Goal: Task Accomplishment & Management: Use online tool/utility

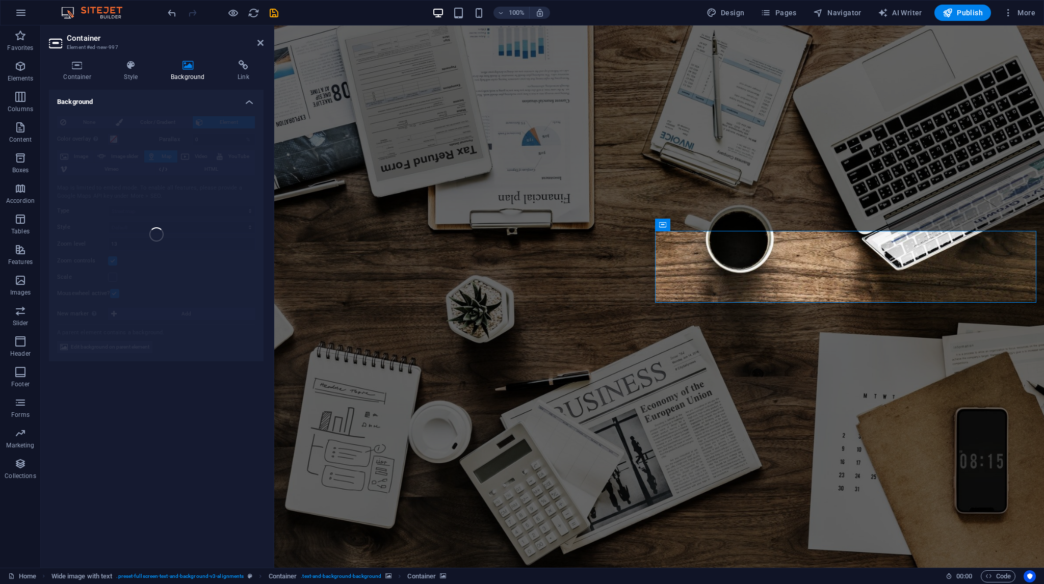
scroll to position [2209, 0]
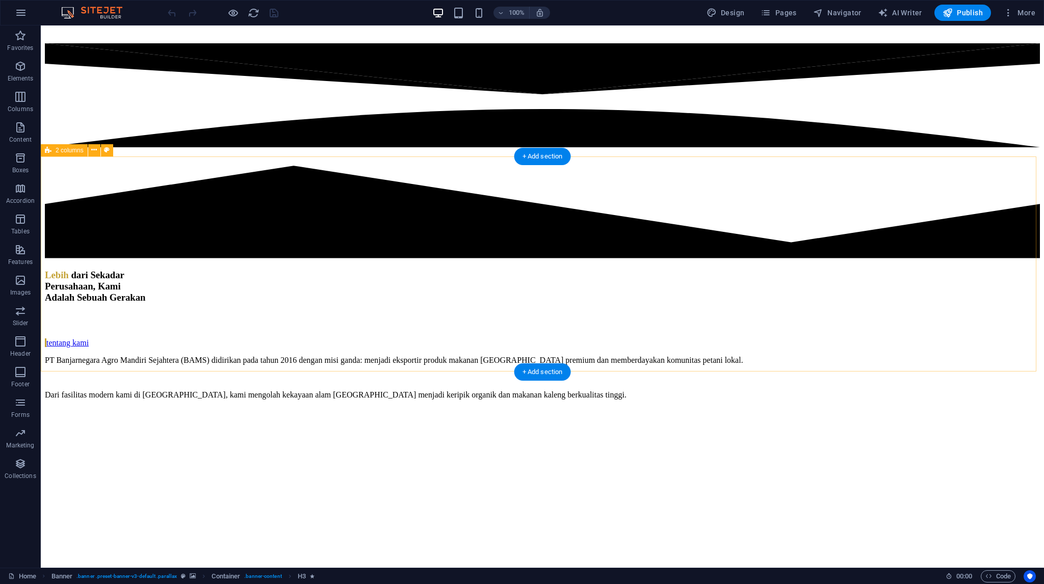
scroll to position [2107, 0]
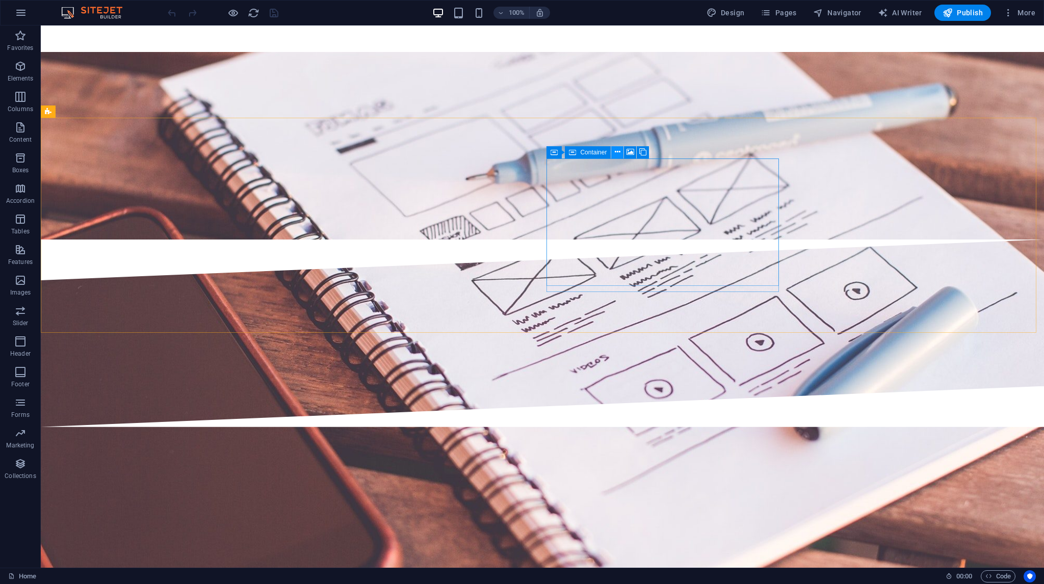
click at [618, 150] on icon at bounding box center [618, 152] width 6 height 11
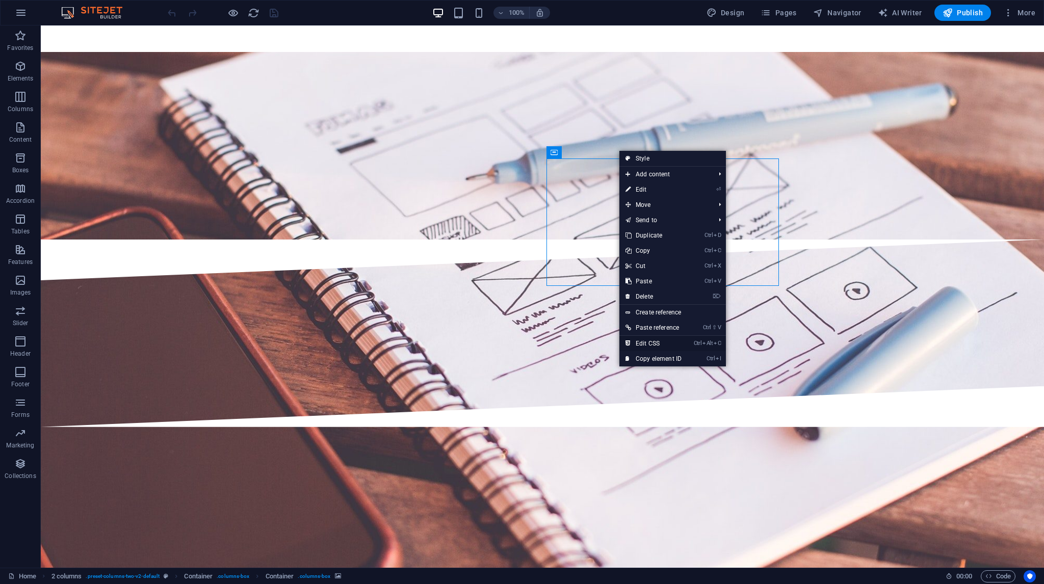
click at [648, 342] on link "Ctrl Alt C Edit CSS" at bounding box center [653, 343] width 68 height 15
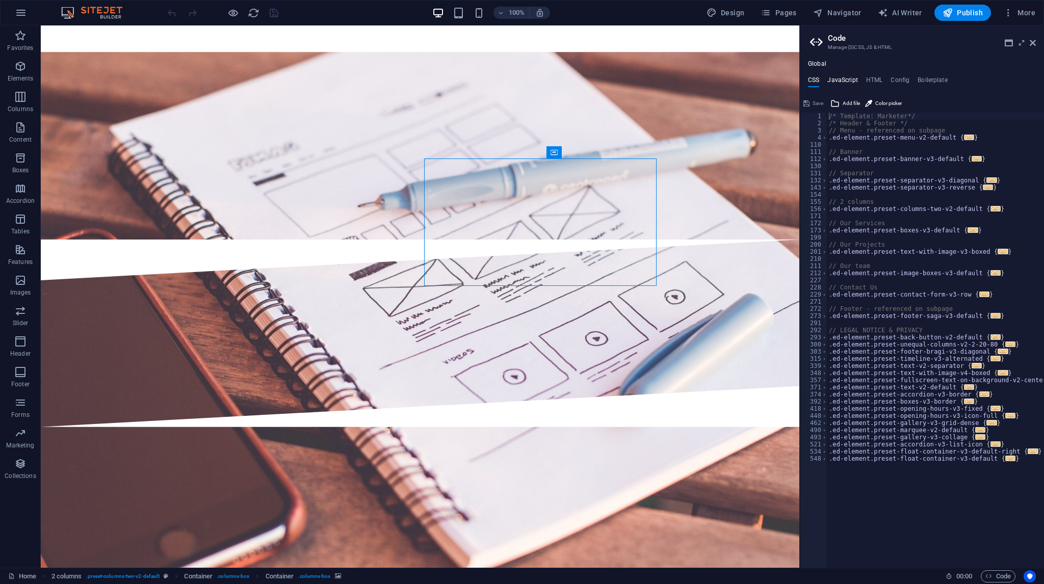
click at [842, 80] on h4 "JavaScript" at bounding box center [842, 81] width 30 height 11
type textarea "/* JS for preset "Menu V2" */"
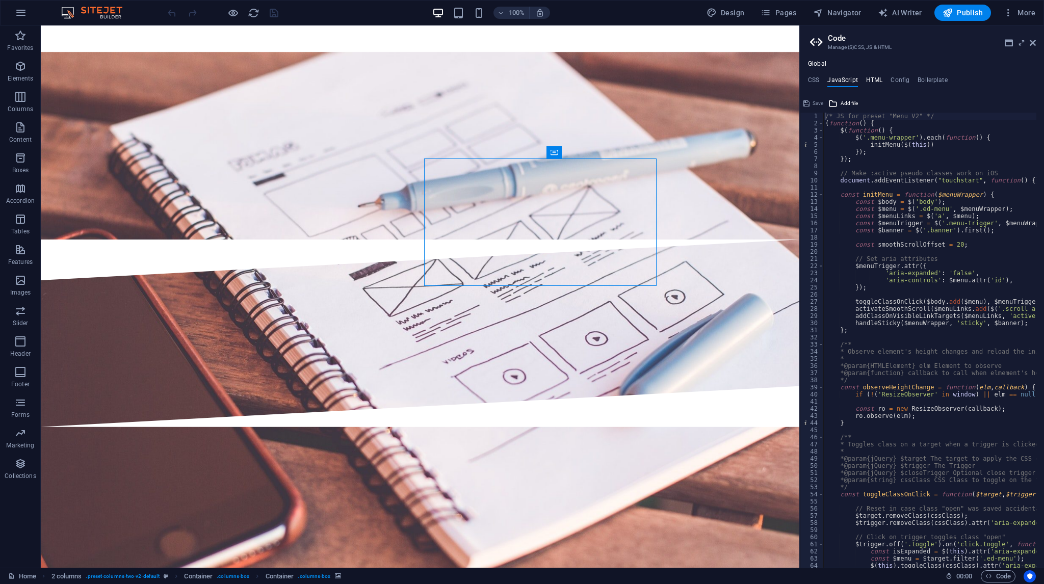
click at [877, 83] on h4 "HTML" at bounding box center [874, 81] width 17 height 11
type textarea "<a href="#main-content" class="wv-link-content button">Skip to main content</a>"
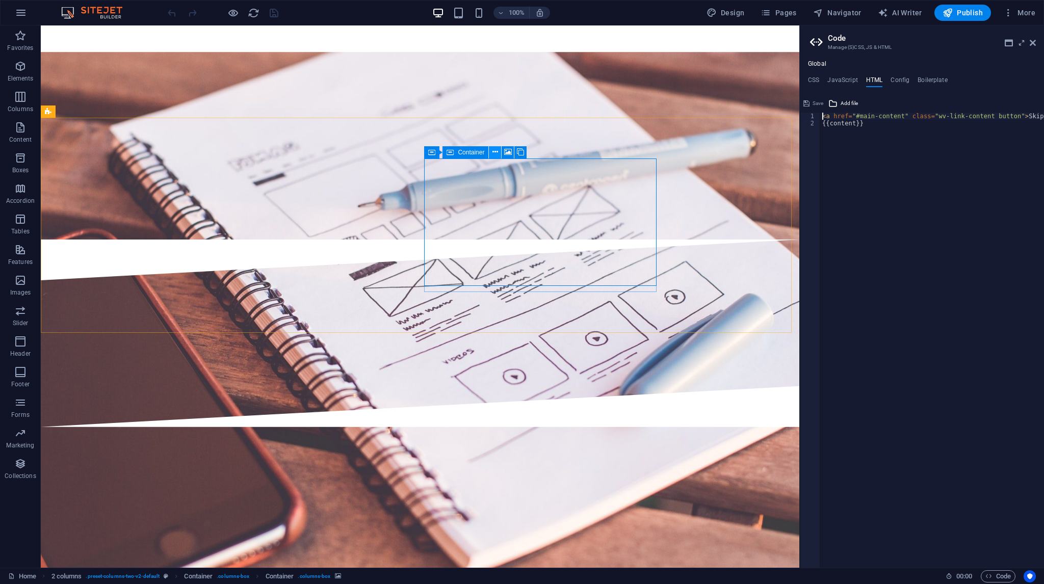
click at [493, 148] on icon at bounding box center [495, 152] width 6 height 11
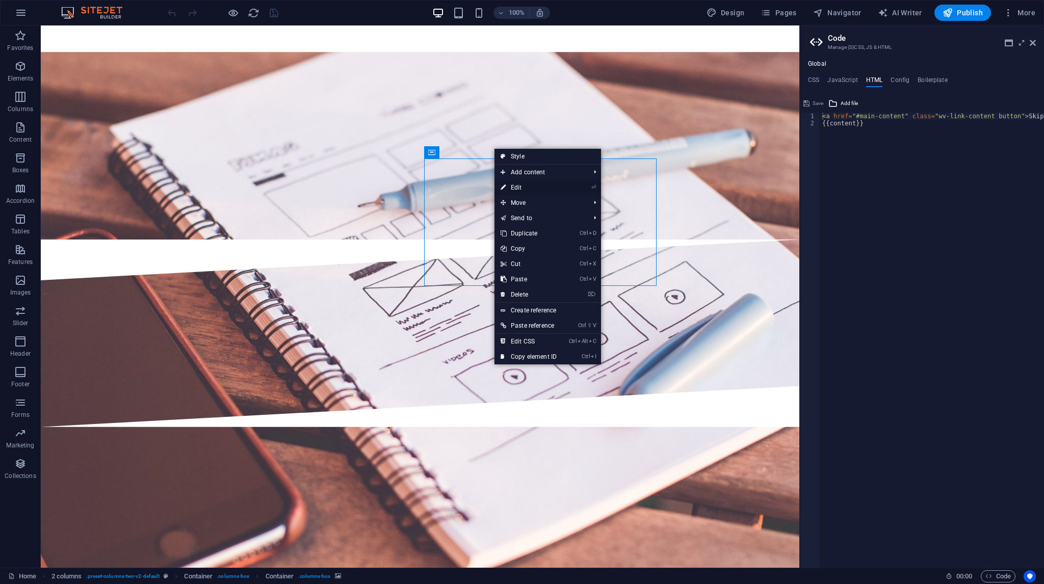
click at [512, 186] on link "⏎ Edit" at bounding box center [528, 187] width 68 height 15
select select "px"
select select "1"
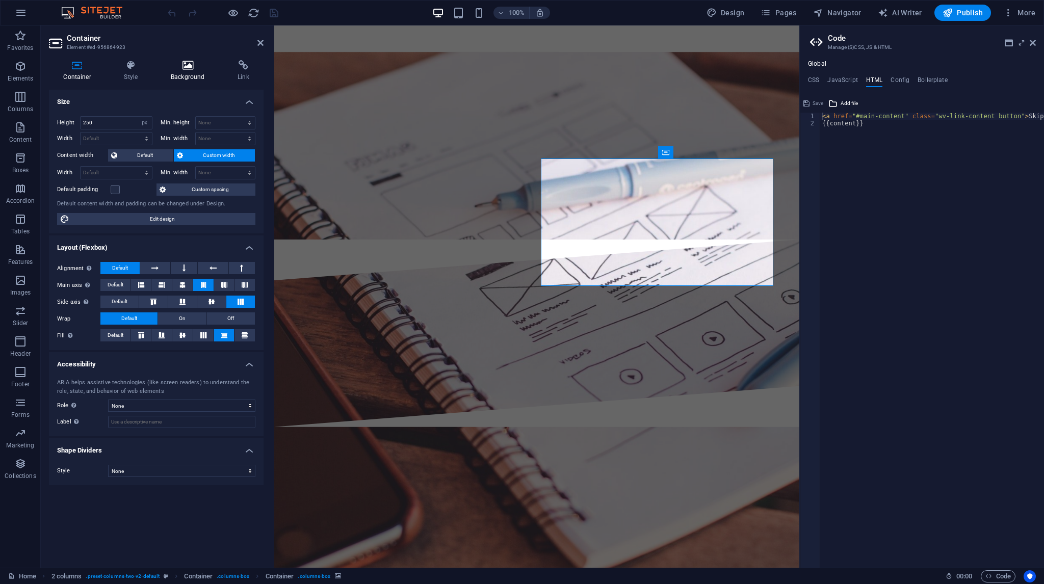
click at [183, 75] on h4 "Background" at bounding box center [189, 70] width 67 height 21
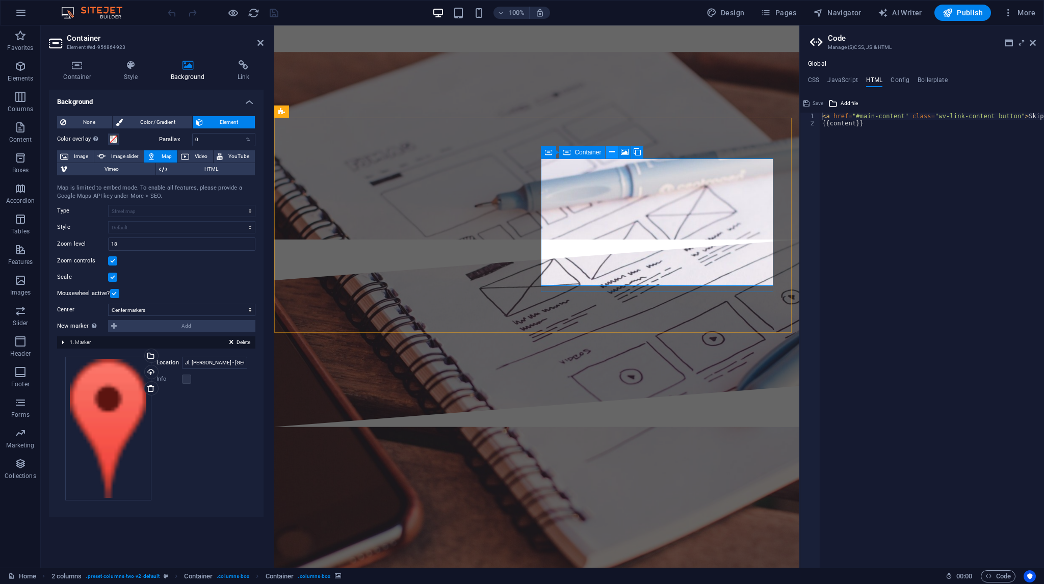
click at [611, 151] on icon at bounding box center [612, 152] width 6 height 11
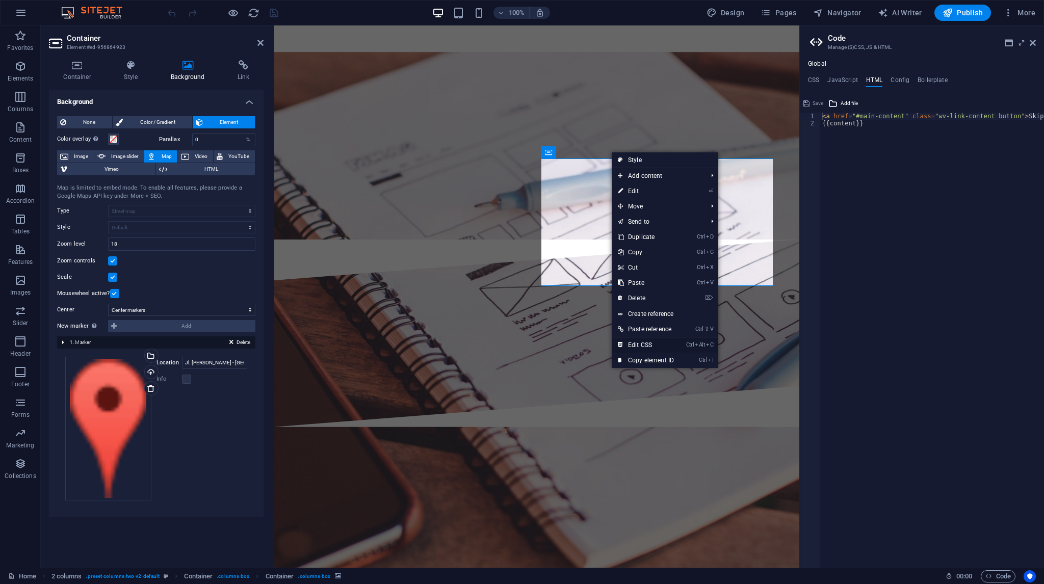
click at [652, 343] on link "Ctrl Alt C Edit CSS" at bounding box center [646, 344] width 68 height 15
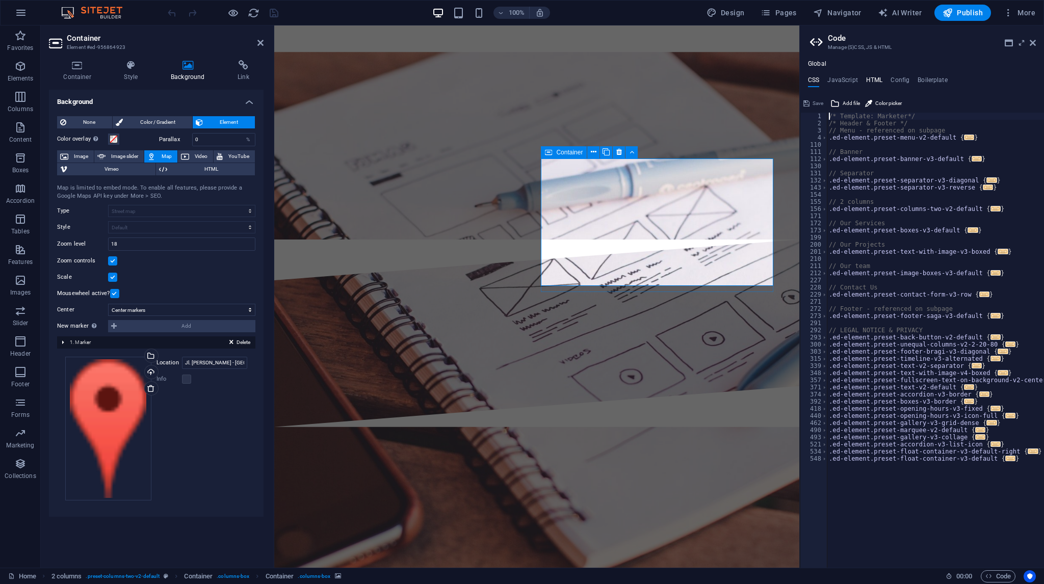
click at [880, 83] on h4 "HTML" at bounding box center [874, 81] width 17 height 11
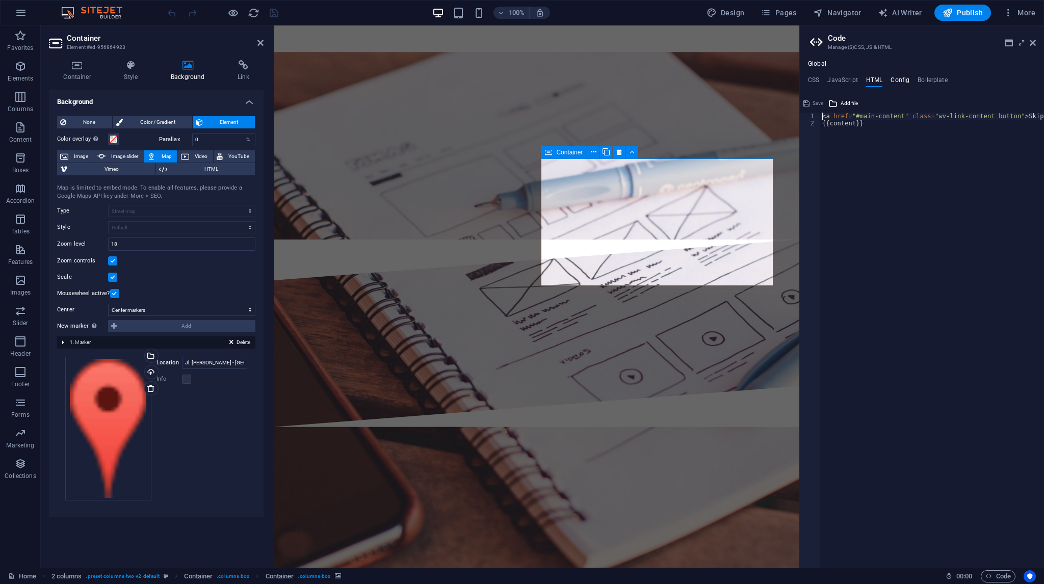
click at [897, 81] on h4 "Config" at bounding box center [899, 81] width 19 height 11
type textarea "$color-background: #ffffff;"
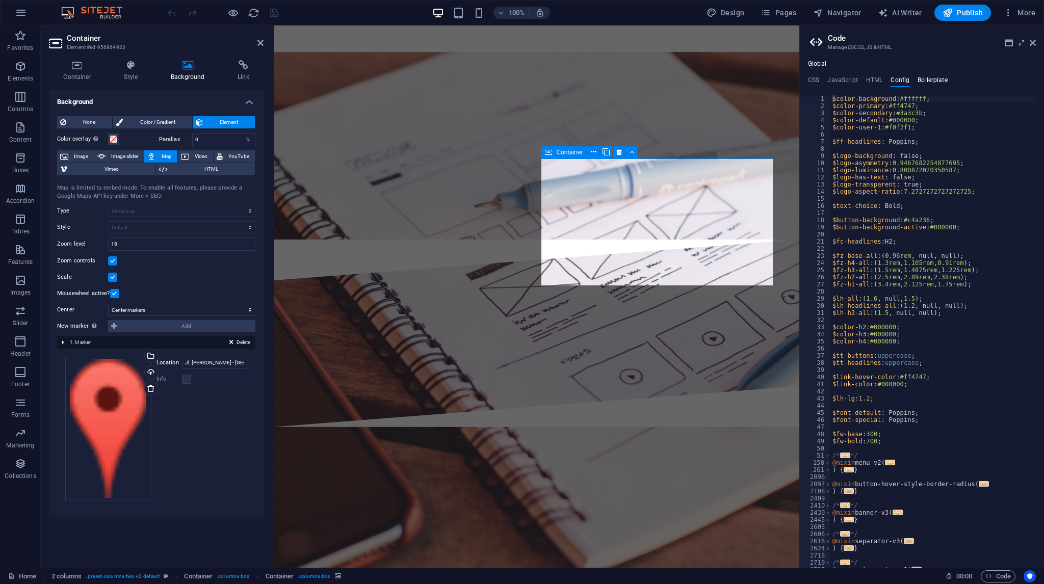
click at [929, 81] on h4 "Boilerplate" at bounding box center [932, 81] width 30 height 11
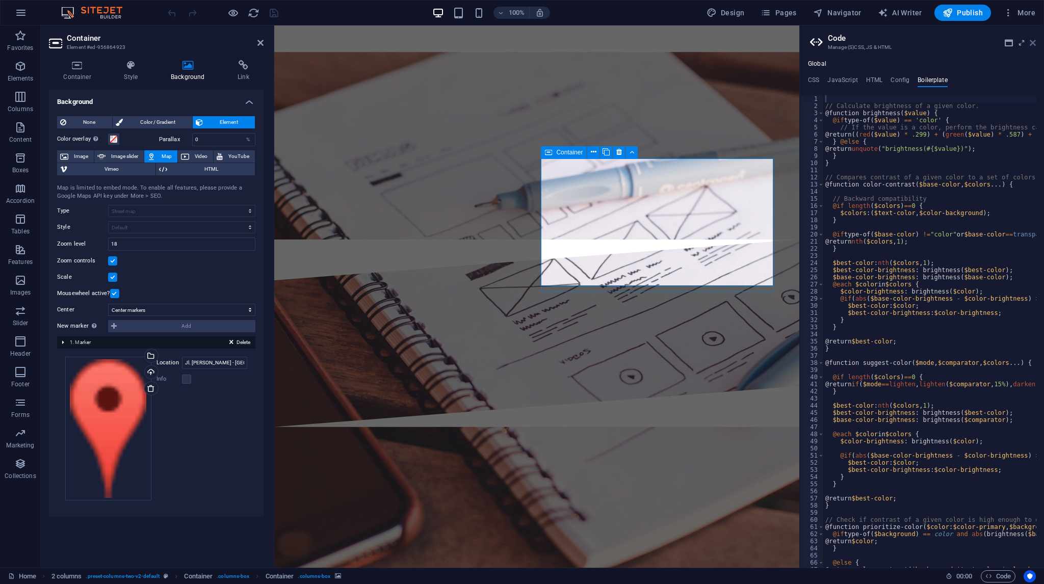
click at [1034, 43] on icon at bounding box center [1032, 43] width 6 height 8
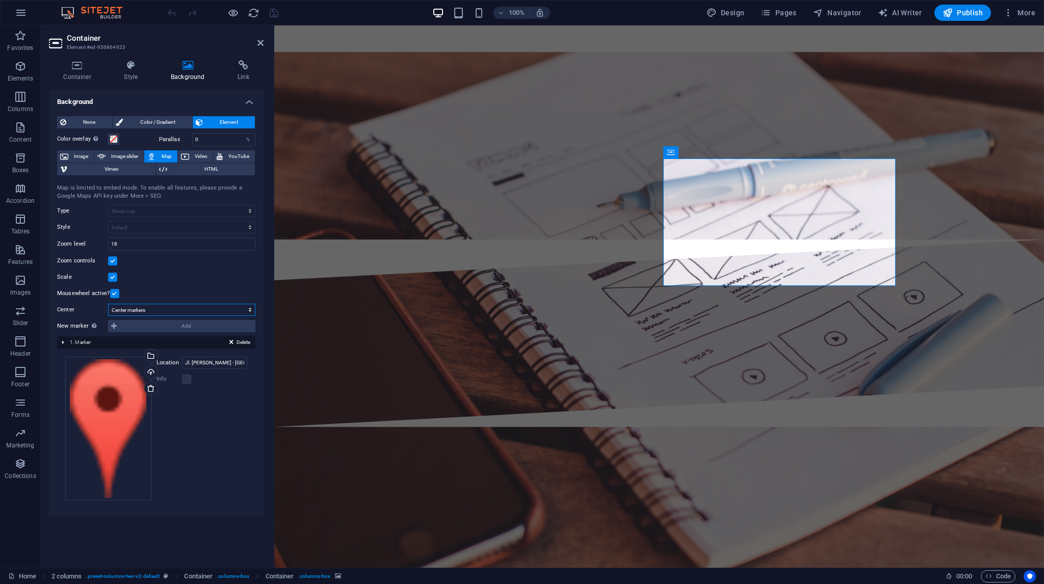
click at [146, 308] on select "Don't center Center markers Center and zoom markers" at bounding box center [181, 310] width 147 height 12
click at [21, 127] on icon "button" at bounding box center [20, 127] width 12 height 12
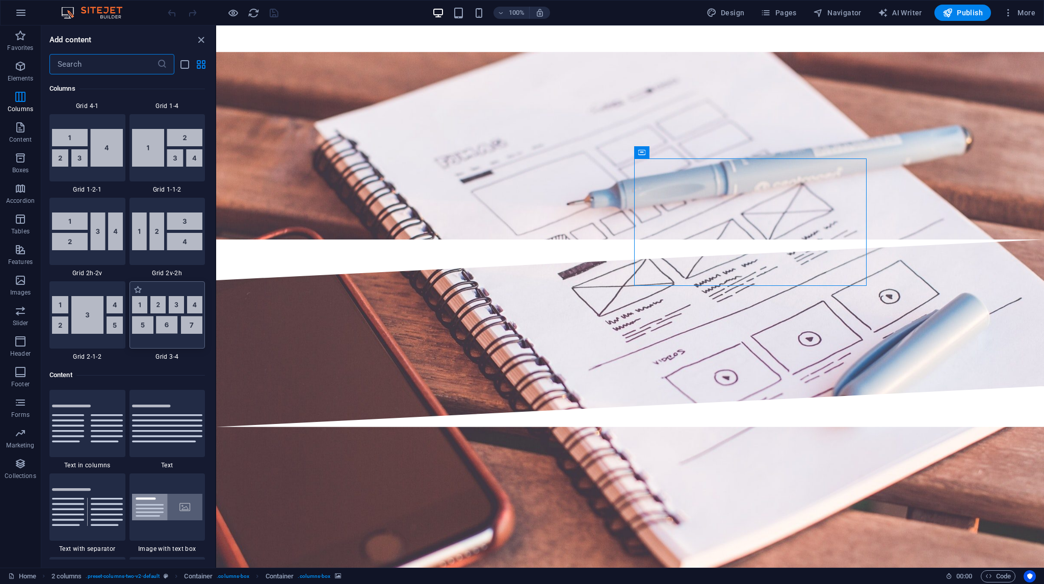
scroll to position [1681, 0]
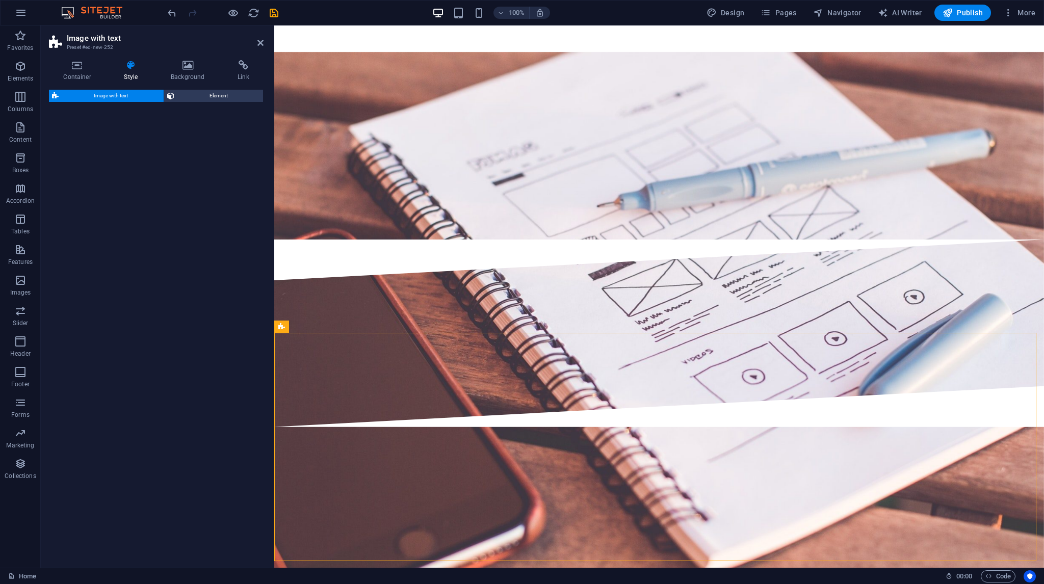
select select "rem"
select select "px"
select select "preset-text-with-image-v4-default"
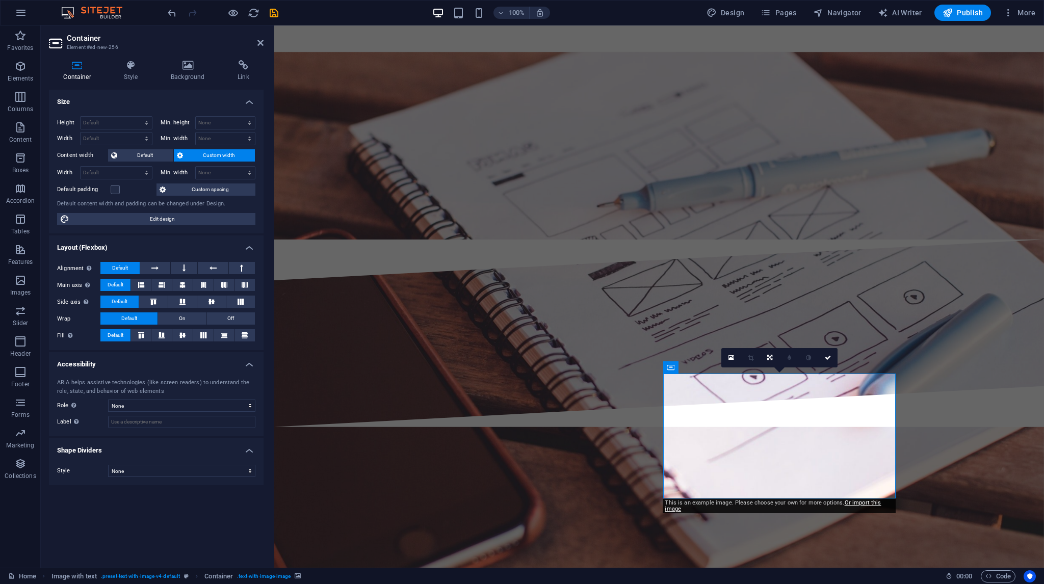
click at [188, 54] on div "Container Style Background Link Size Height Default px rem % vh vw Min. height …" at bounding box center [156, 310] width 231 height 516
click at [188, 58] on div "Container Style Background Link Size Height Default px rem % vh vw Min. height …" at bounding box center [156, 310] width 231 height 516
click at [180, 71] on h4 "Background" at bounding box center [189, 70] width 67 height 21
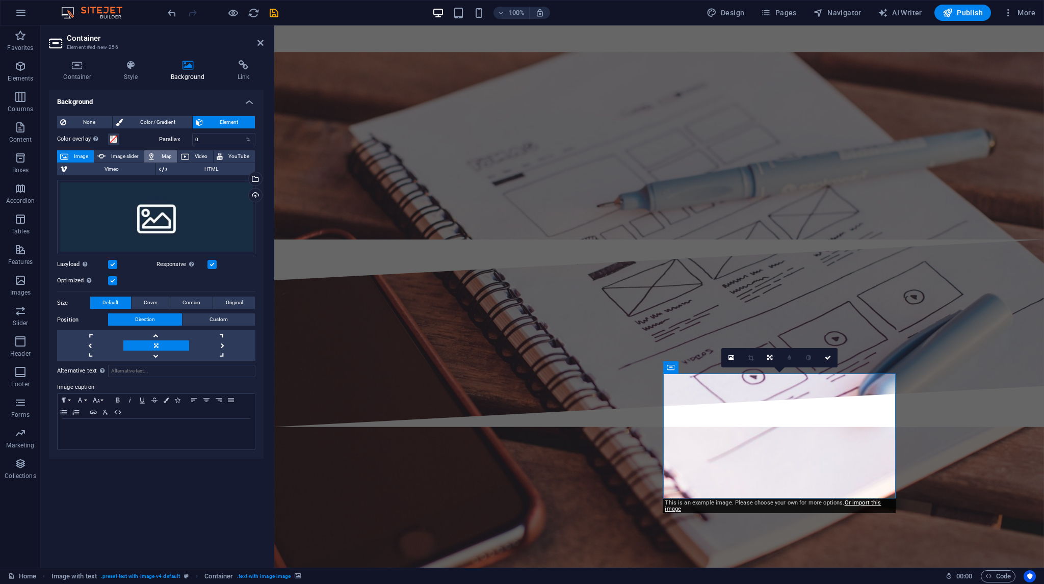
click at [169, 151] on span "Map" at bounding box center [165, 156] width 15 height 12
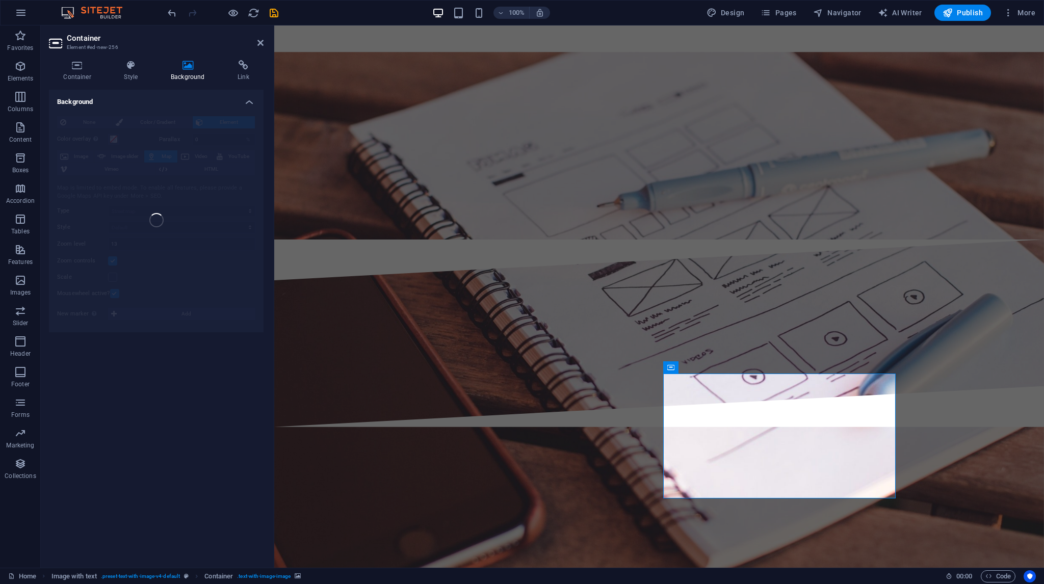
click at [157, 228] on div "None Color / Gradient Element Stretch background to full-width Color overlay Pl…" at bounding box center [156, 220] width 215 height 224
click at [694, 370] on span "Container" at bounding box center [691, 367] width 27 height 6
click at [257, 45] on header "Container Element #ed-new-256" at bounding box center [156, 38] width 215 height 27
click at [259, 42] on icon at bounding box center [260, 43] width 6 height 8
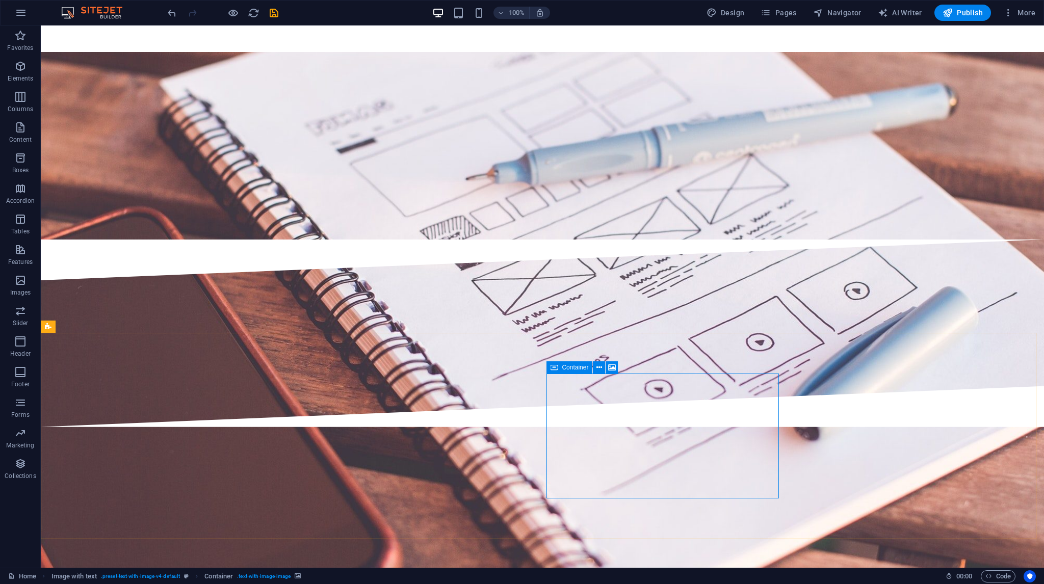
click at [581, 367] on span "Container" at bounding box center [575, 367] width 27 height 6
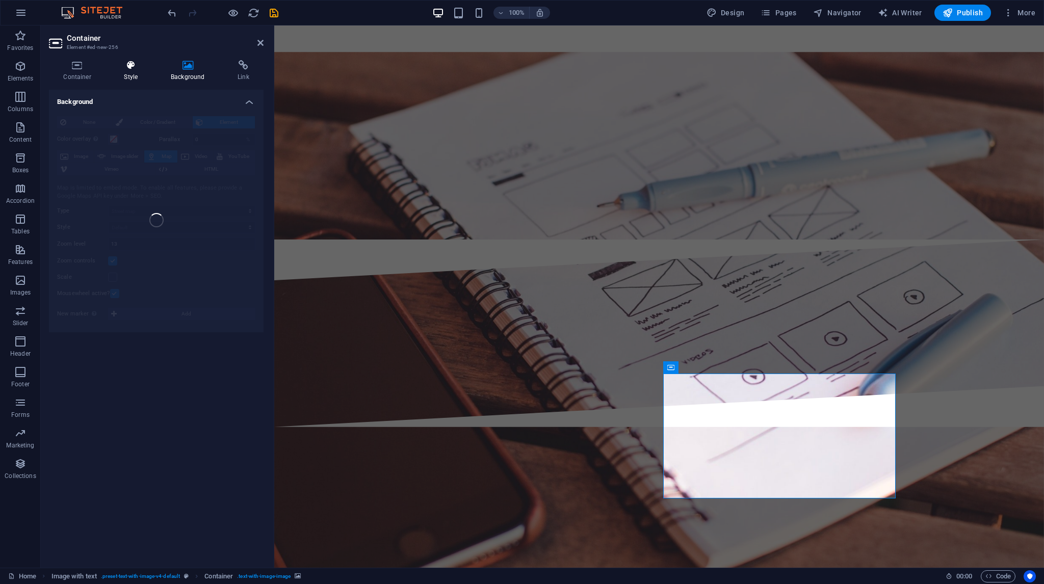
click at [129, 74] on h4 "Style" at bounding box center [133, 70] width 47 height 21
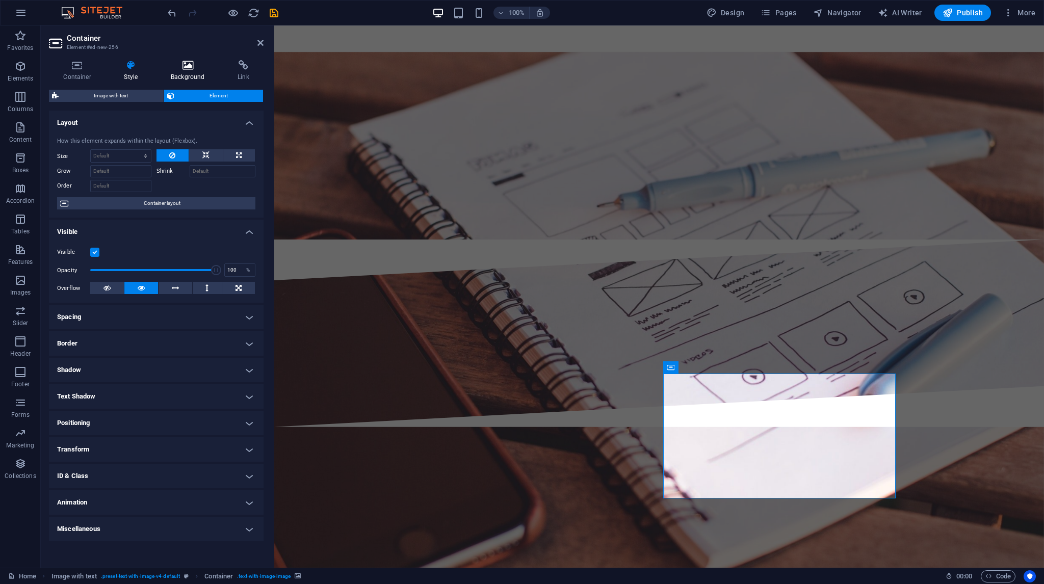
click at [172, 80] on h4 "Background" at bounding box center [189, 70] width 67 height 21
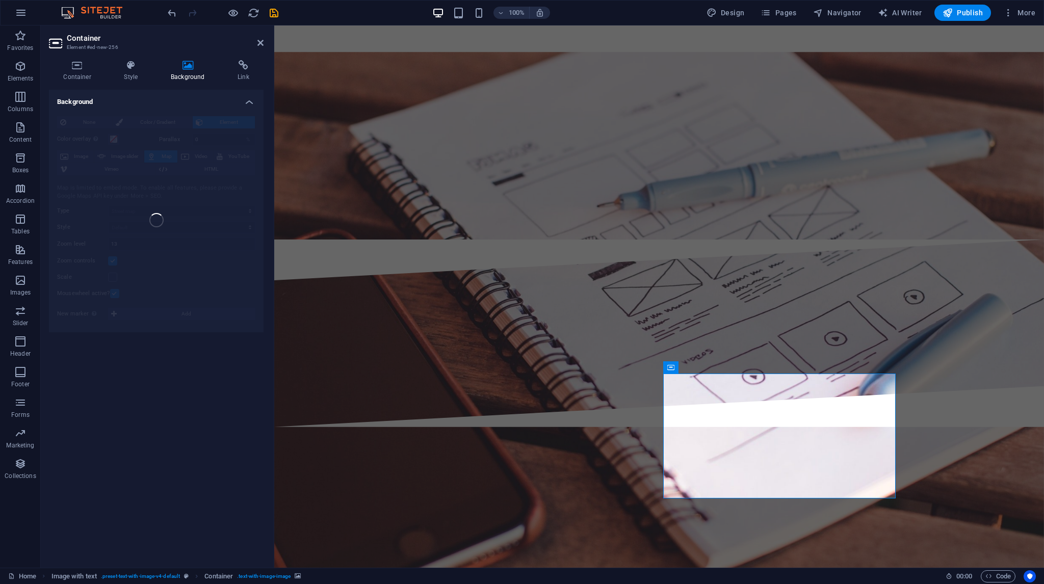
click at [249, 104] on h4 "Background" at bounding box center [156, 99] width 215 height 18
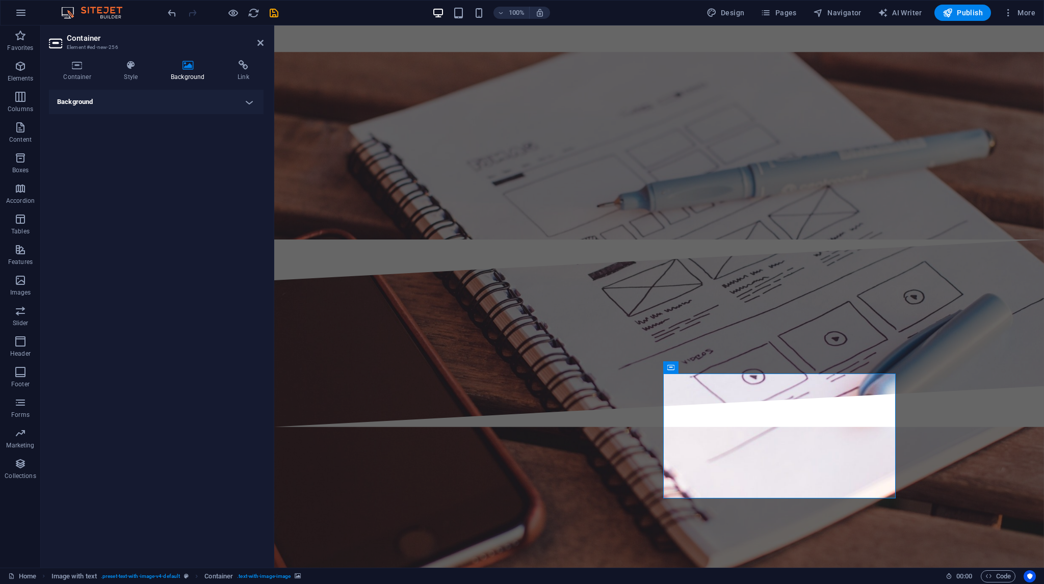
click at [249, 104] on h4 "Background" at bounding box center [156, 102] width 215 height 24
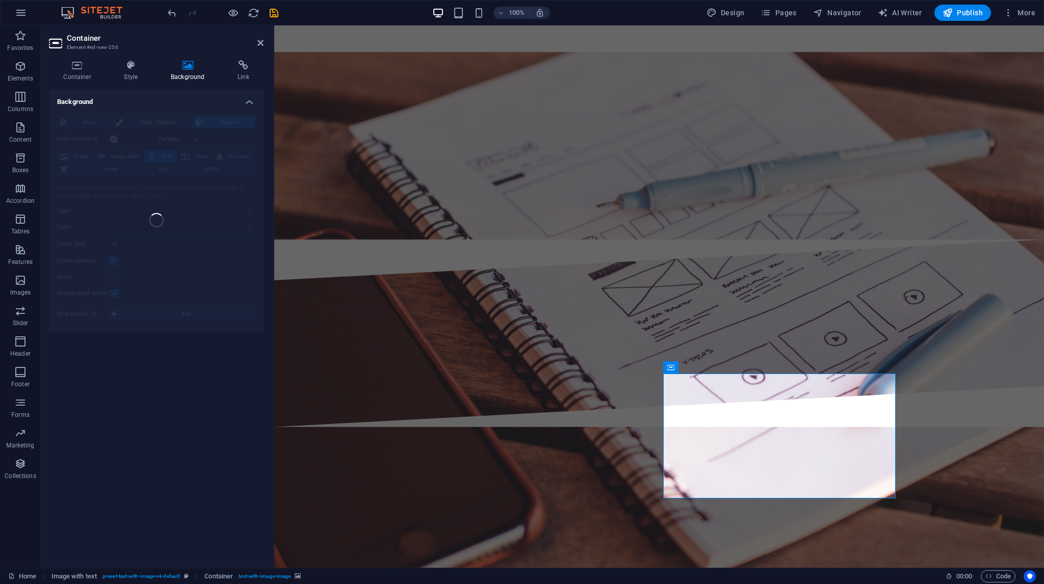
click at [273, 6] on div at bounding box center [223, 13] width 114 height 16
click at [275, 14] on icon "save" at bounding box center [274, 13] width 12 height 12
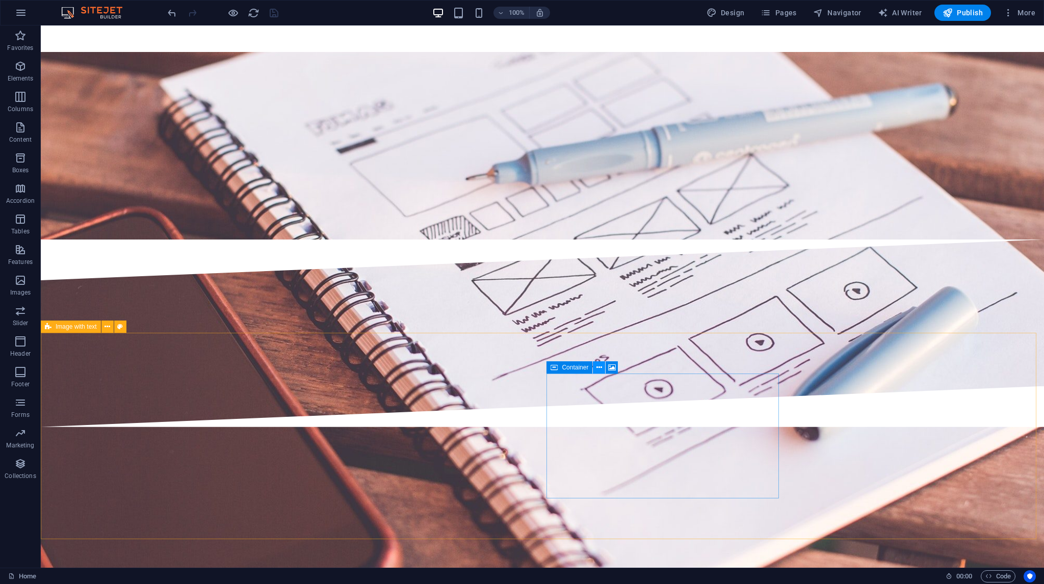
click at [599, 364] on icon at bounding box center [599, 367] width 6 height 11
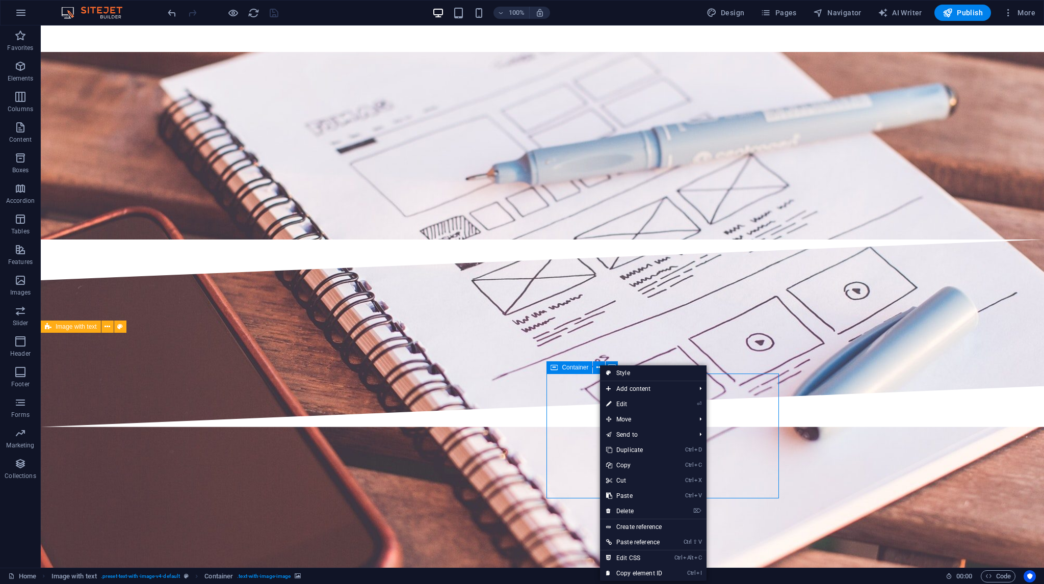
click at [571, 374] on div "Container" at bounding box center [569, 367] width 46 height 12
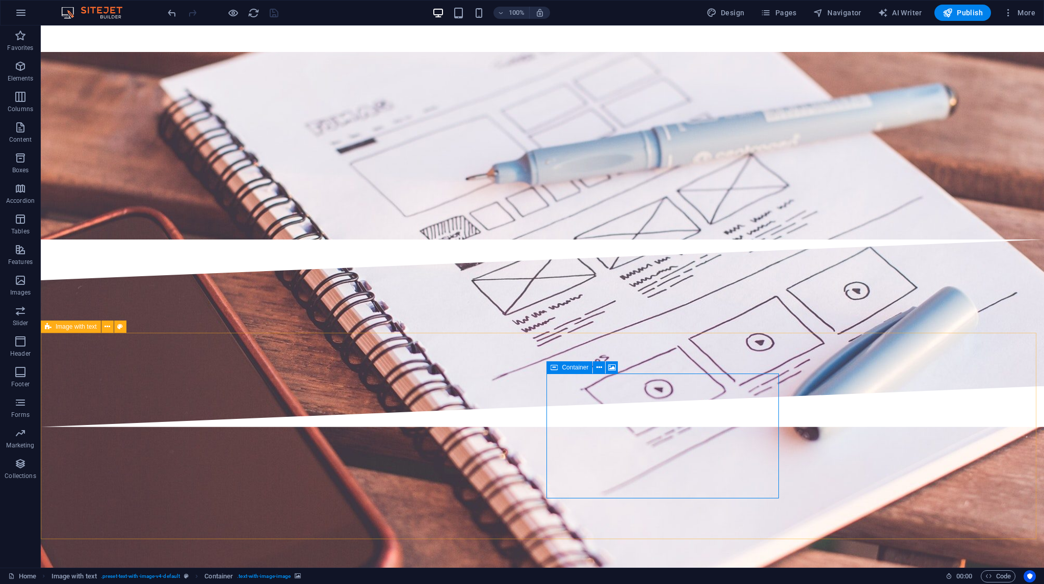
click at [582, 365] on span "Container" at bounding box center [575, 367] width 27 height 6
click at [578, 364] on span "Container" at bounding box center [575, 367] width 27 height 6
click at [579, 365] on span "Container" at bounding box center [575, 367] width 27 height 6
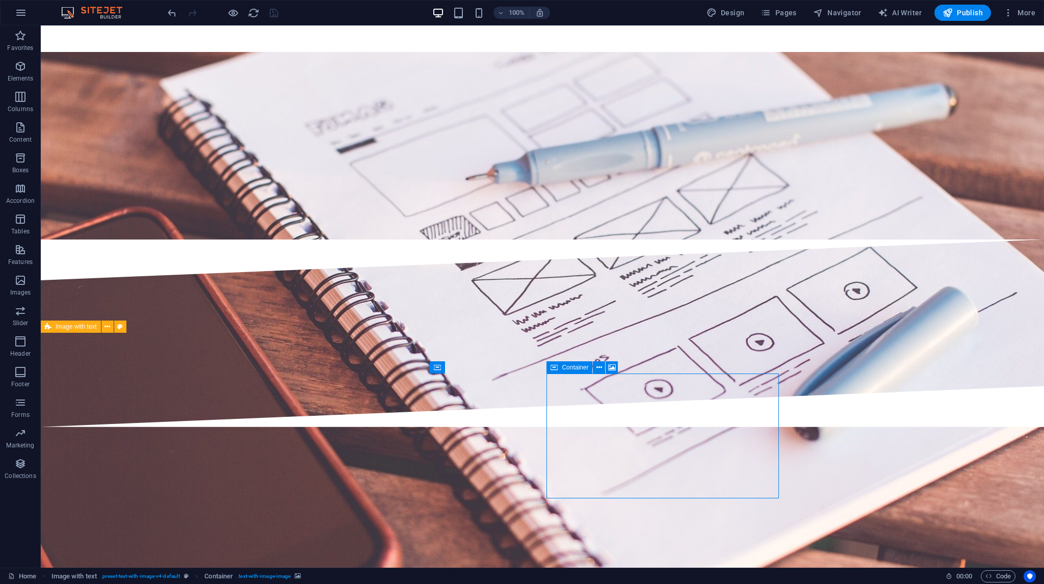
click at [579, 365] on span "Container" at bounding box center [575, 367] width 27 height 6
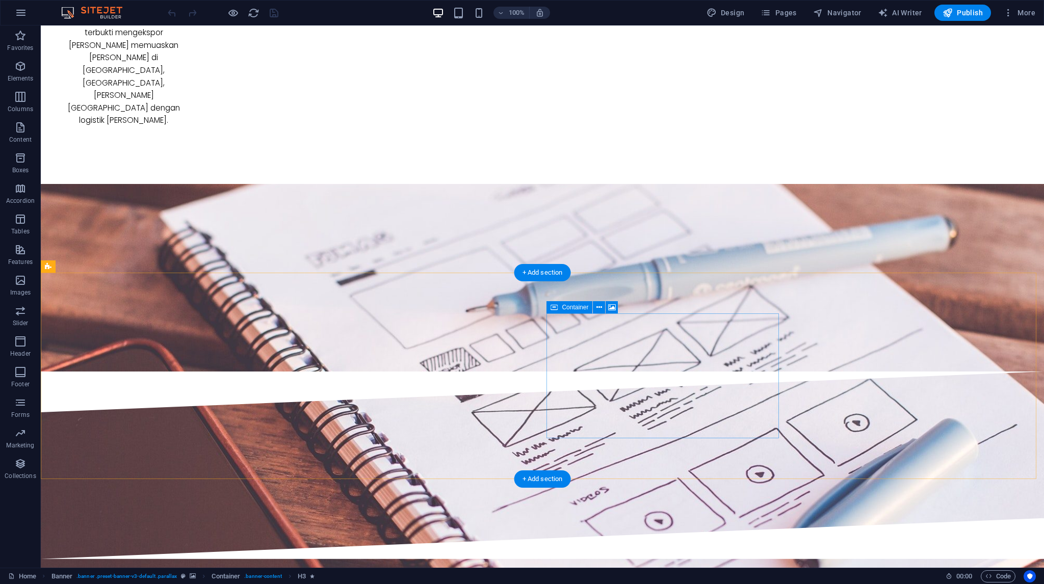
scroll to position [2242, 0]
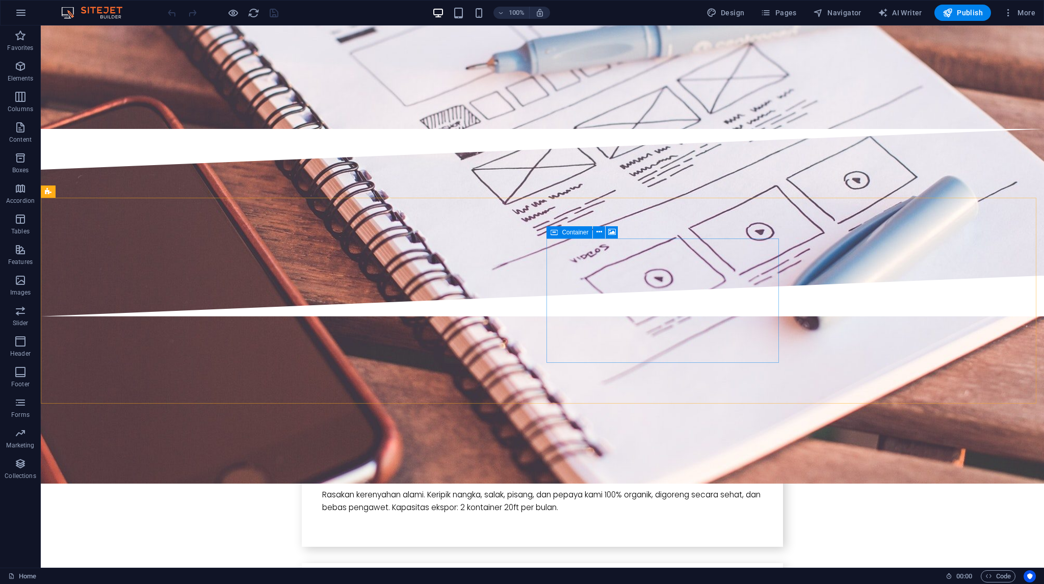
click at [576, 230] on span "Container" at bounding box center [575, 232] width 27 height 6
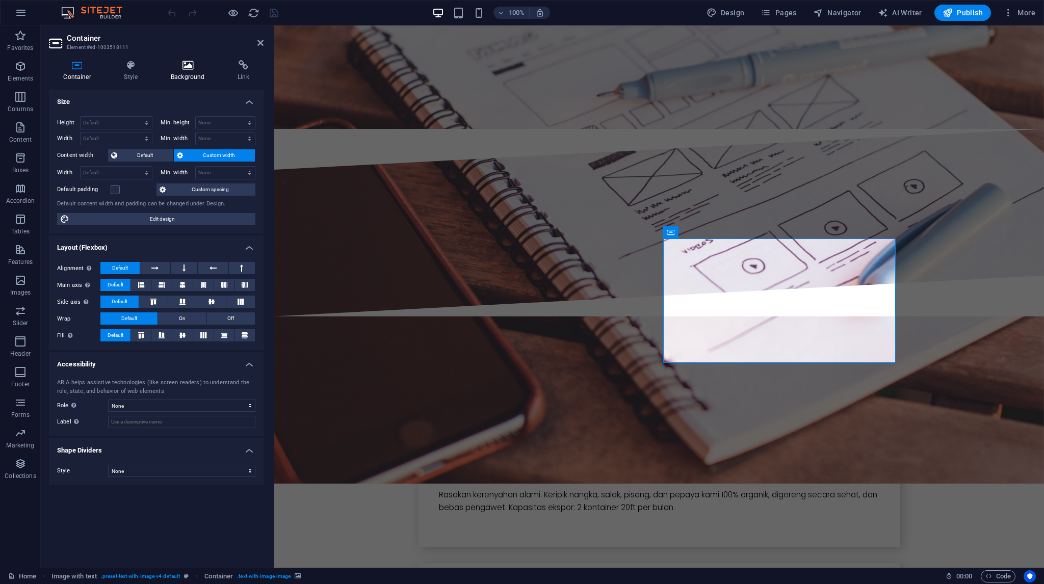
click at [186, 72] on h4 "Background" at bounding box center [189, 70] width 67 height 21
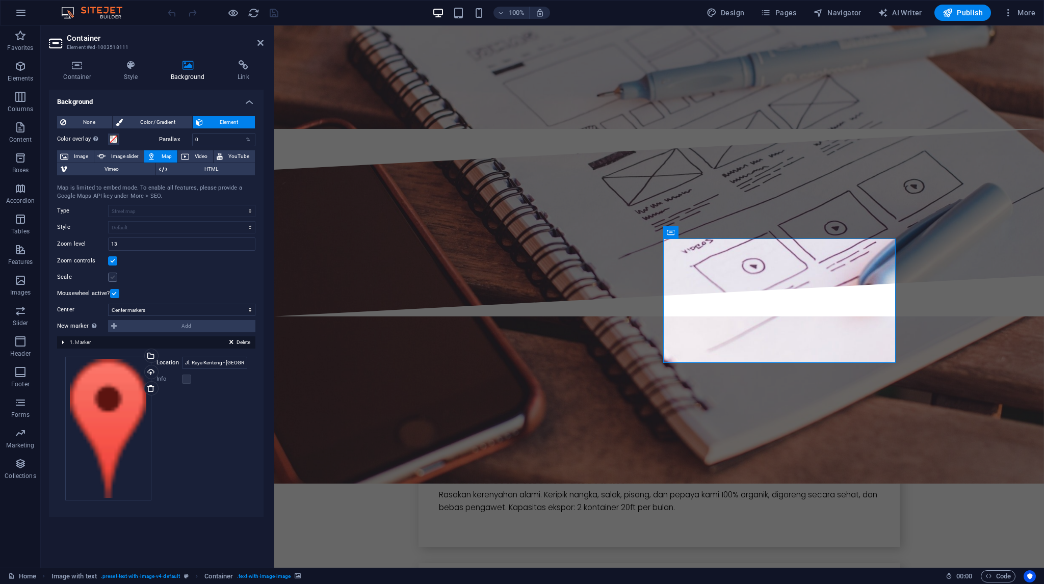
click at [116, 274] on label at bounding box center [112, 277] width 9 height 9
click at [0, 0] on input "Scale" at bounding box center [0, 0] width 0 height 0
click at [136, 245] on input "13" at bounding box center [182, 244] width 146 height 12
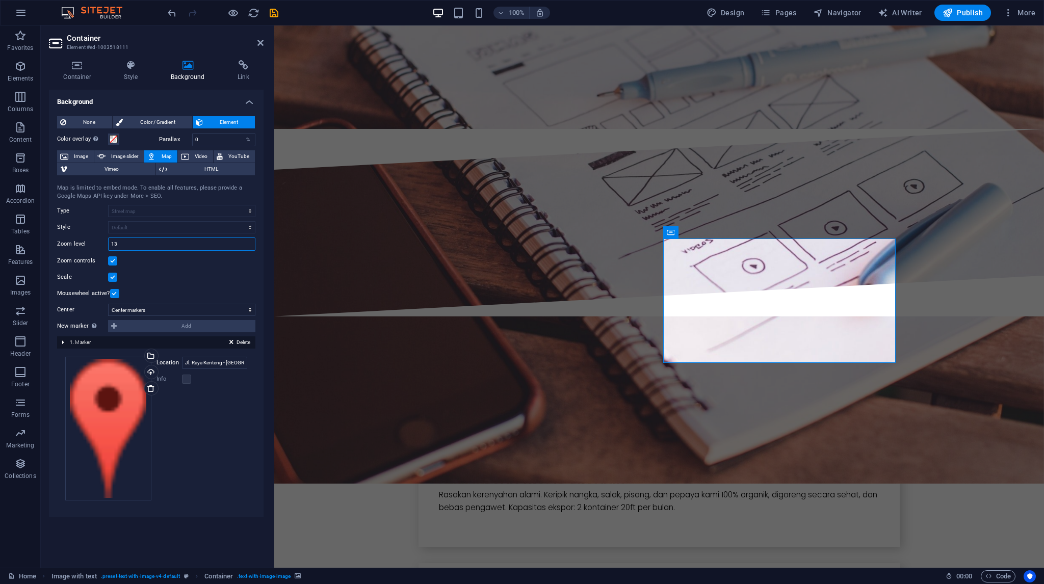
click at [136, 244] on input "13" at bounding box center [182, 244] width 146 height 12
type input "18"
click at [201, 361] on input "Jl. Raya Kenteng - Madukara, Pegalek, Banjarnegara, Jawa Tengah, 53482 Banjarne…" at bounding box center [215, 363] width 66 height 12
drag, startPoint x: 185, startPoint y: 361, endPoint x: 255, endPoint y: 363, distance: 70.4
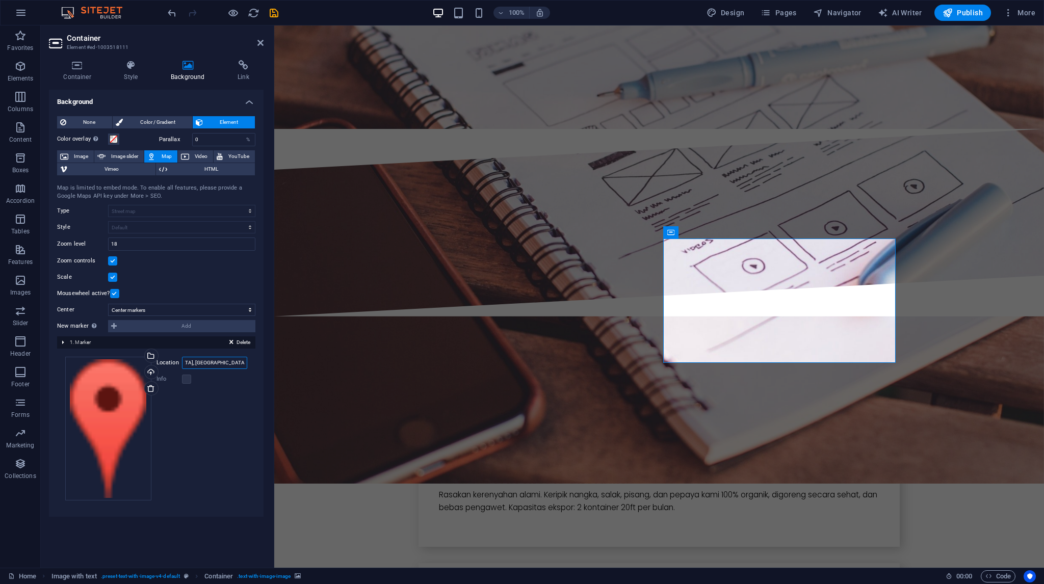
click at [255, 363] on div "None Color / Gradient Element Stretch background to full-width Color overlay Pl…" at bounding box center [156, 312] width 215 height 409
paste input "Jl. Raya Kenteng - Madukara, Pegalek, Banjarnegara, Jawa Tengah, 53482 Banjarne…"
type input "Jl. Raya Kenteng - Madukara, Pegalek, Banjarnegara, Jawa Tengah, 53482 Banjarne…"
click at [228, 13] on icon "button" at bounding box center [233, 13] width 12 height 12
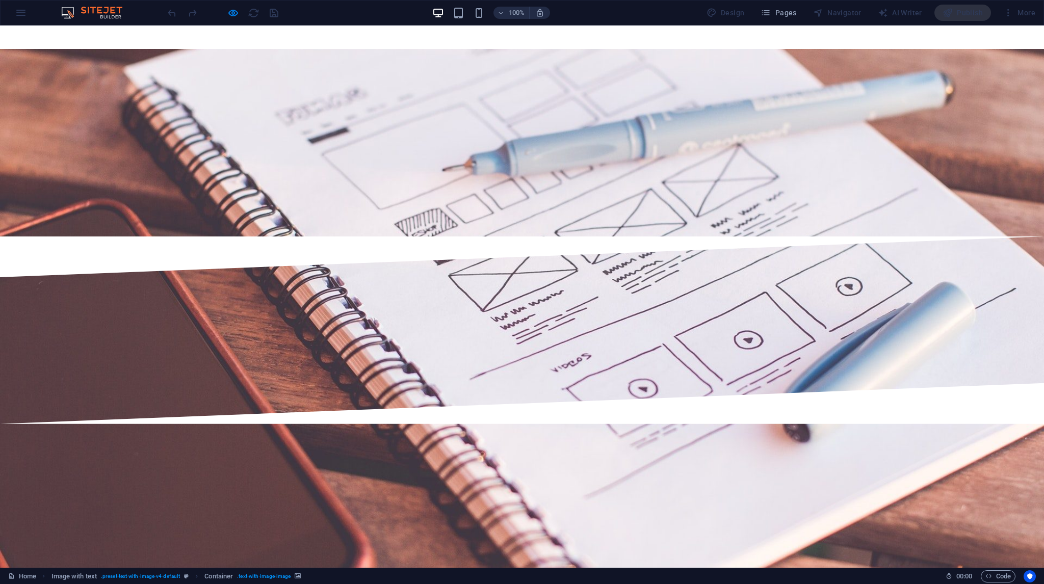
scroll to position [2140, 0]
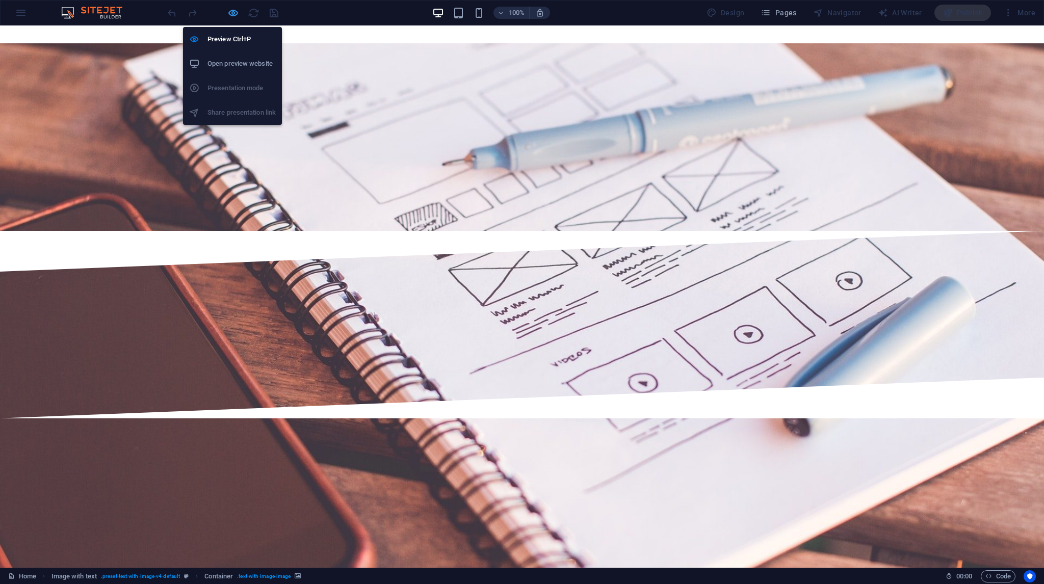
click at [235, 8] on icon "button" at bounding box center [233, 13] width 12 height 12
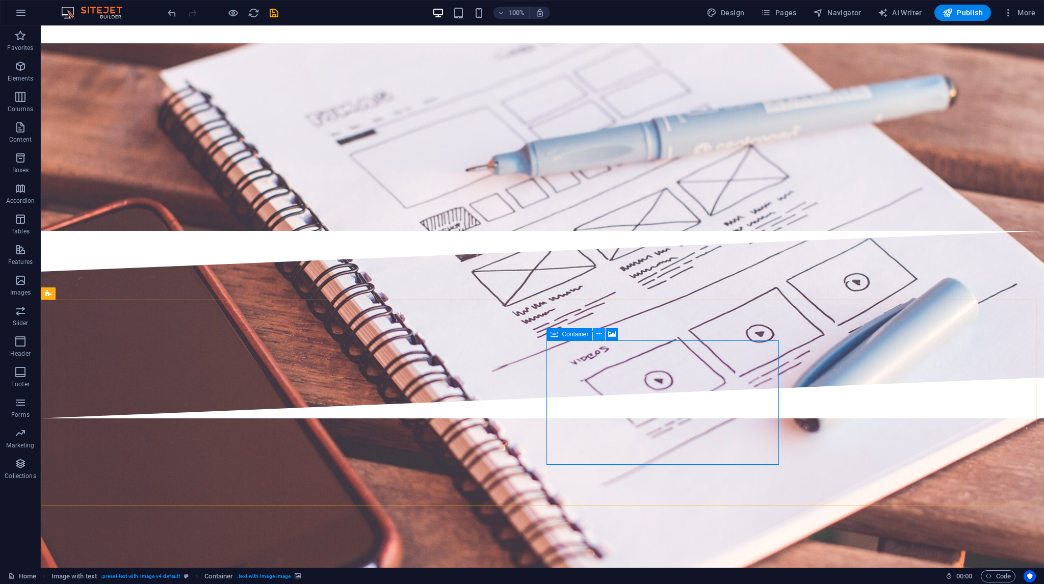
click at [598, 336] on icon at bounding box center [599, 334] width 6 height 11
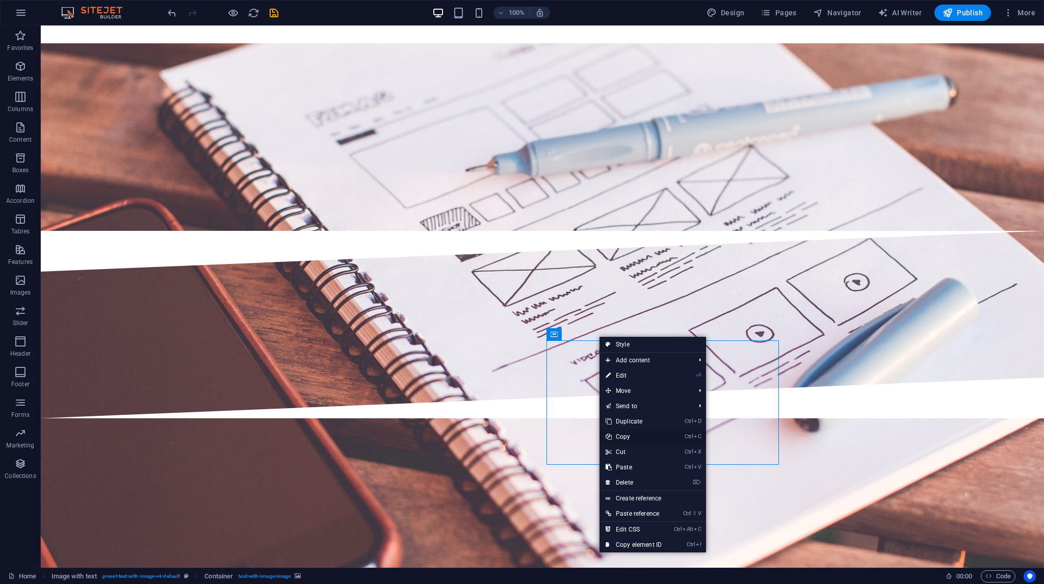
click at [626, 437] on link "Ctrl C Copy" at bounding box center [633, 436] width 68 height 15
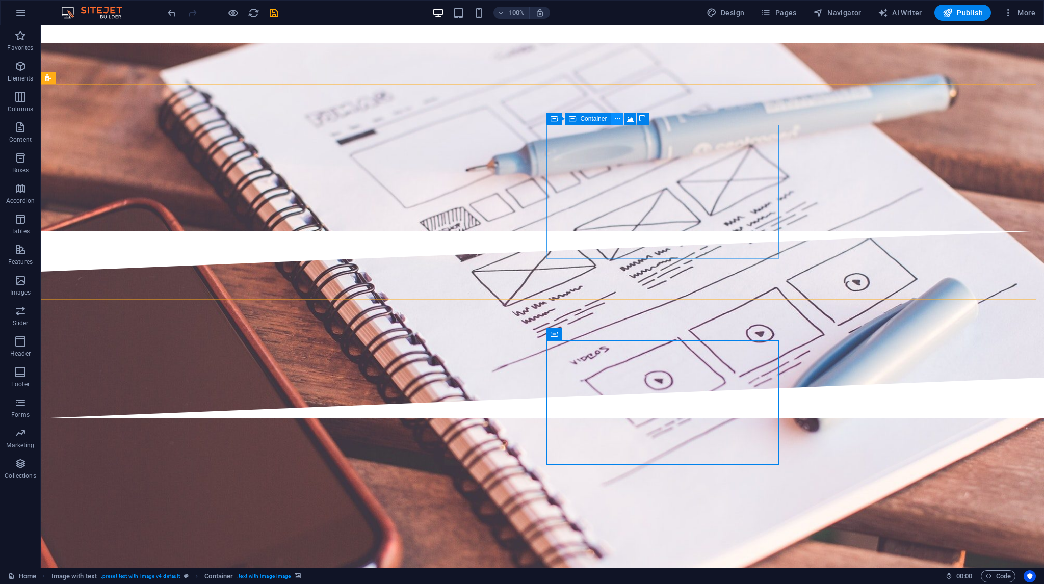
click at [617, 121] on icon at bounding box center [618, 119] width 6 height 11
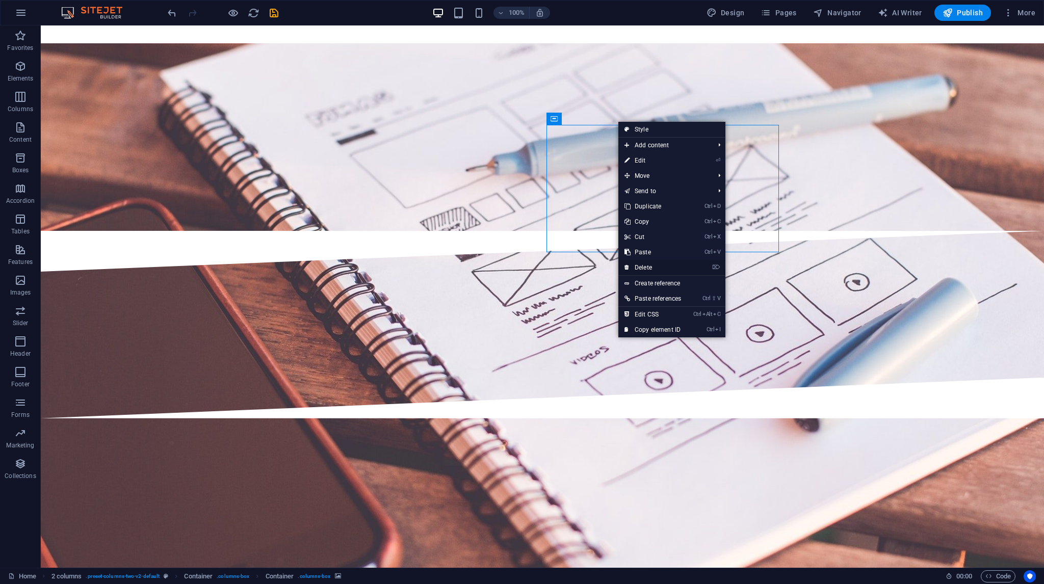
click at [647, 267] on link "⌦ Delete" at bounding box center [652, 267] width 69 height 15
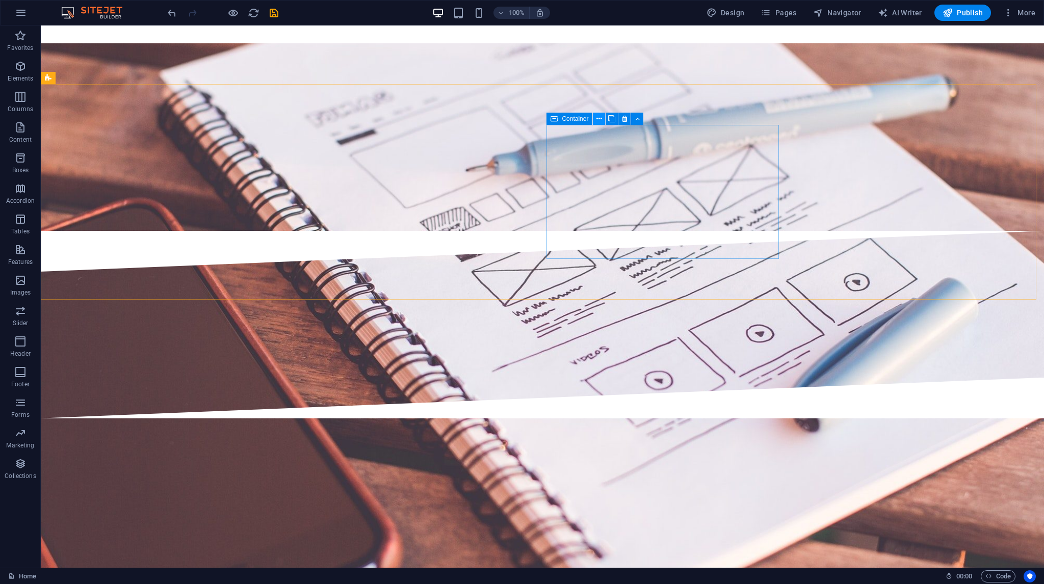
click at [599, 118] on icon at bounding box center [599, 119] width 6 height 11
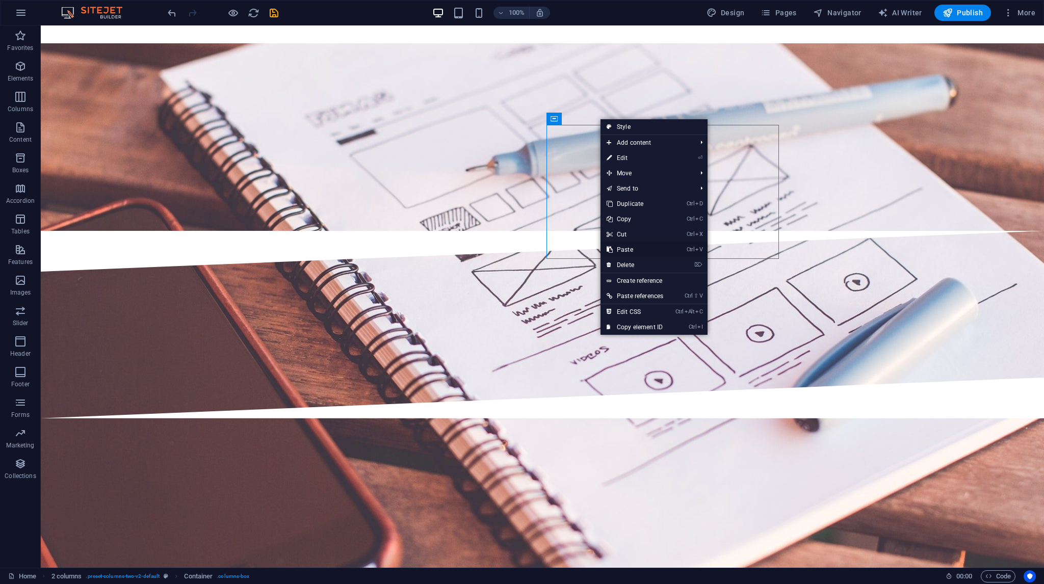
click at [628, 251] on link "Ctrl V Paste" at bounding box center [634, 249] width 69 height 15
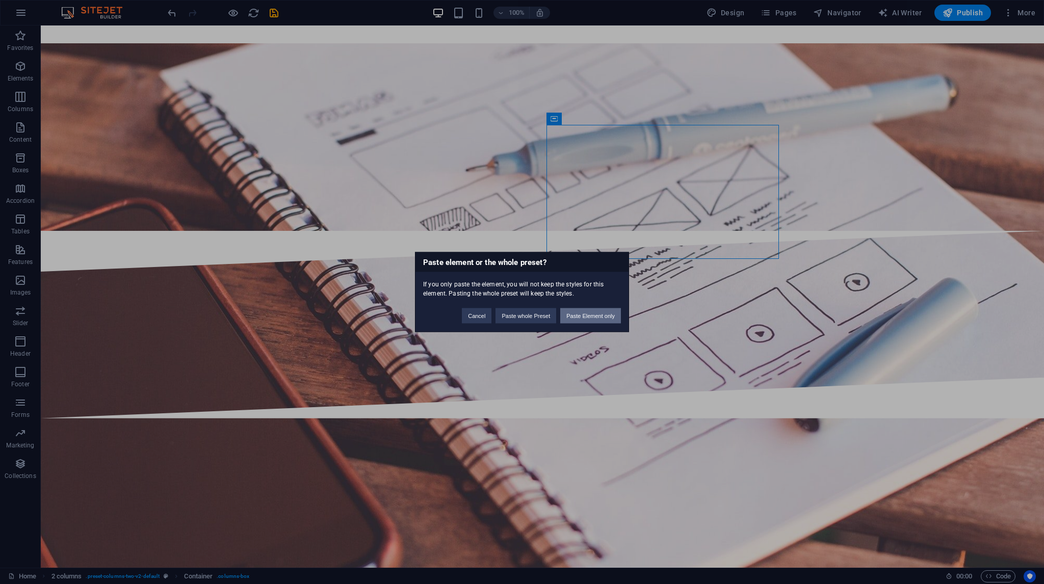
click at [591, 314] on button "Paste Element only" at bounding box center [590, 315] width 61 height 15
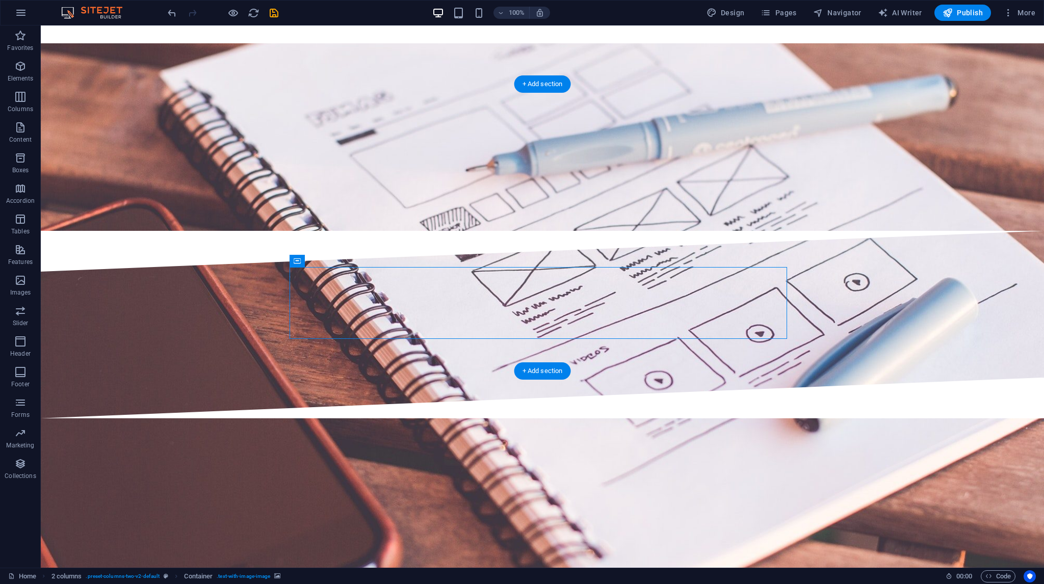
drag, startPoint x: 457, startPoint y: 288, endPoint x: 612, endPoint y: 174, distance: 192.7
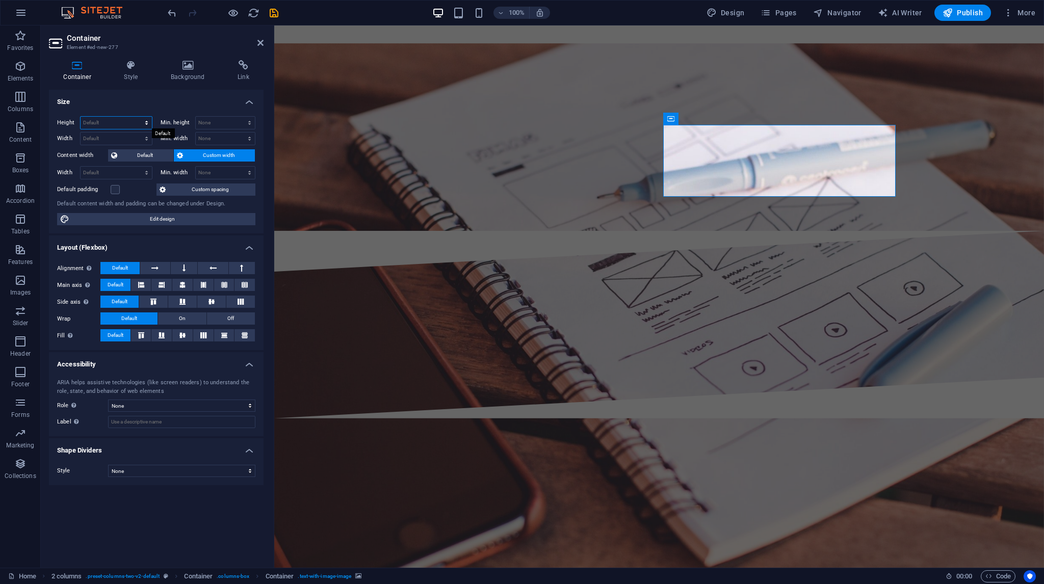
click at [127, 126] on select "Default px rem % vh vw" at bounding box center [116, 123] width 71 height 12
select select "px"
click at [137, 117] on select "Default px rem % vh vw" at bounding box center [116, 123] width 71 height 12
click at [103, 123] on input "141" at bounding box center [116, 123] width 71 height 12
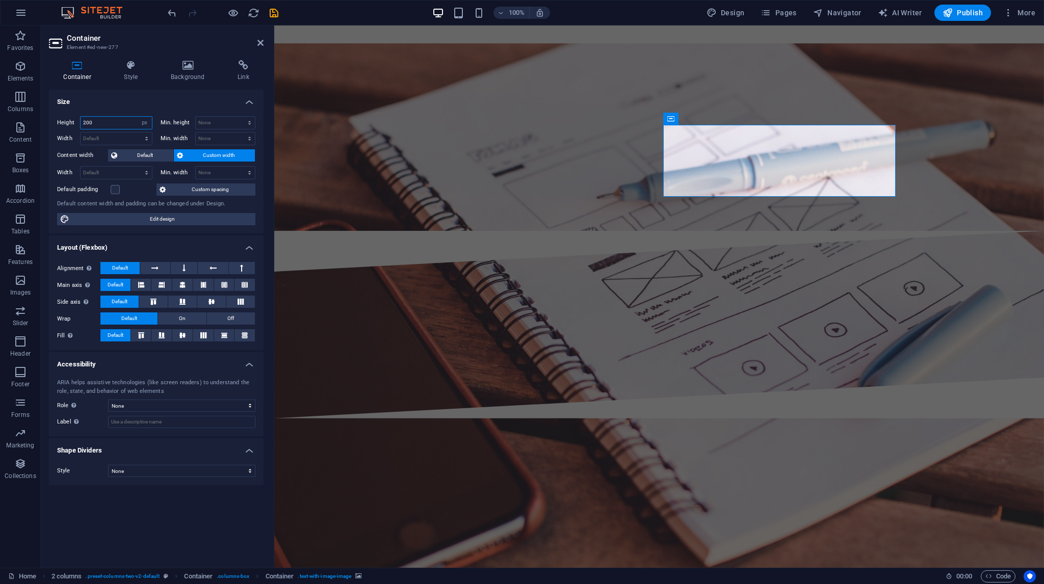
type input "200"
click at [115, 105] on h4 "Size" at bounding box center [156, 99] width 215 height 18
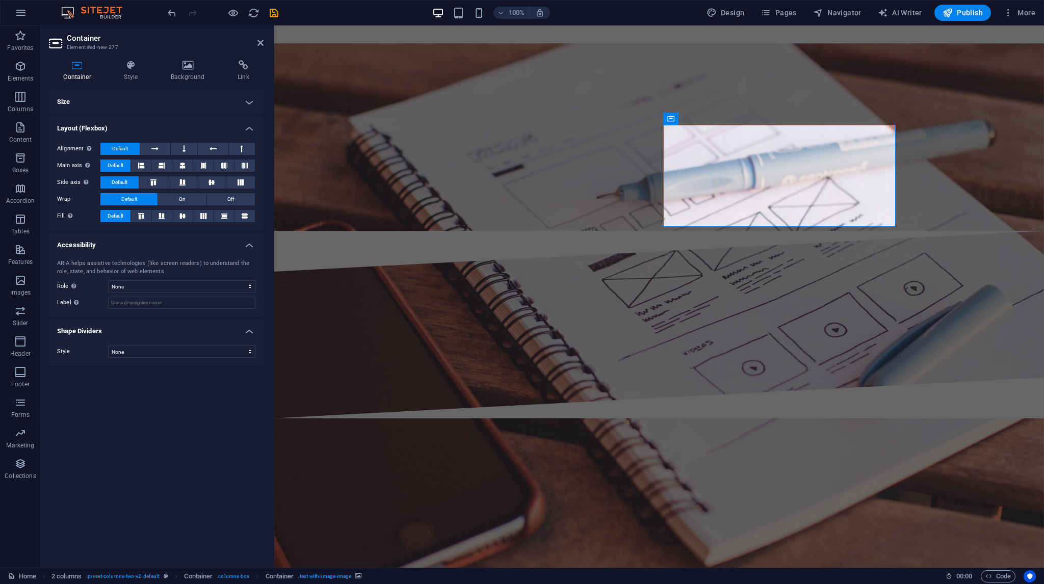
click at [105, 103] on h4 "Size" at bounding box center [156, 102] width 215 height 24
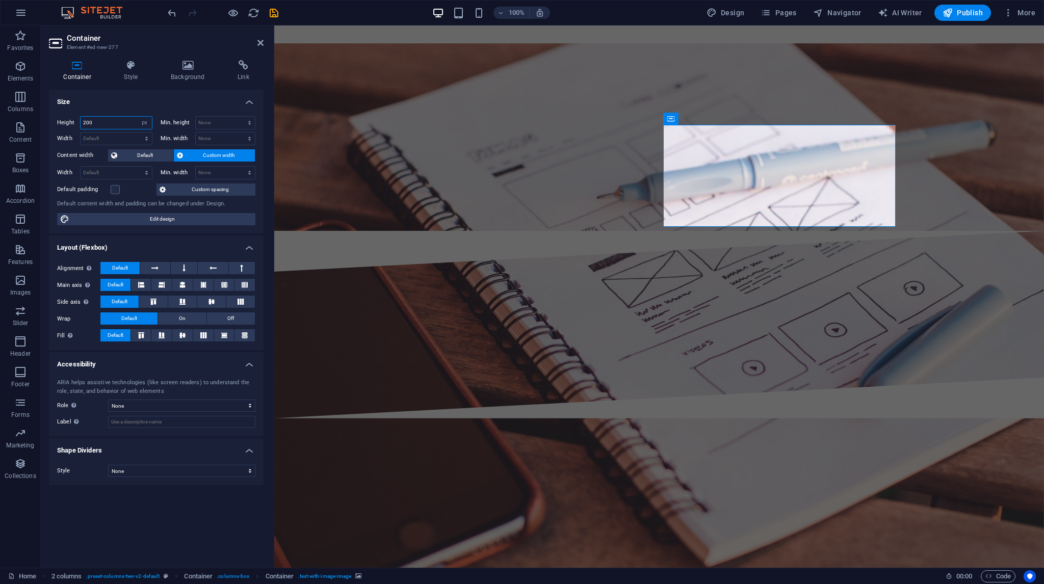
click at [128, 123] on input "200" at bounding box center [116, 123] width 71 height 12
click at [147, 123] on select "Default px rem % vh vw" at bounding box center [145, 123] width 14 height 12
click at [138, 117] on select "Default px rem % vh vw" at bounding box center [145, 123] width 14 height 12
select select "DISABLED_OPTION_VALUE"
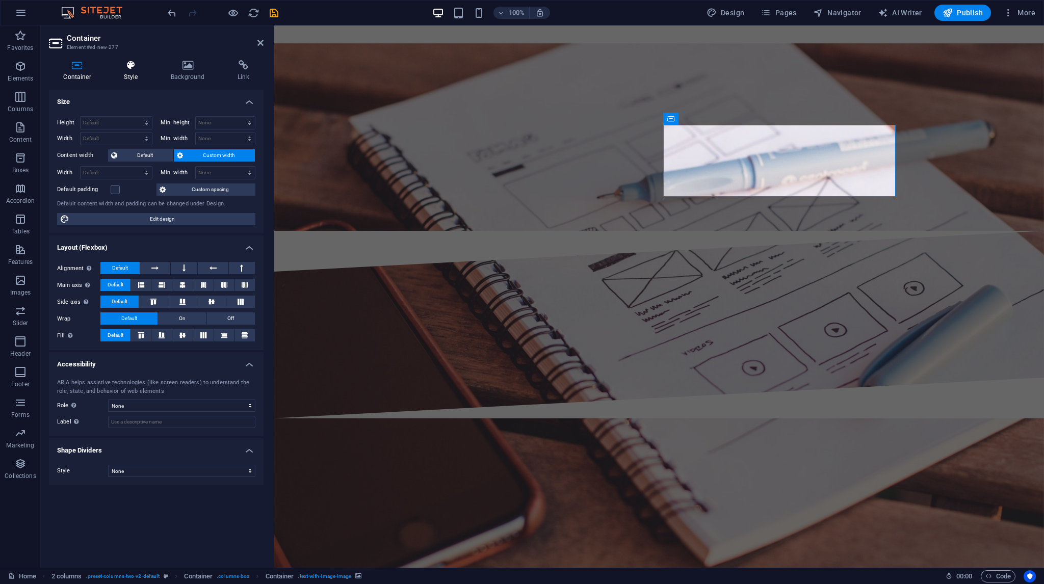
click at [134, 81] on h4 "Style" at bounding box center [133, 70] width 47 height 21
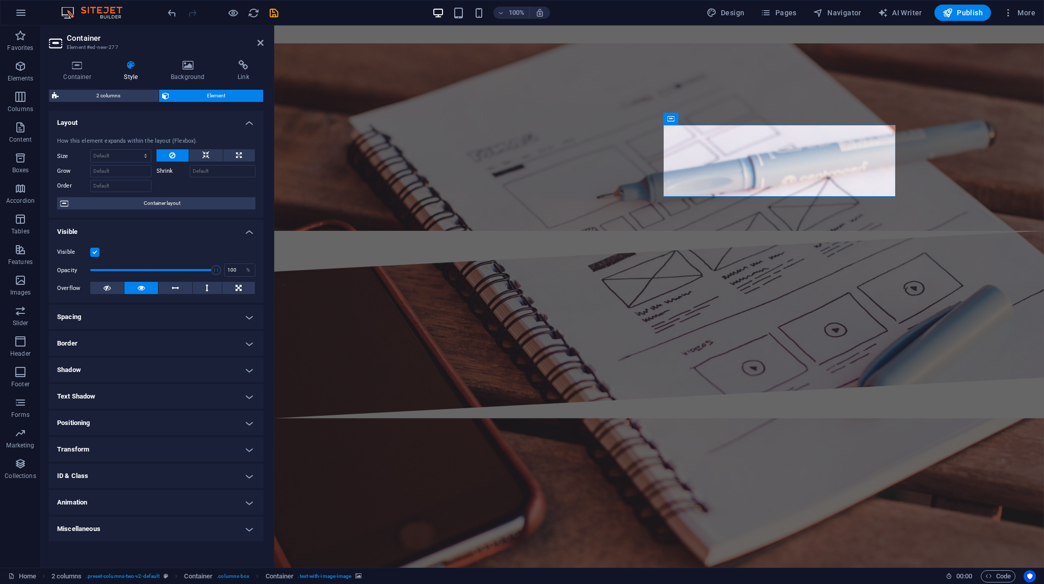
click at [190, 82] on div "Container Style Background Link Size Height Default px rem % vh vw Min. height …" at bounding box center [156, 309] width 215 height 499
click at [190, 71] on h4 "Background" at bounding box center [189, 70] width 67 height 21
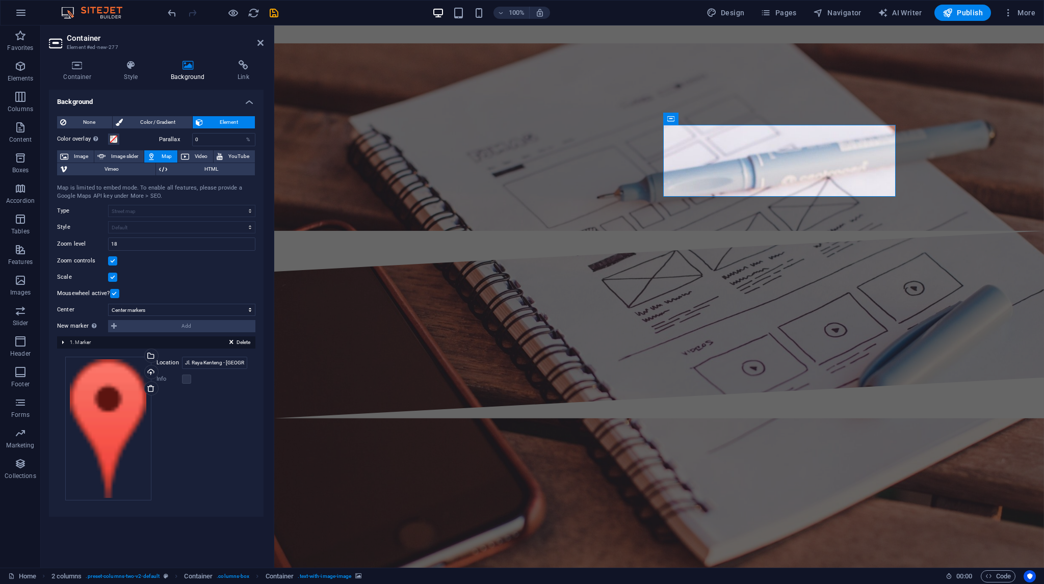
click at [116, 292] on label at bounding box center [114, 293] width 9 height 9
click at [0, 0] on input "Mousewheel active?" at bounding box center [0, 0] width 0 height 0
click at [116, 292] on label at bounding box center [114, 293] width 9 height 9
click at [0, 0] on input "Mousewheel active?" at bounding box center [0, 0] width 0 height 0
click at [135, 76] on h4 "Style" at bounding box center [133, 70] width 47 height 21
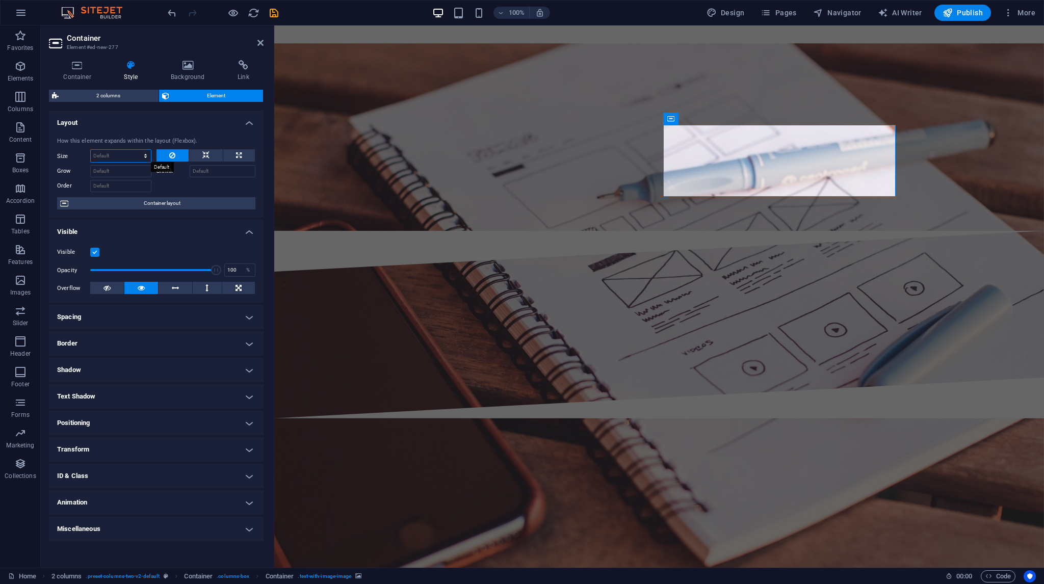
click at [132, 157] on select "Default auto px % 1/1 1/2 1/3 1/4 1/5 1/6 1/7 1/8 1/9 1/10" at bounding box center [121, 156] width 60 height 12
click at [91, 150] on select "Default auto px % 1/1 1/2 1/3 1/4 1/5 1/6 1/7 1/8 1/9 1/10" at bounding box center [121, 156] width 60 height 12
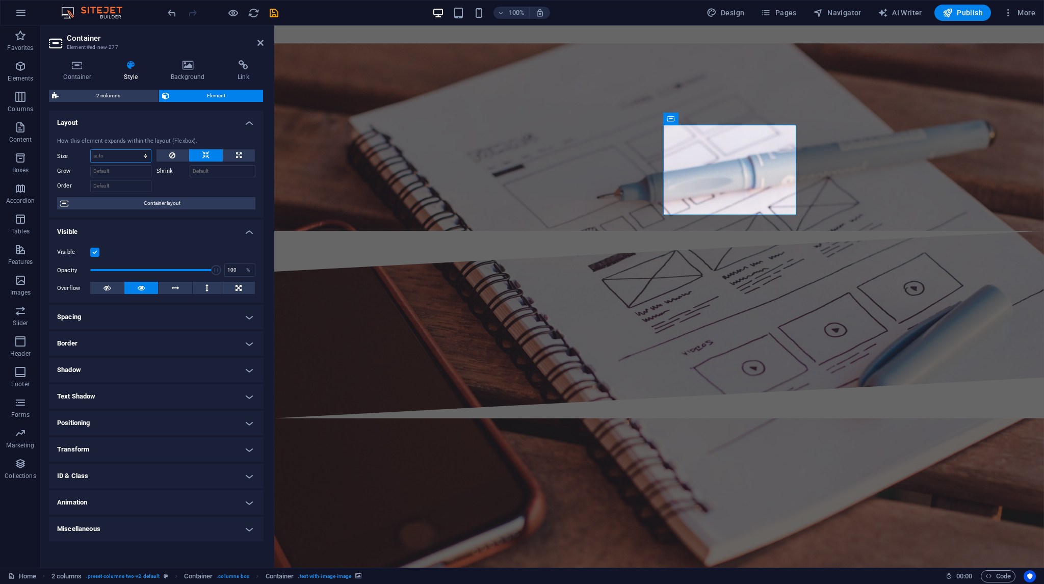
click at [141, 152] on select "Default auto px % 1/1 1/2 1/3 1/4 1/5 1/6 1/7 1/8 1/9 1/10" at bounding box center [121, 156] width 60 height 12
click at [91, 150] on select "Default auto px % 1/1 1/2 1/3 1/4 1/5 1/6 1/7 1/8 1/9 1/10" at bounding box center [121, 156] width 60 height 12
select select "DISABLED_OPTION_VALUE"
click at [240, 156] on icon at bounding box center [239, 155] width 6 height 12
type input "100"
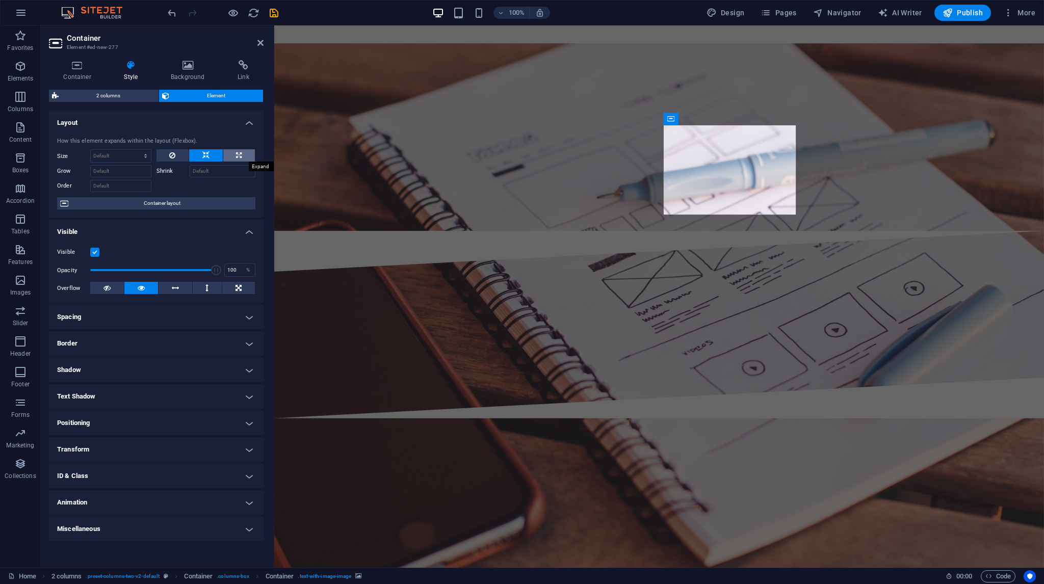
select select "%"
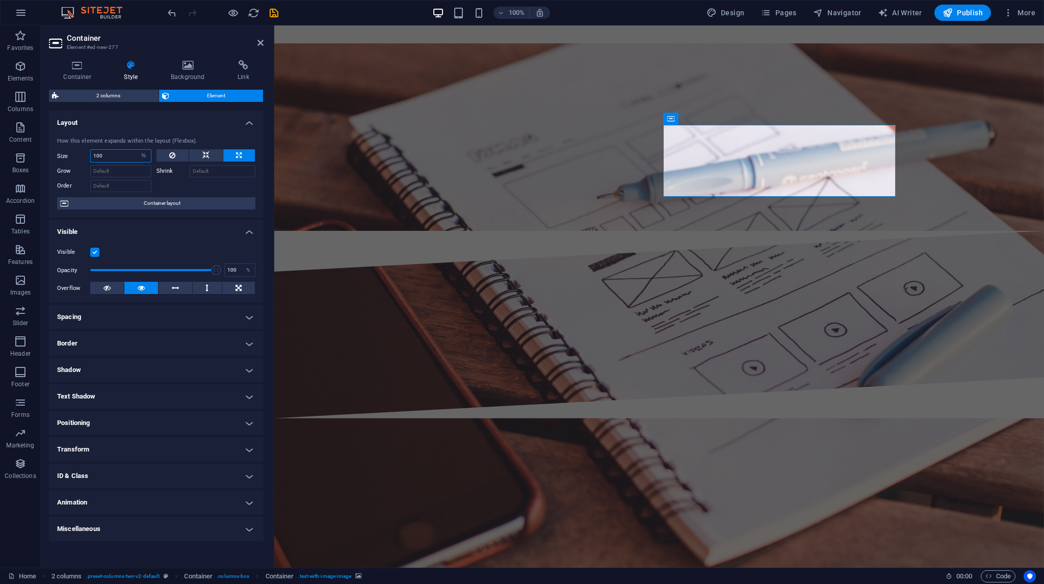
click at [116, 158] on input "100" at bounding box center [121, 156] width 60 height 12
click at [144, 160] on select "Default auto px % 1/1 1/2 1/3 1/4 1/5 1/6 1/7 1/8 1/9 1/10" at bounding box center [144, 156] width 14 height 12
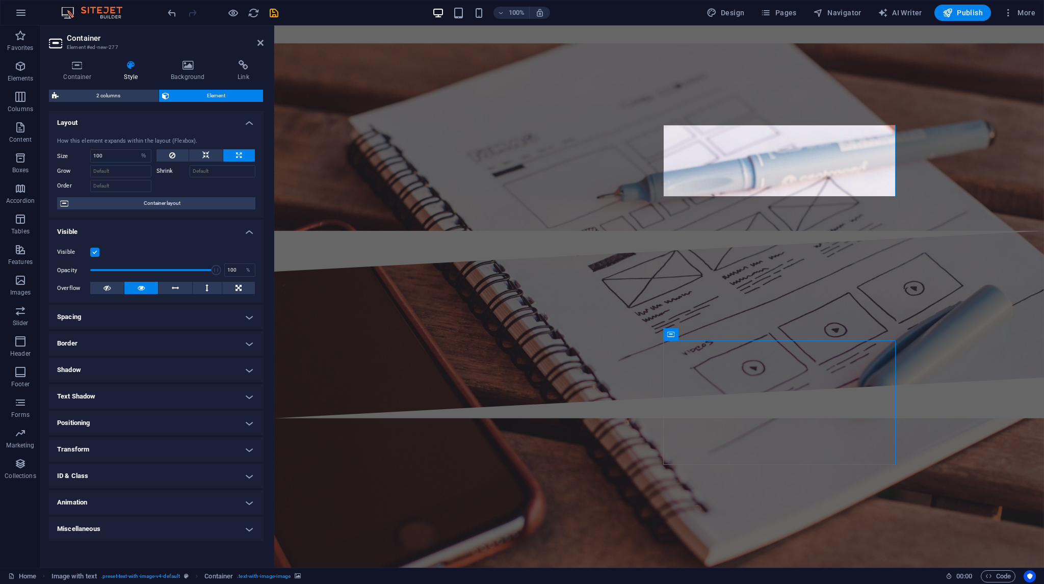
select select "1"
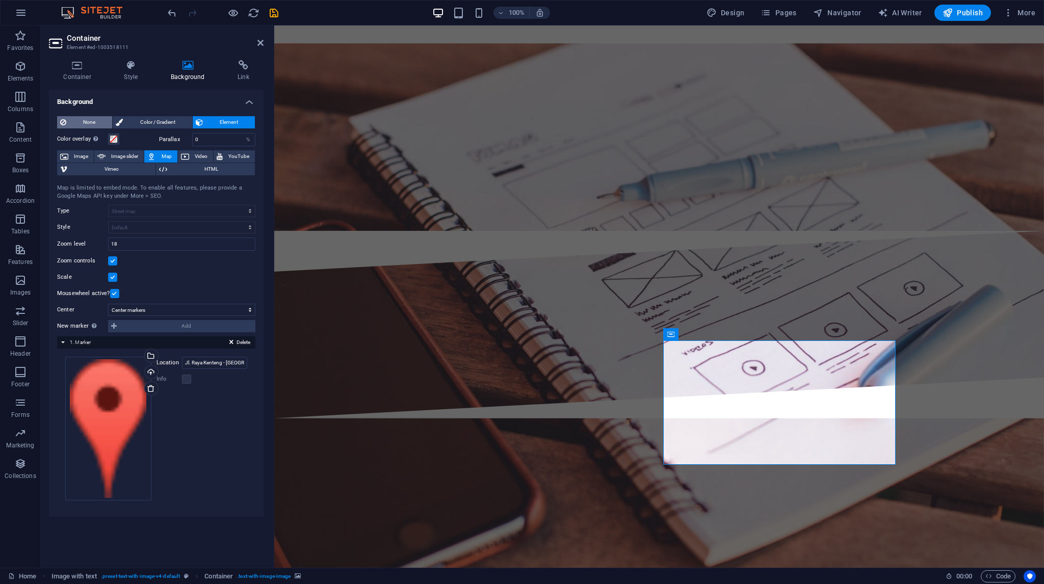
click at [90, 128] on span "None" at bounding box center [89, 122] width 40 height 12
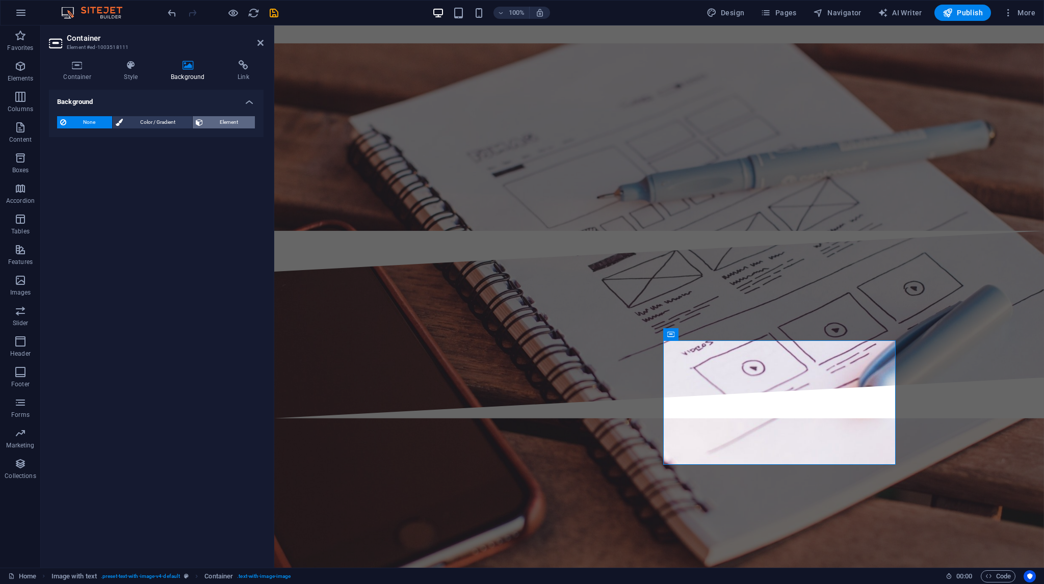
click at [221, 125] on span "Element" at bounding box center [229, 122] width 46 height 12
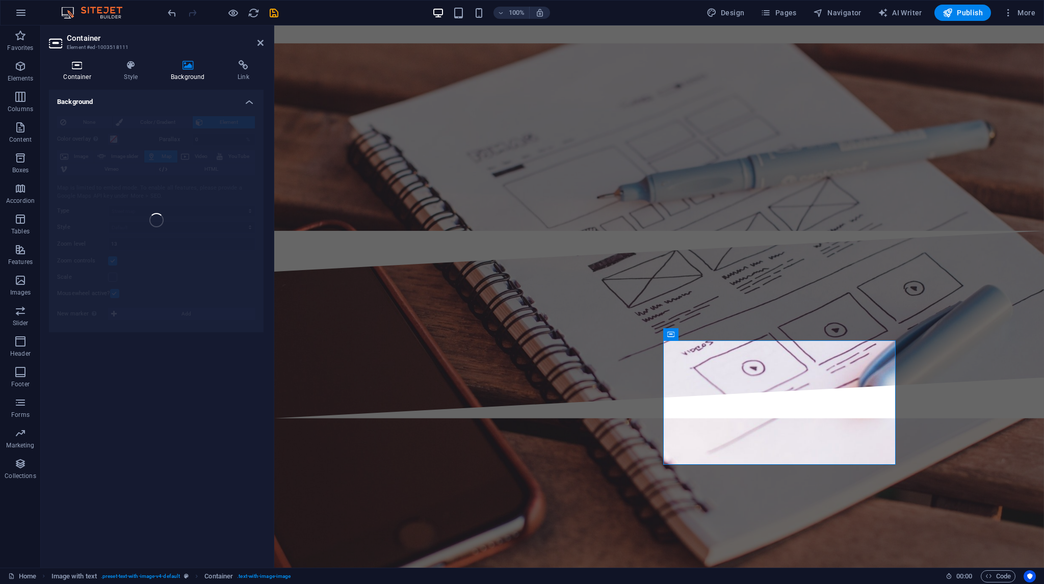
click at [80, 70] on h4 "Container" at bounding box center [79, 70] width 61 height 21
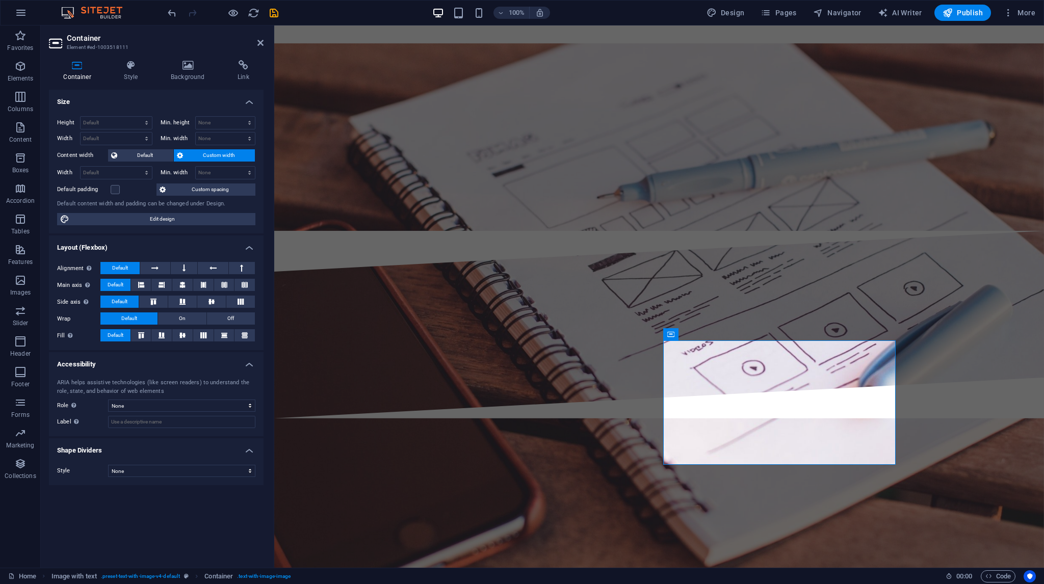
click at [202, 156] on span "Custom width" at bounding box center [219, 155] width 66 height 12
select select "%"
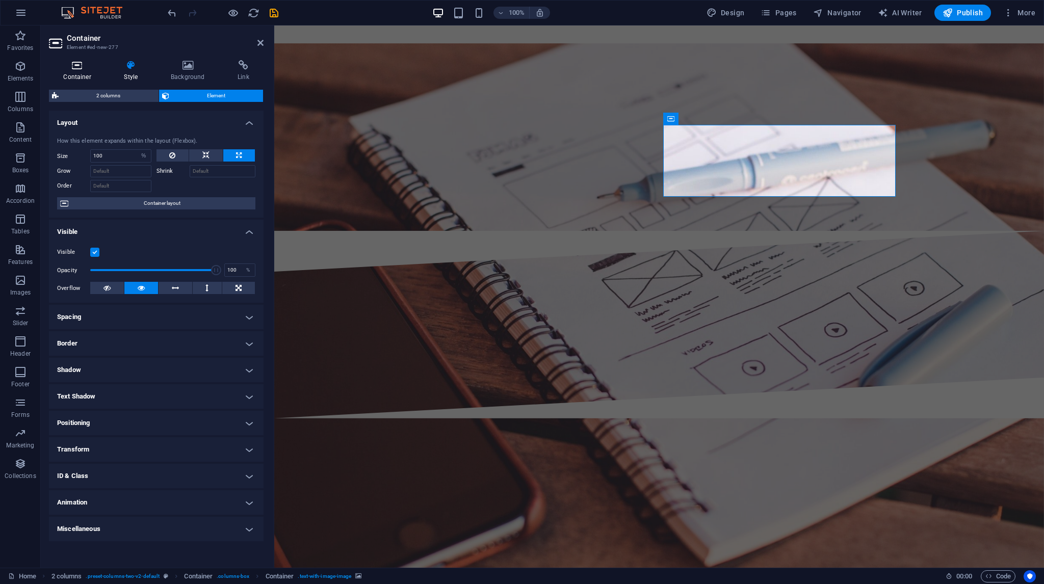
click at [83, 68] on icon at bounding box center [77, 65] width 57 height 10
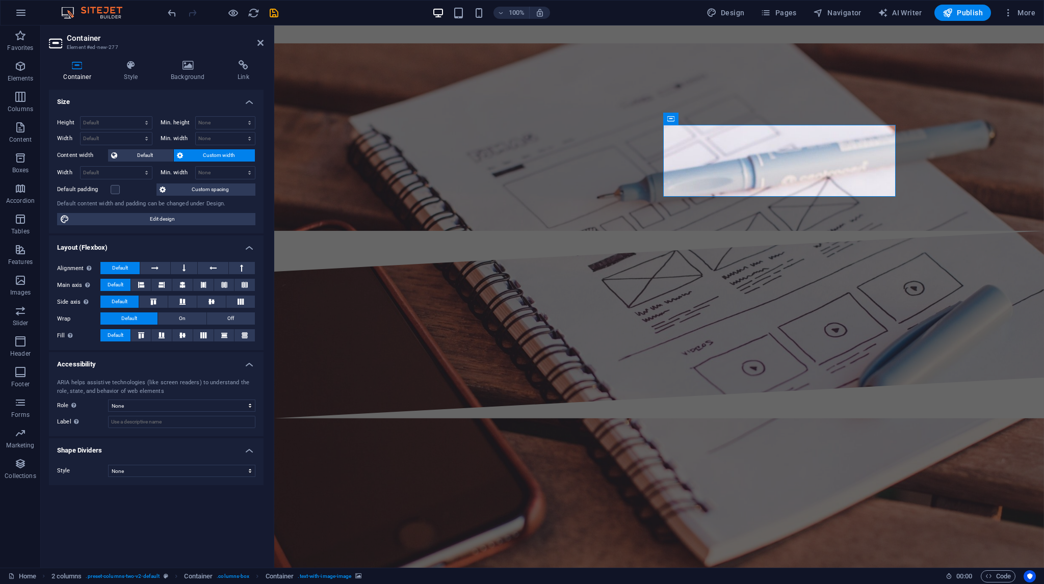
click at [201, 156] on span "Custom width" at bounding box center [219, 155] width 66 height 12
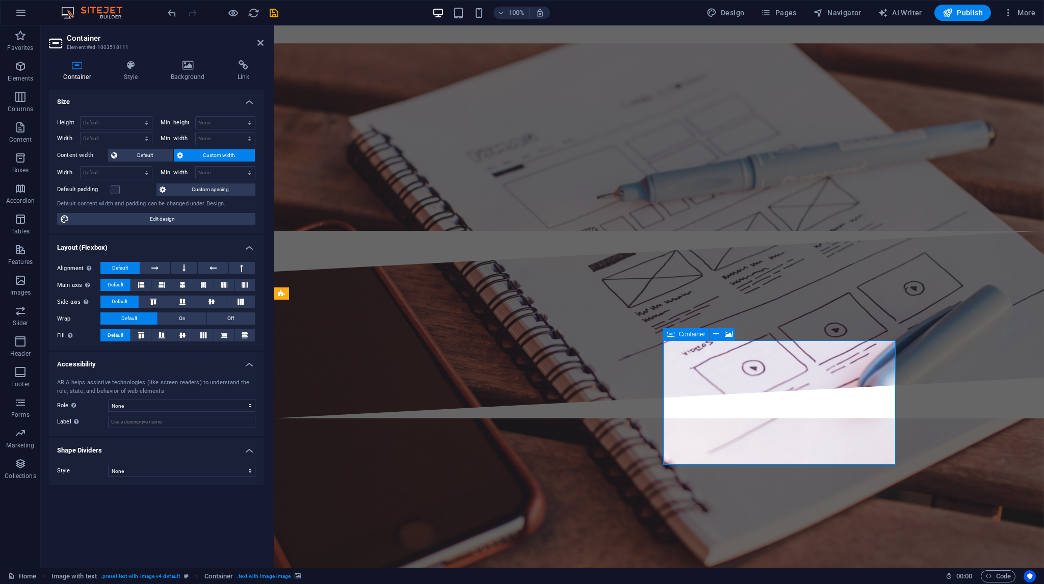
click at [170, 74] on h4 "Background" at bounding box center [189, 70] width 67 height 21
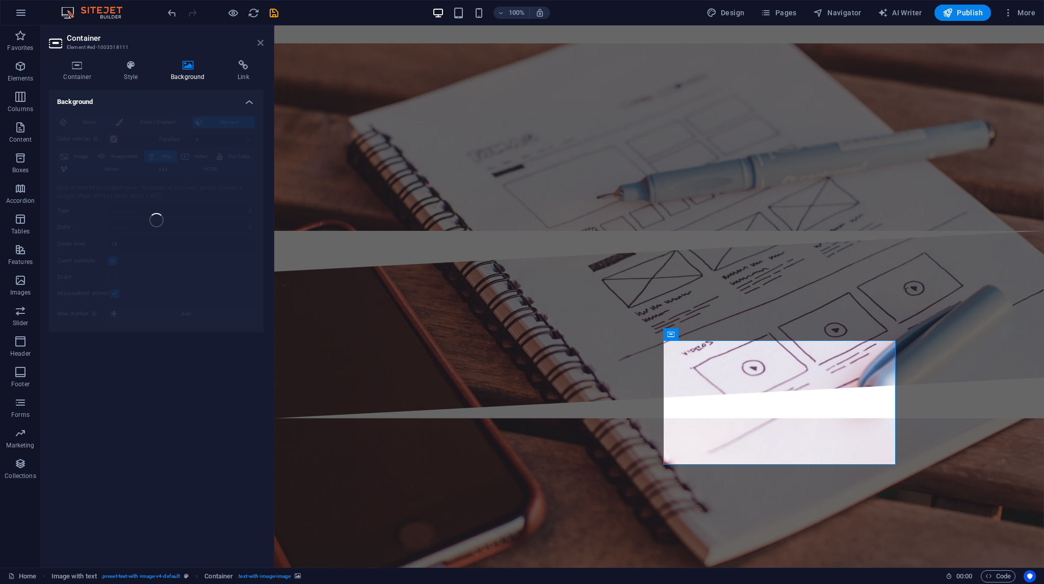
click at [257, 45] on icon at bounding box center [260, 43] width 6 height 8
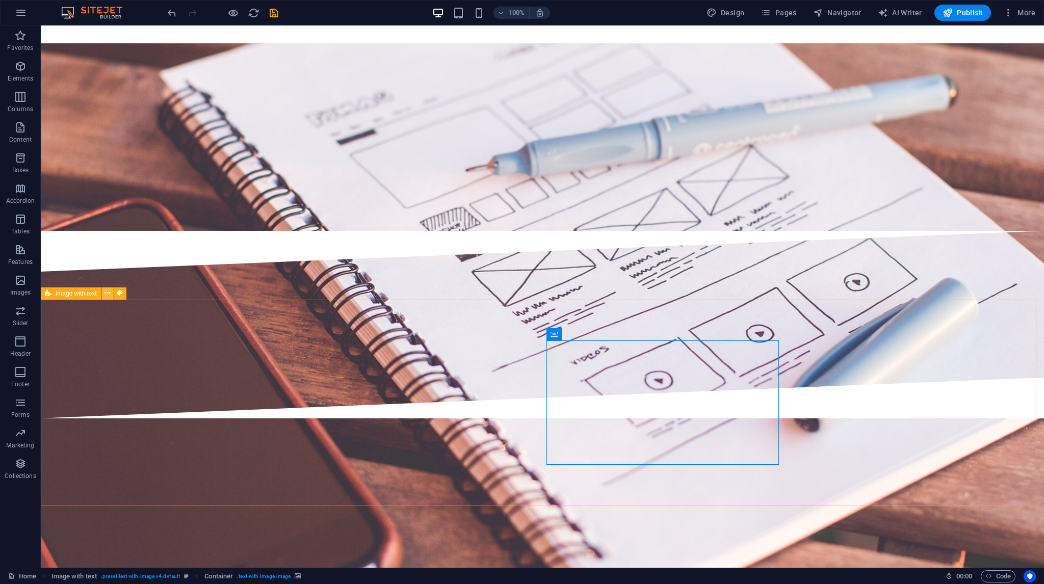
click at [110, 290] on icon at bounding box center [107, 293] width 6 height 11
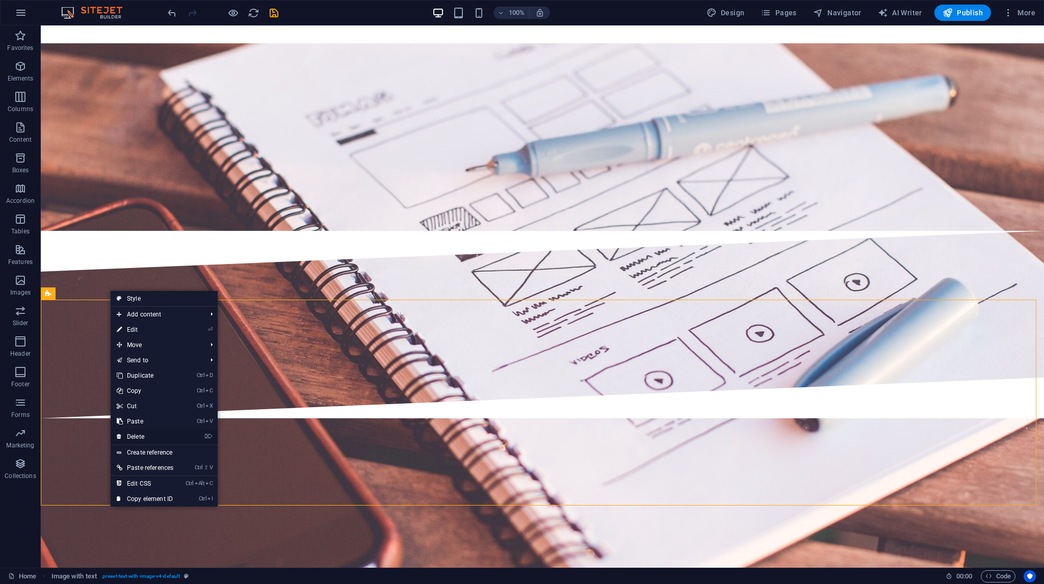
click at [137, 438] on link "⌦ Delete" at bounding box center [145, 436] width 69 height 15
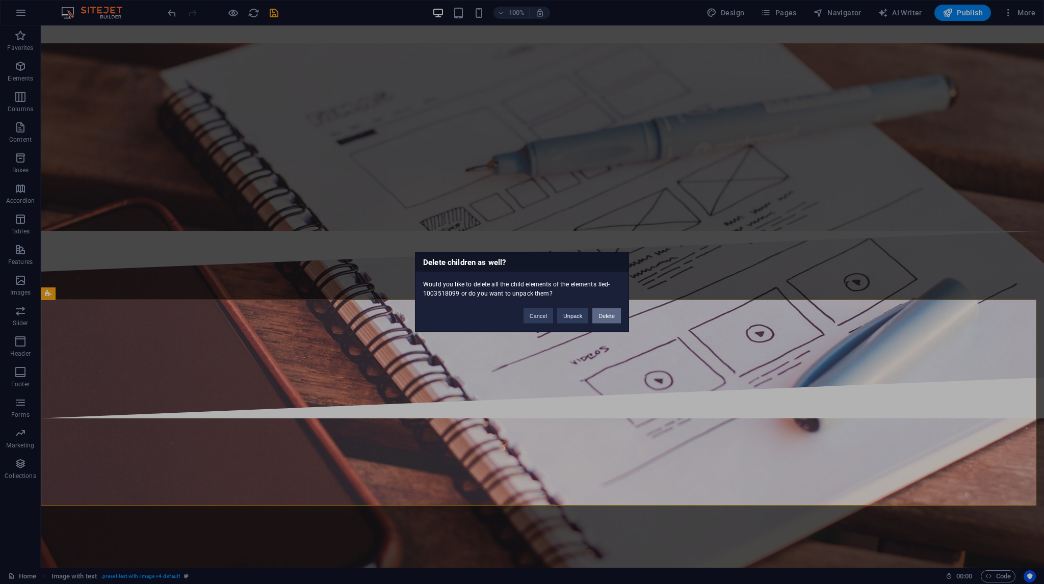
click at [605, 312] on button "Delete" at bounding box center [606, 315] width 29 height 15
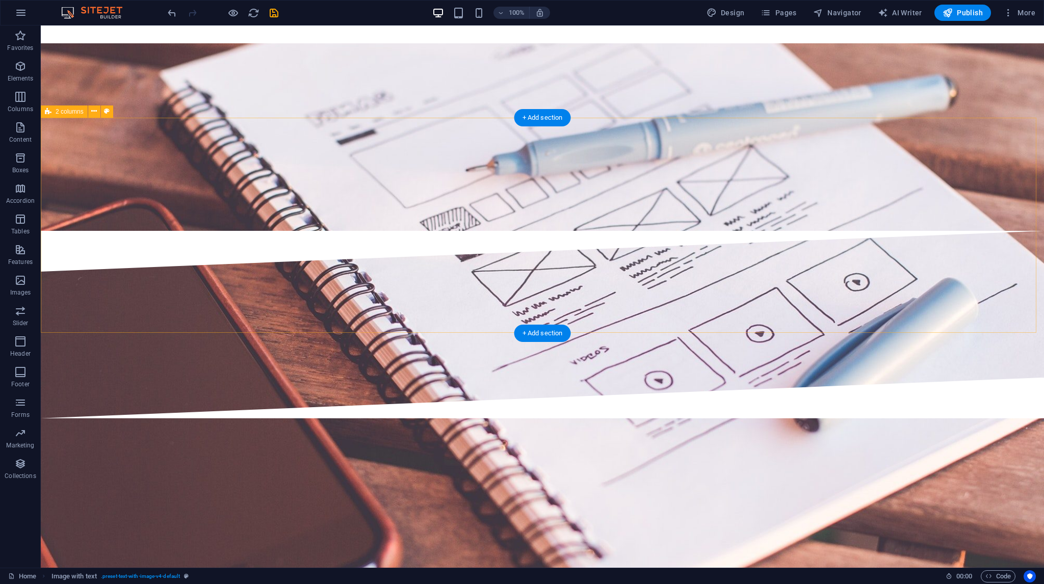
scroll to position [2107, 0]
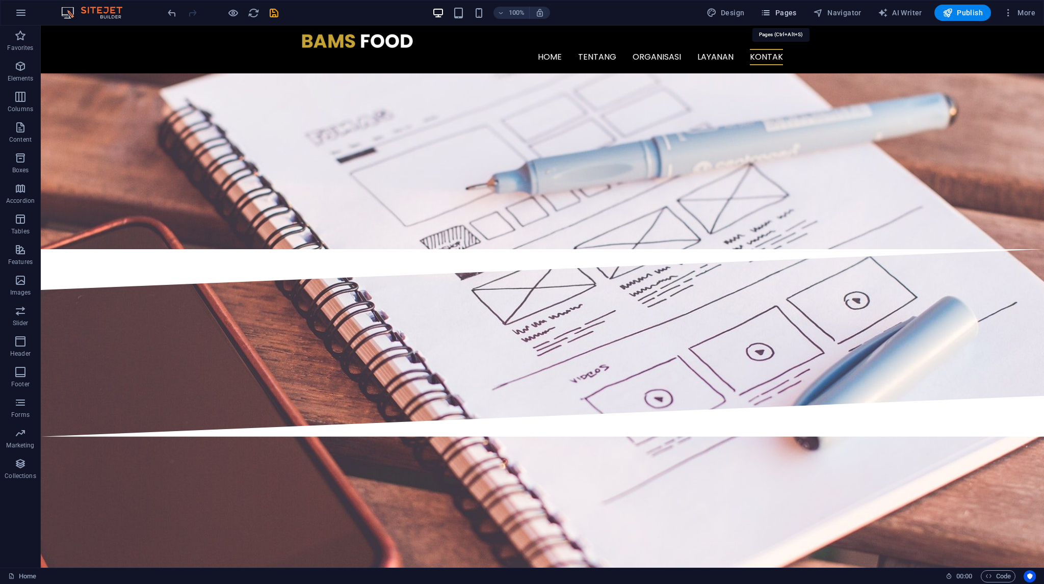
click at [786, 14] on span "Pages" at bounding box center [778, 13] width 36 height 10
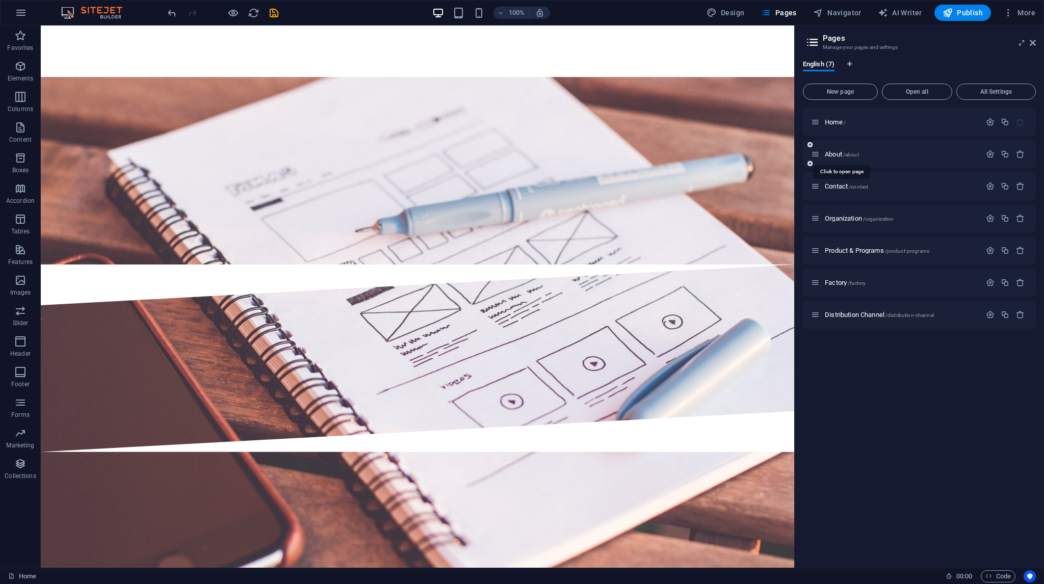
click at [844, 150] on div "About /about" at bounding box center [896, 154] width 170 height 12
click at [853, 186] on span "/contact" at bounding box center [858, 187] width 19 height 6
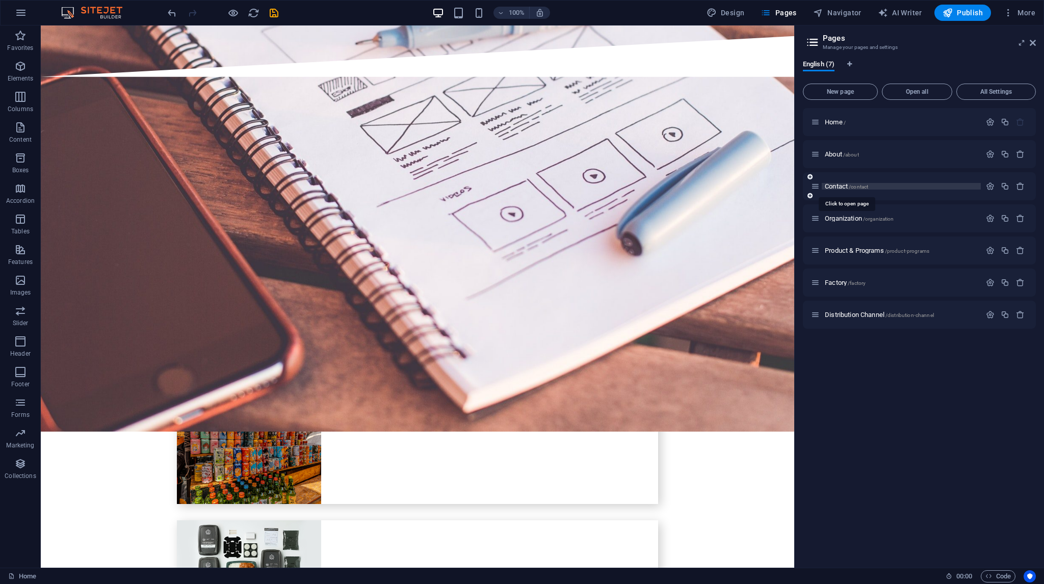
scroll to position [0, 0]
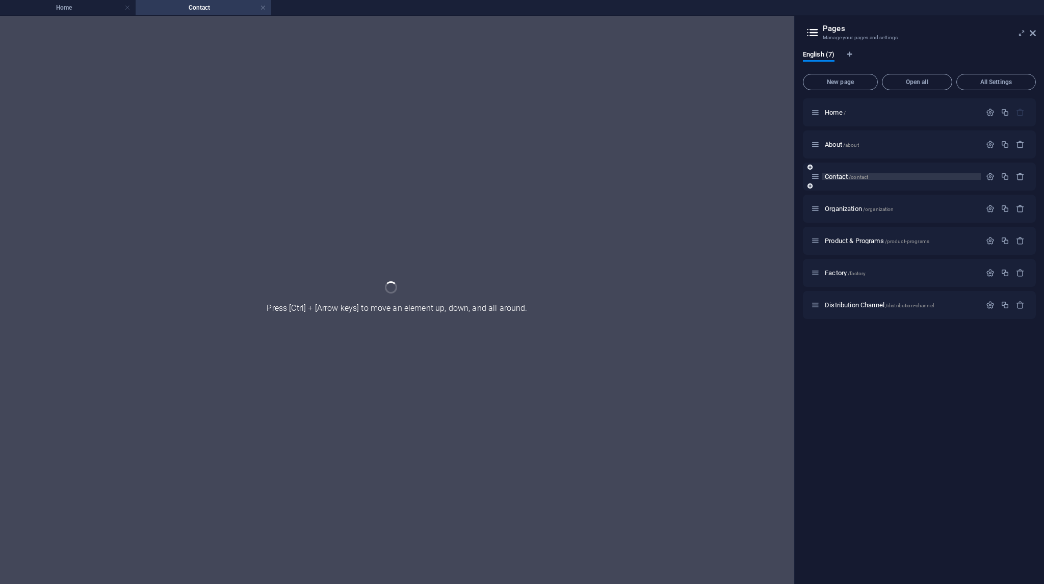
click at [853, 186] on div "Contact /contact" at bounding box center [919, 177] width 233 height 28
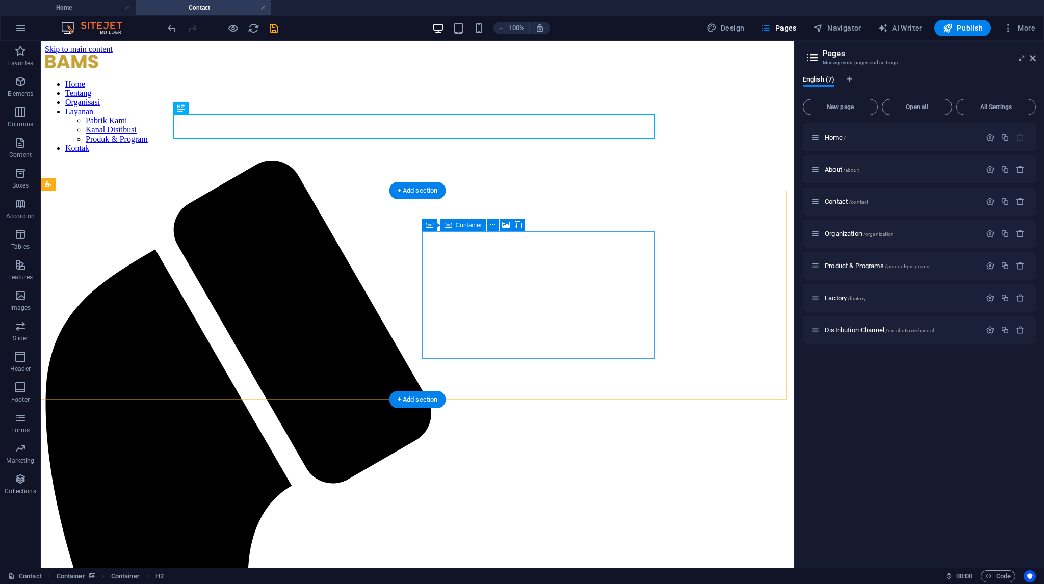
select select "px"
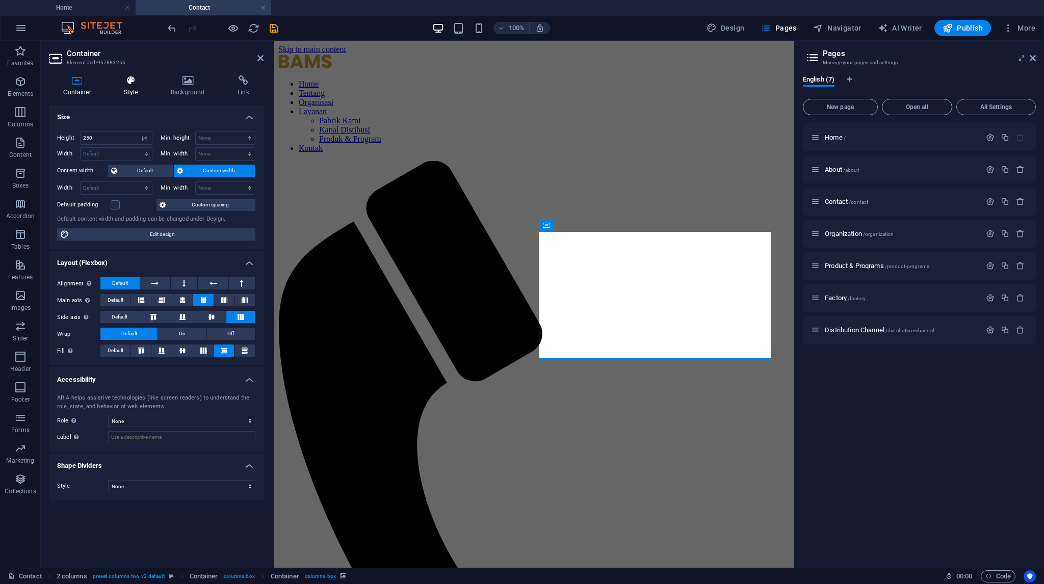
click at [129, 91] on h4 "Style" at bounding box center [133, 85] width 47 height 21
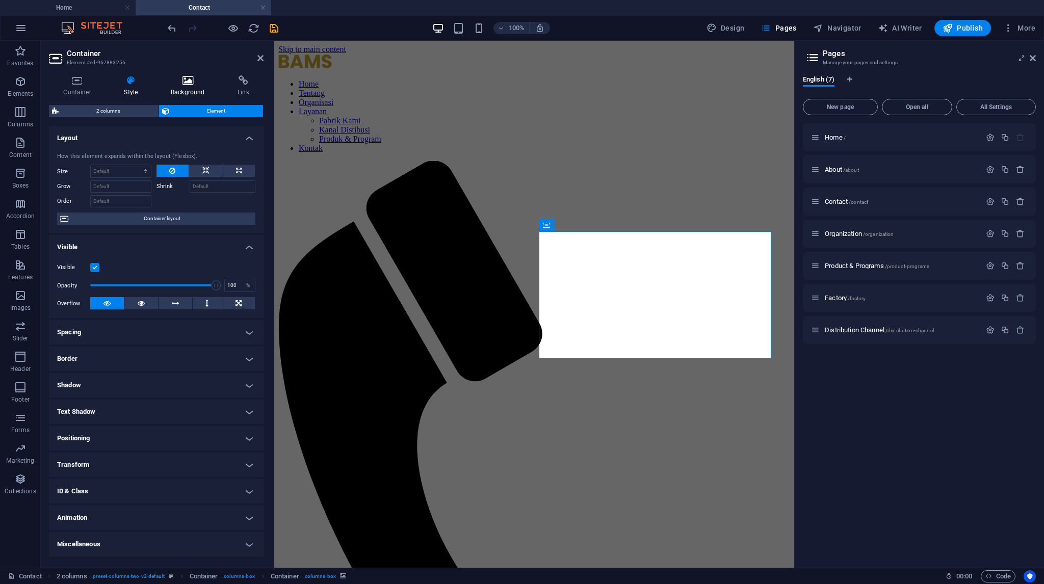
click at [183, 92] on h4 "Background" at bounding box center [189, 85] width 67 height 21
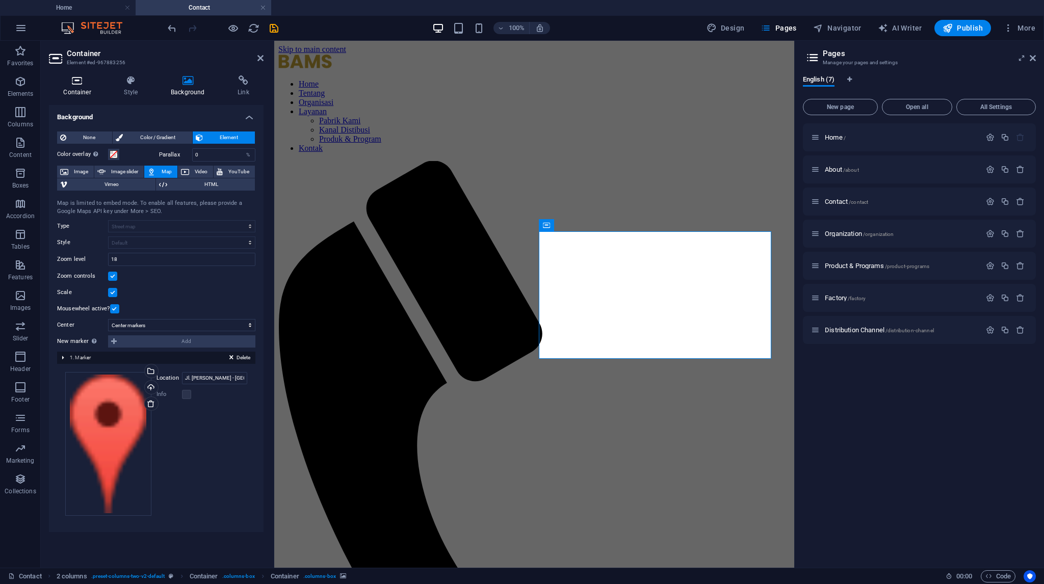
click at [77, 84] on icon at bounding box center [77, 80] width 57 height 10
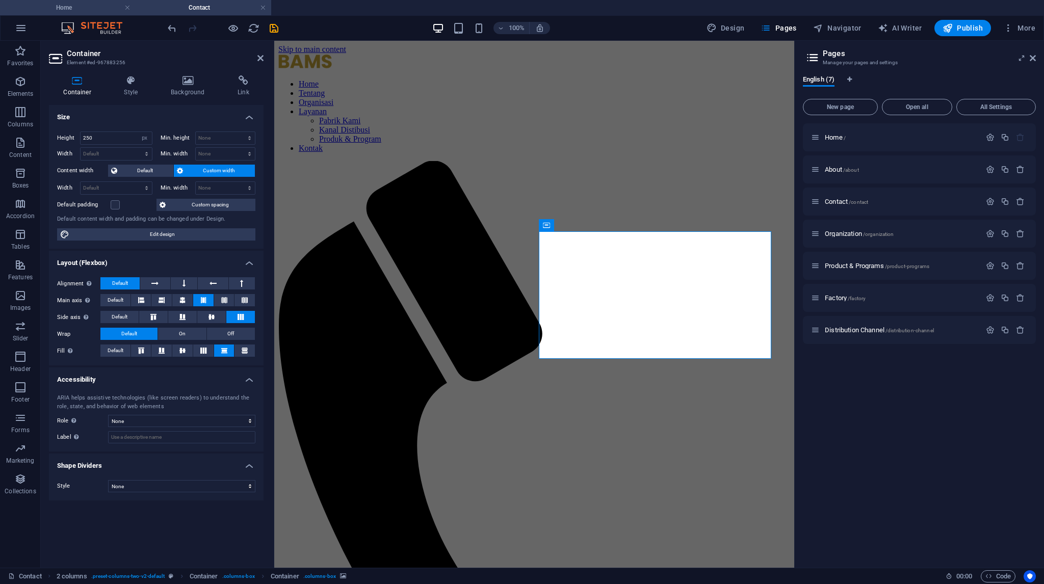
click at [73, 12] on h4 "Home" at bounding box center [68, 7] width 136 height 11
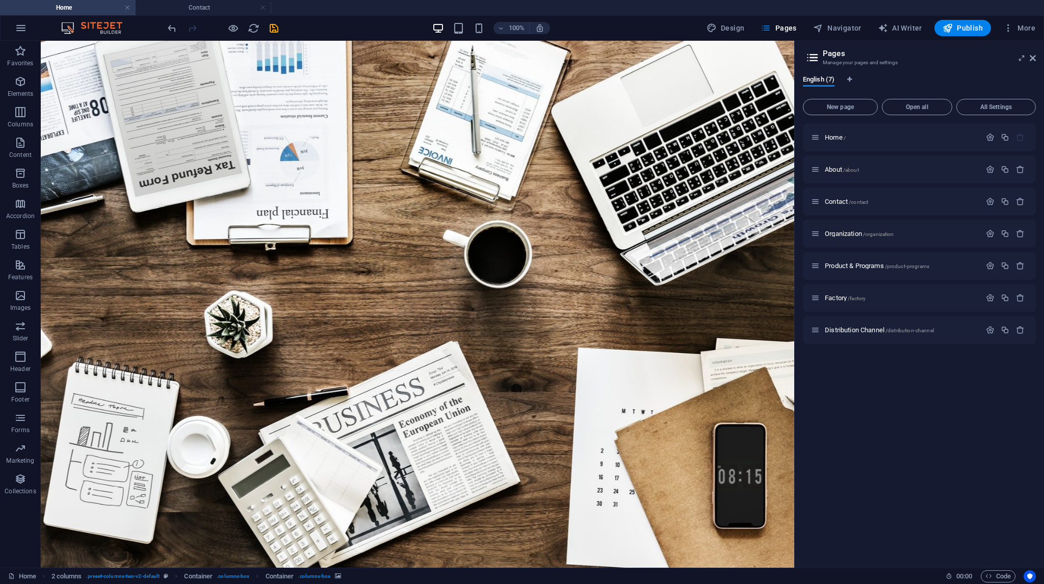
scroll to position [2107, 0]
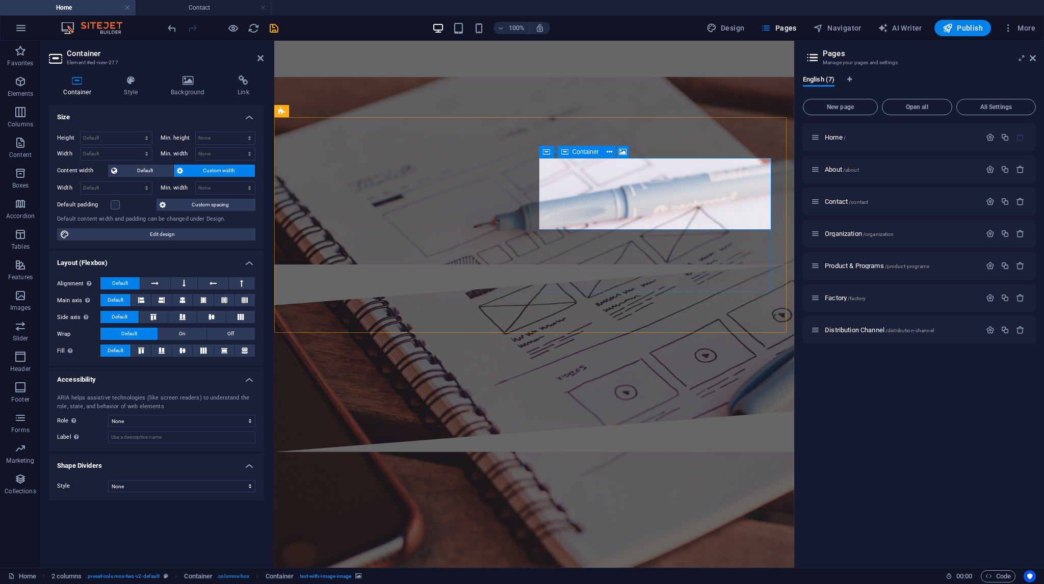
click at [224, 301] on icon at bounding box center [224, 300] width 6 height 12
click at [204, 301] on icon at bounding box center [203, 300] width 6 height 12
click at [218, 319] on icon at bounding box center [211, 317] width 12 height 6
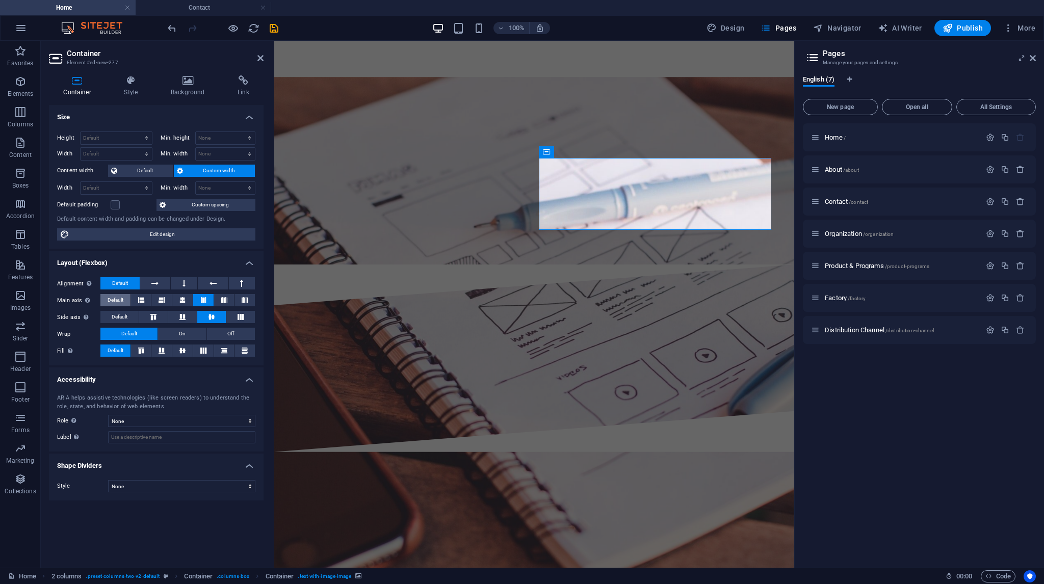
click at [122, 301] on span "Default" at bounding box center [116, 300] width 16 height 12
click at [126, 315] on span "Default" at bounding box center [120, 317] width 16 height 12
click at [128, 86] on h4 "Style" at bounding box center [133, 85] width 47 height 21
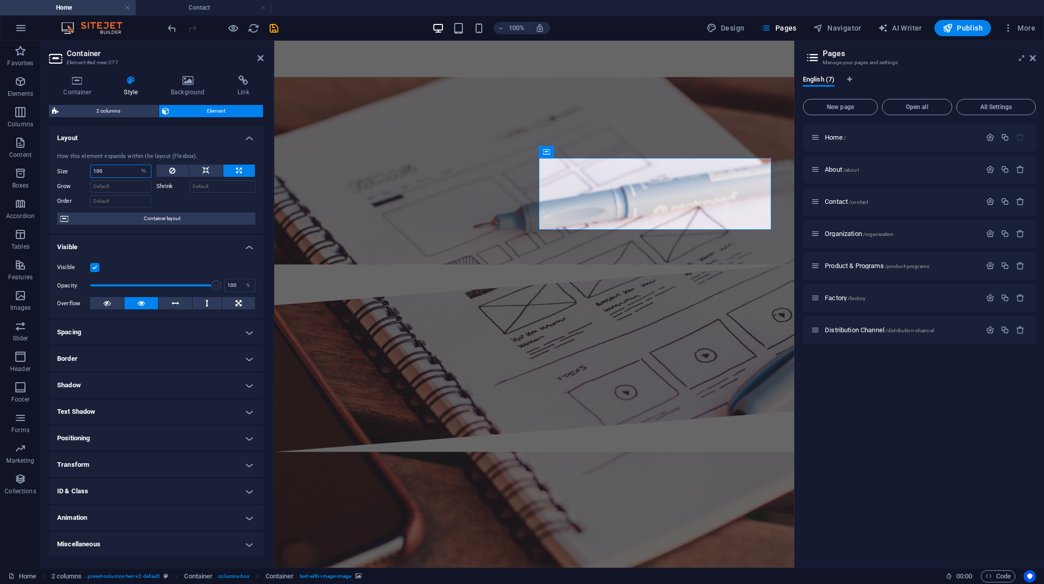
click at [133, 170] on input "100" at bounding box center [121, 171] width 60 height 12
click at [170, 171] on icon at bounding box center [172, 171] width 6 height 12
select select "DISABLED_OPTION_VALUE"
click at [202, 170] on icon at bounding box center [205, 171] width 7 height 12
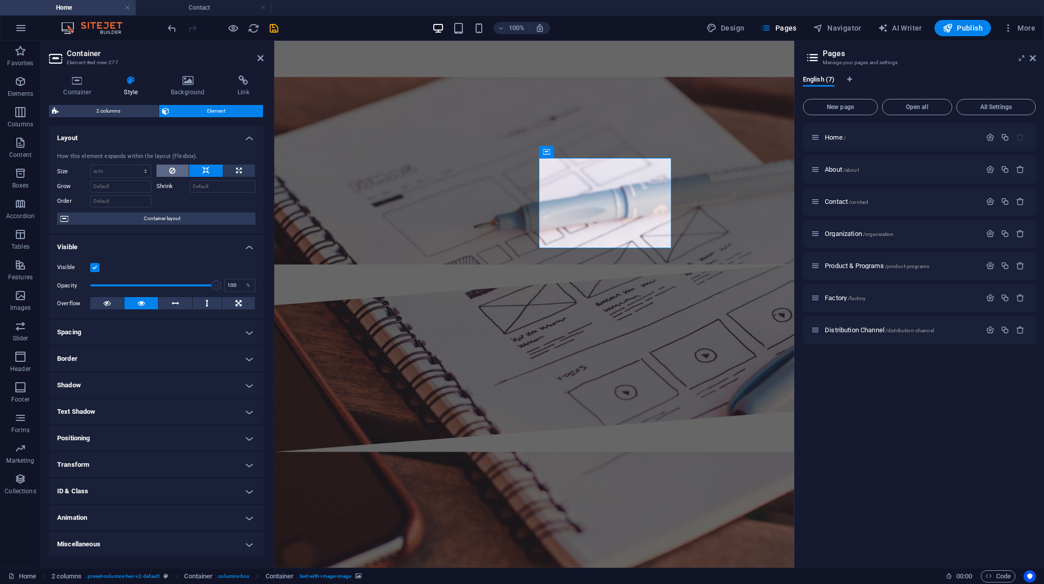
click at [169, 171] on icon at bounding box center [172, 171] width 6 height 12
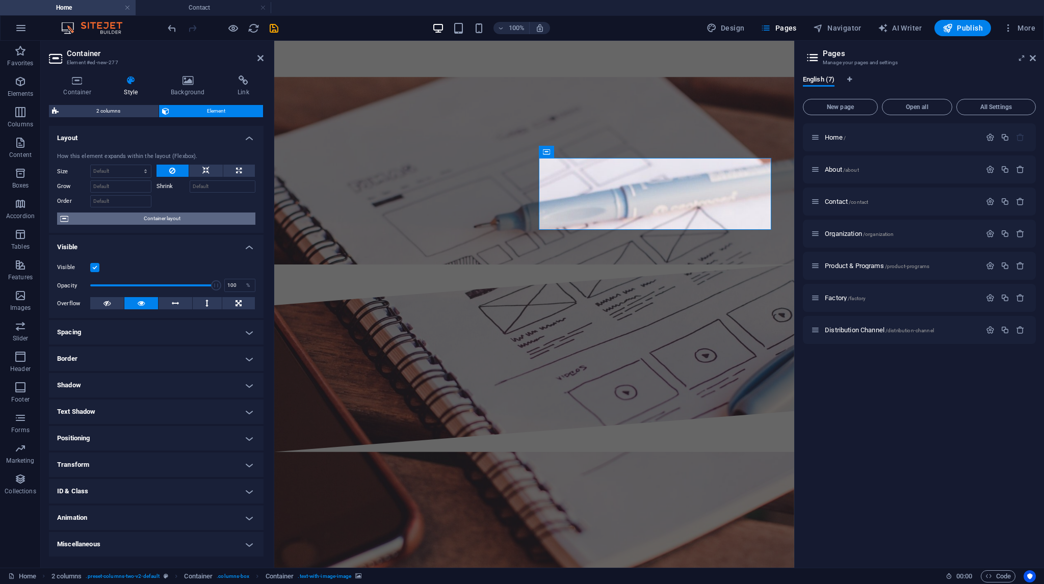
click at [123, 222] on span "Container layout" at bounding box center [161, 219] width 181 height 12
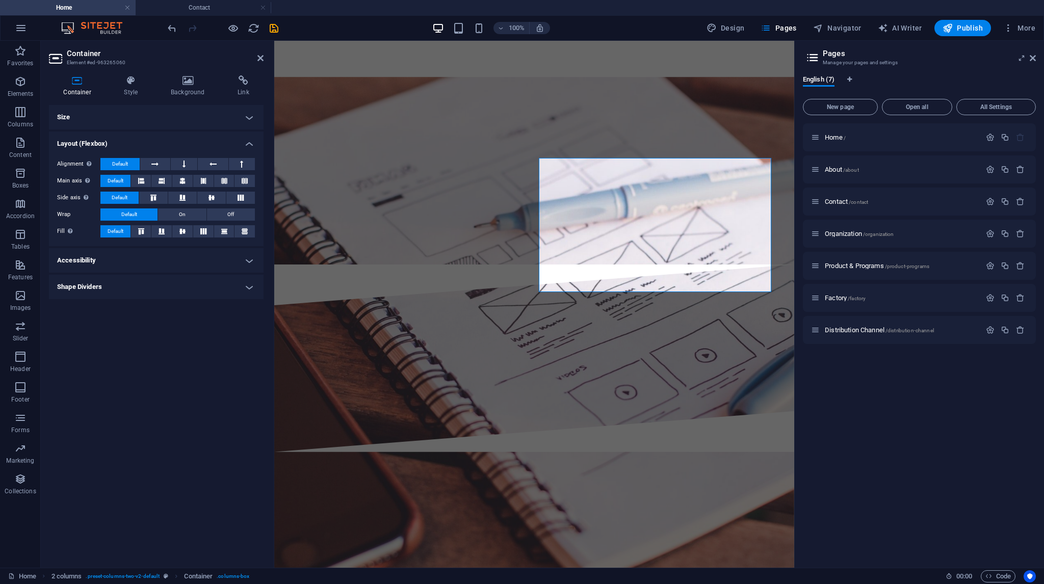
click at [138, 138] on h4 "Layout (Flexbox)" at bounding box center [156, 140] width 215 height 18
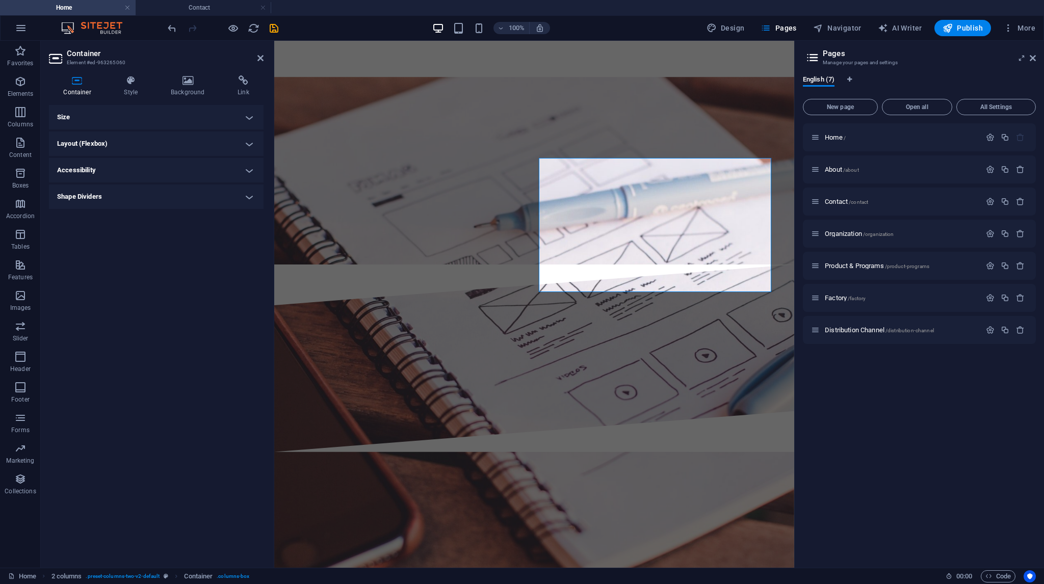
click at [153, 118] on h4 "Size" at bounding box center [156, 117] width 215 height 24
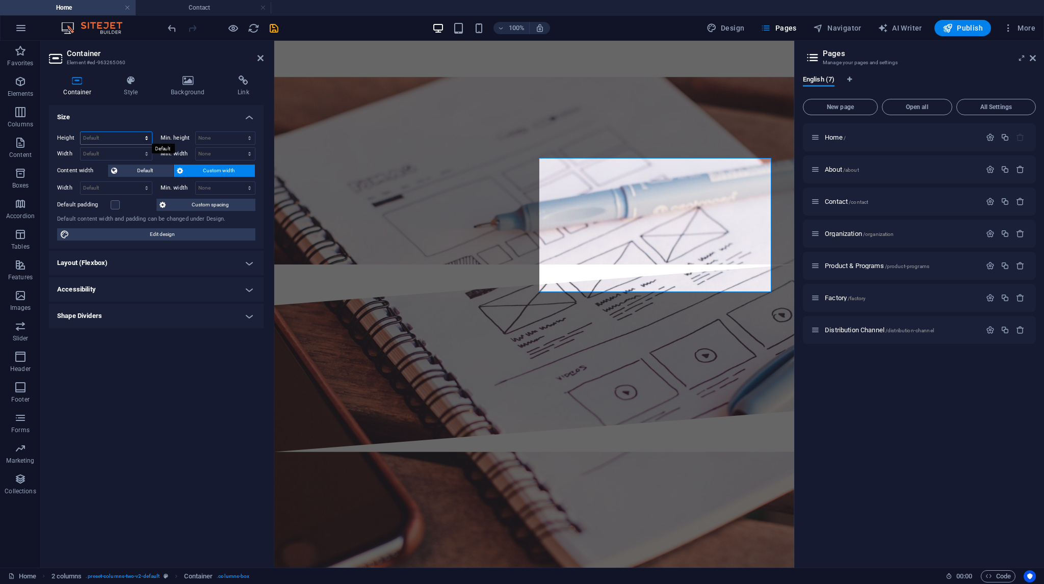
click at [128, 138] on select "Default px rem % vh vw" at bounding box center [116, 138] width 71 height 12
select select "rem"
click at [137, 132] on select "Default px rem % vh vw" at bounding box center [116, 138] width 71 height 12
click at [116, 139] on input "16.4375" at bounding box center [116, 138] width 71 height 12
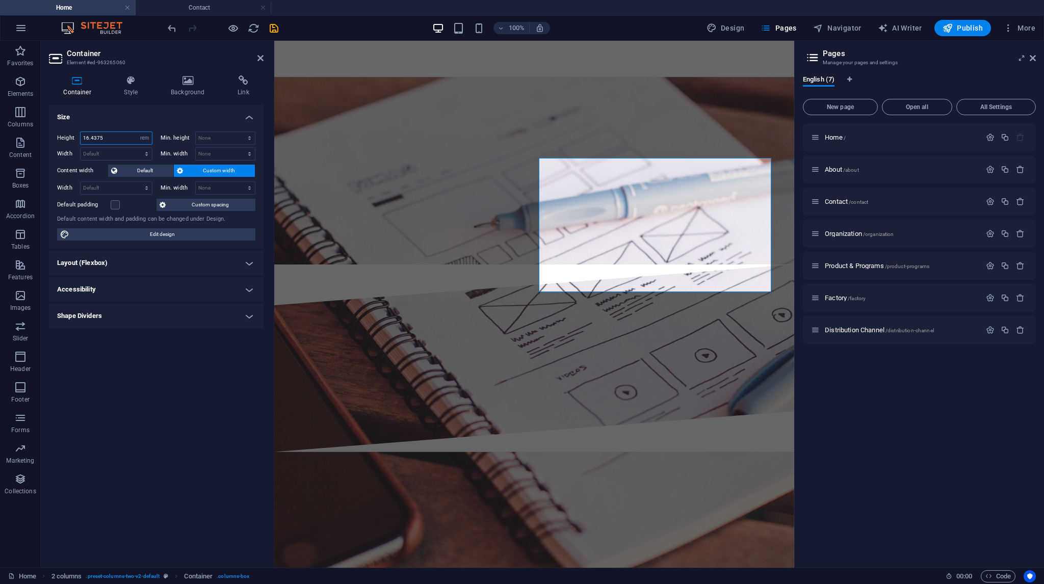
click at [116, 139] on input "16.4375" at bounding box center [116, 138] width 71 height 12
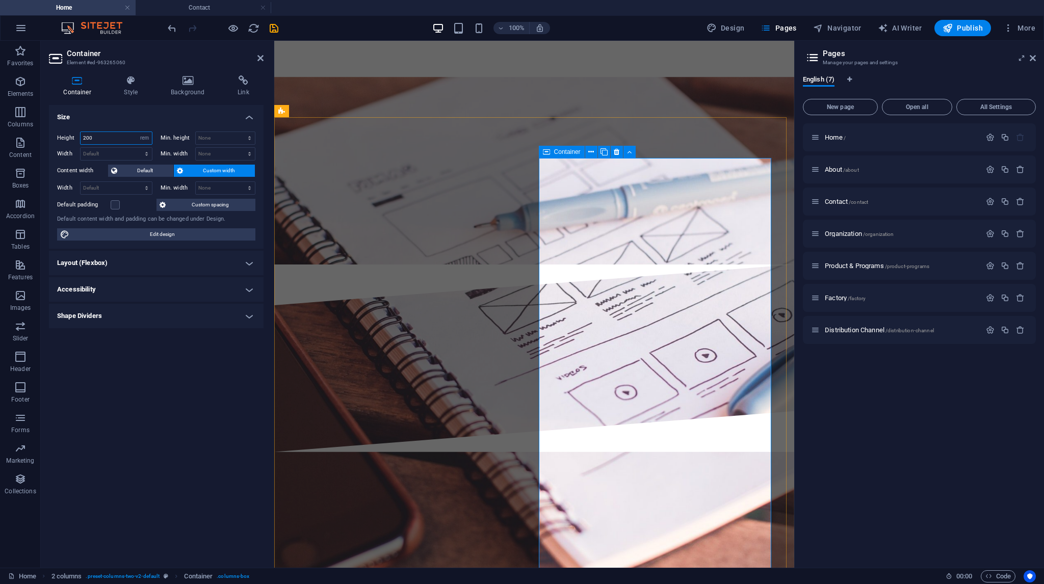
type input "200"
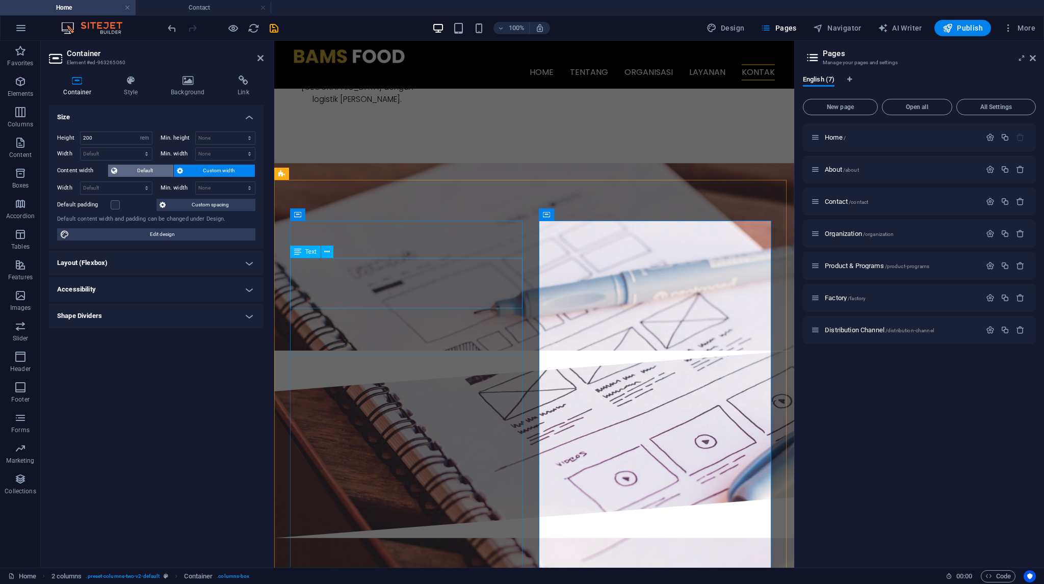
scroll to position [2005, 0]
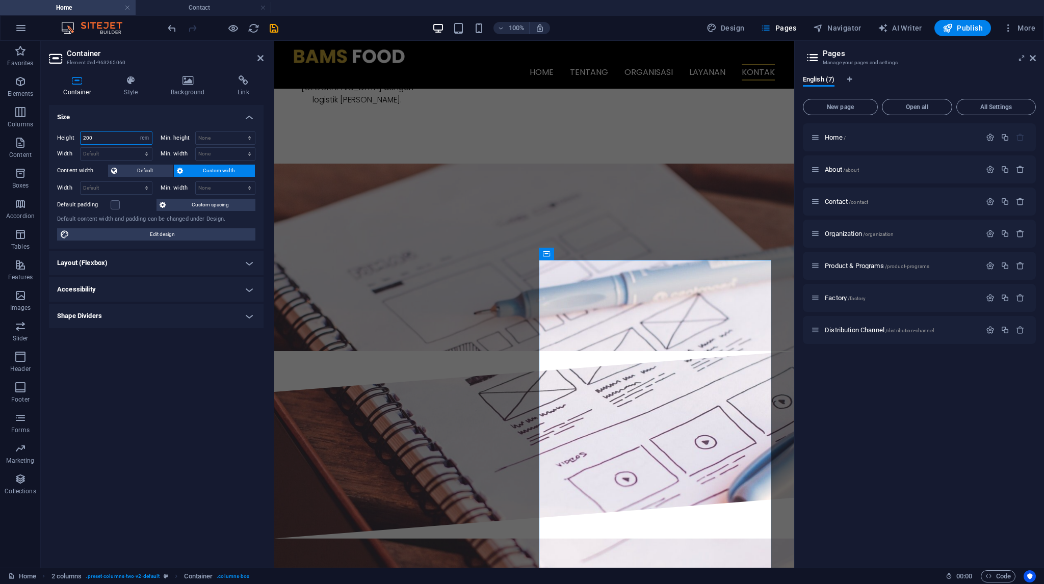
click at [118, 137] on input "200" at bounding box center [116, 138] width 71 height 12
click at [145, 142] on select "Default px rem % vh vw" at bounding box center [145, 138] width 14 height 12
select select "default"
click at [138, 132] on select "Default px rem % vh vw" at bounding box center [145, 138] width 14 height 12
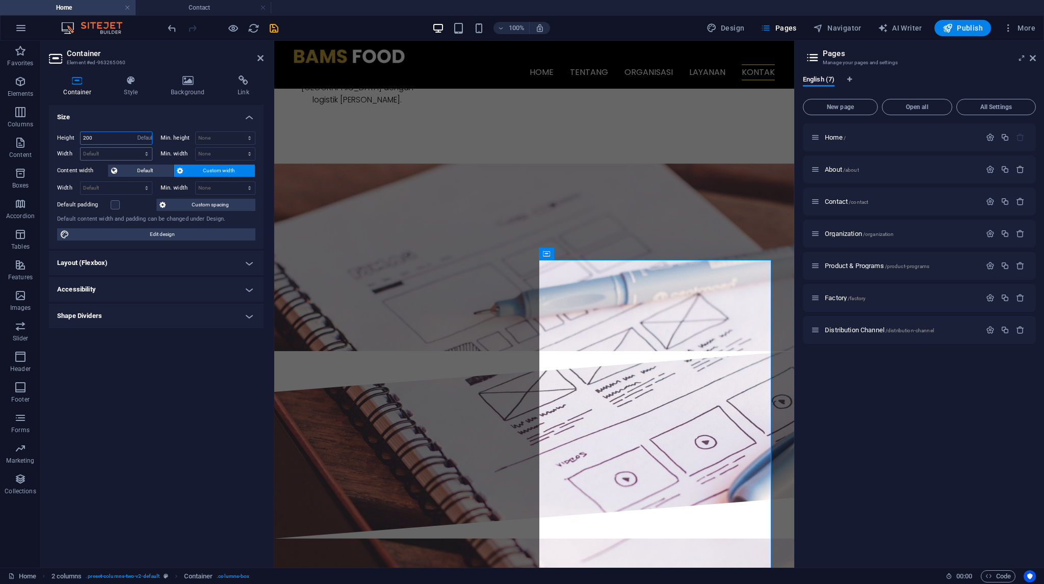
select select "DISABLED_OPTION_VALUE"
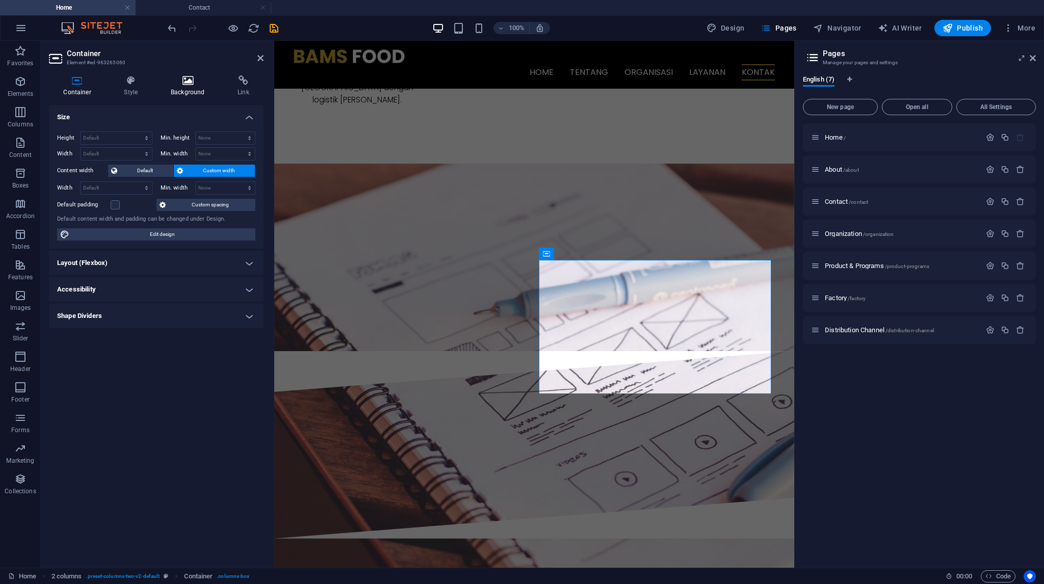
click at [187, 94] on h4 "Background" at bounding box center [189, 85] width 67 height 21
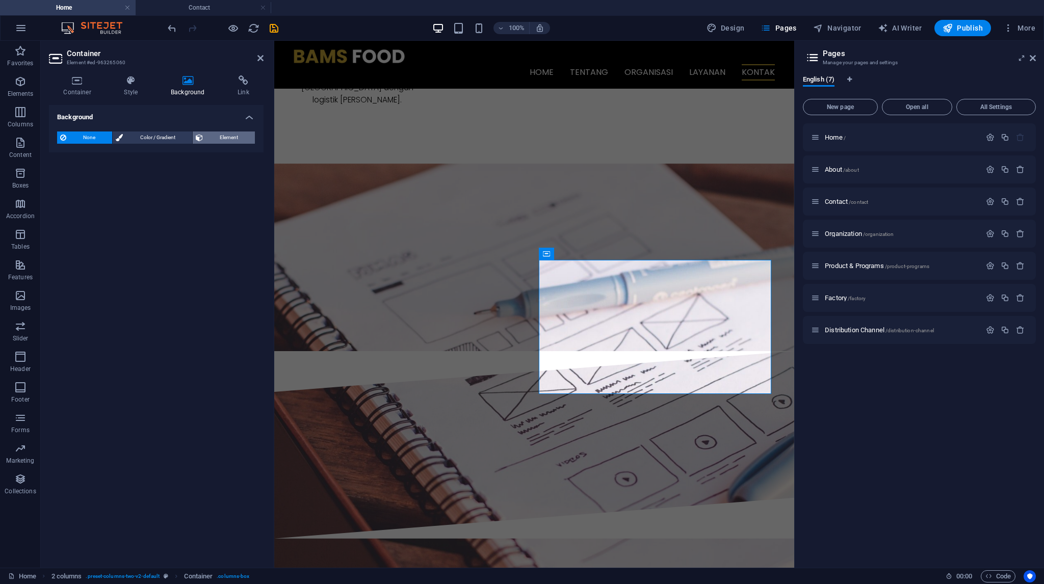
click at [203, 139] on button "Element" at bounding box center [224, 137] width 62 height 12
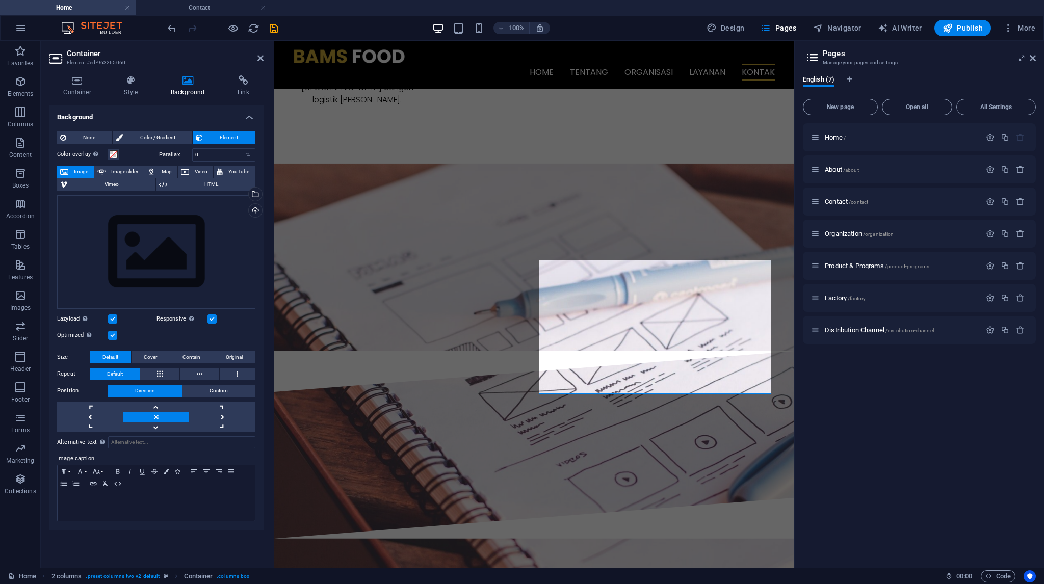
click at [91, 138] on span "None" at bounding box center [89, 137] width 40 height 12
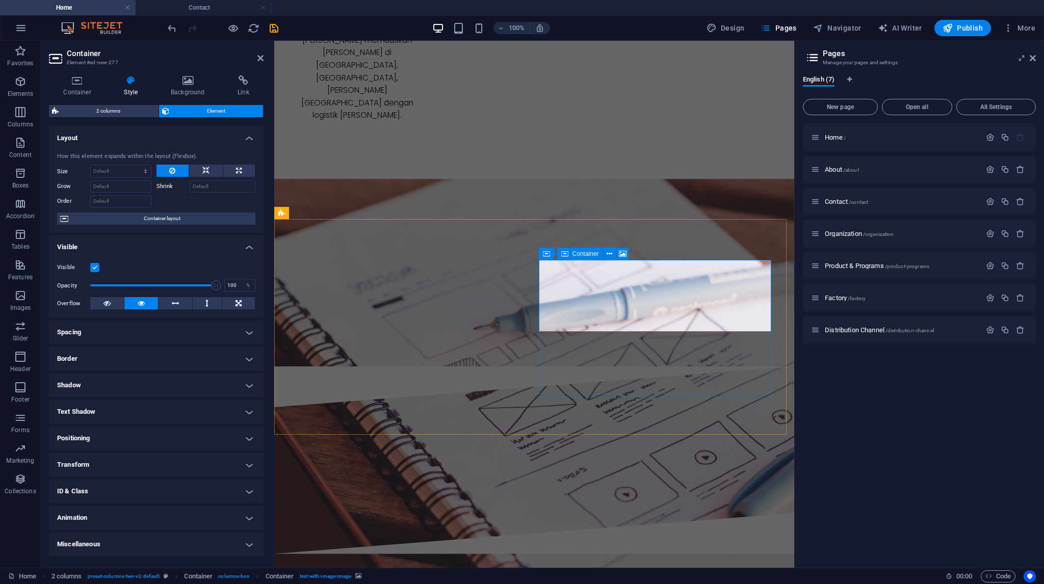
click at [129, 333] on h4 "Spacing" at bounding box center [156, 332] width 215 height 24
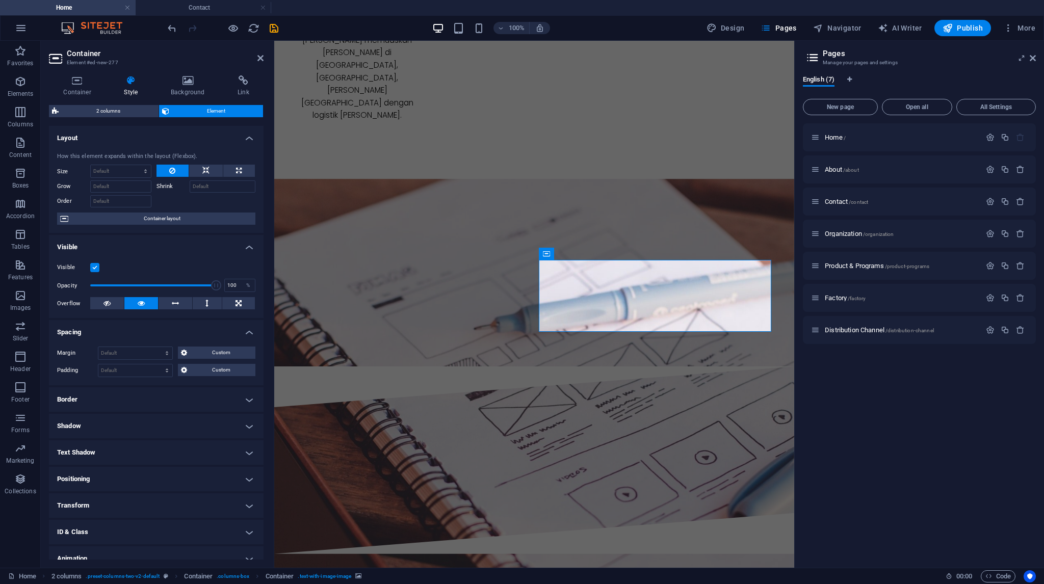
click at [129, 333] on h4 "Spacing" at bounding box center [156, 329] width 215 height 18
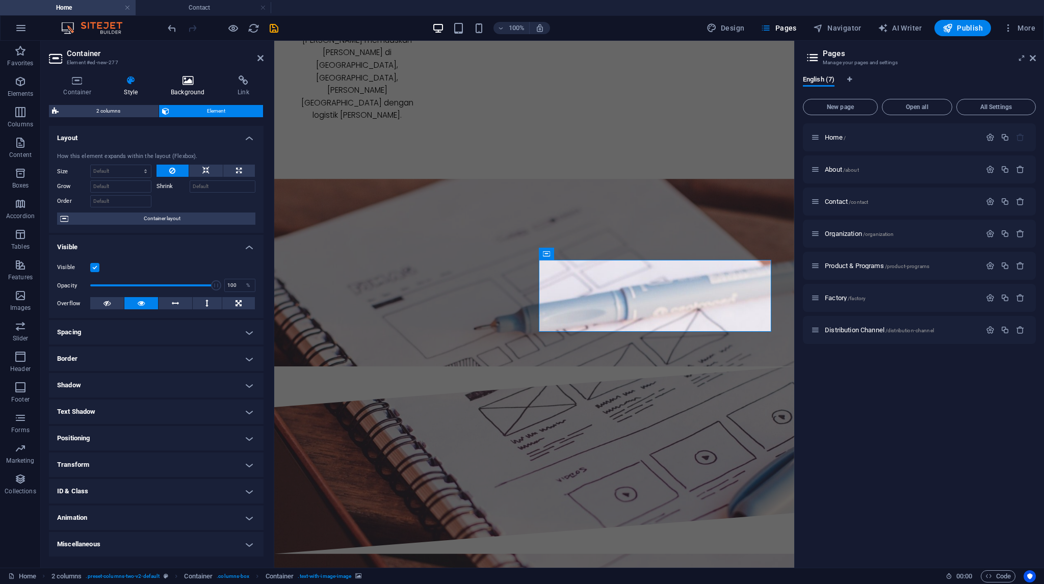
click at [188, 88] on h4 "Background" at bounding box center [189, 85] width 67 height 21
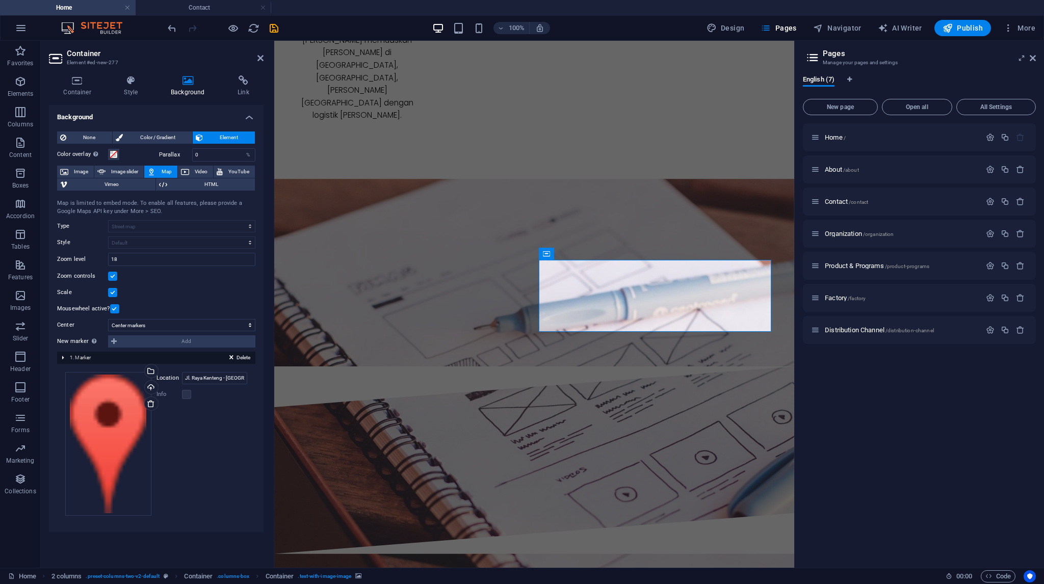
click at [111, 276] on label at bounding box center [112, 276] width 9 height 9
click at [0, 0] on input "Zoom controls" at bounding box center [0, 0] width 0 height 0
click at [111, 276] on label at bounding box center [112, 276] width 9 height 9
click at [0, 0] on input "Zoom controls" at bounding box center [0, 0] width 0 height 0
click at [114, 290] on label at bounding box center [112, 292] width 9 height 9
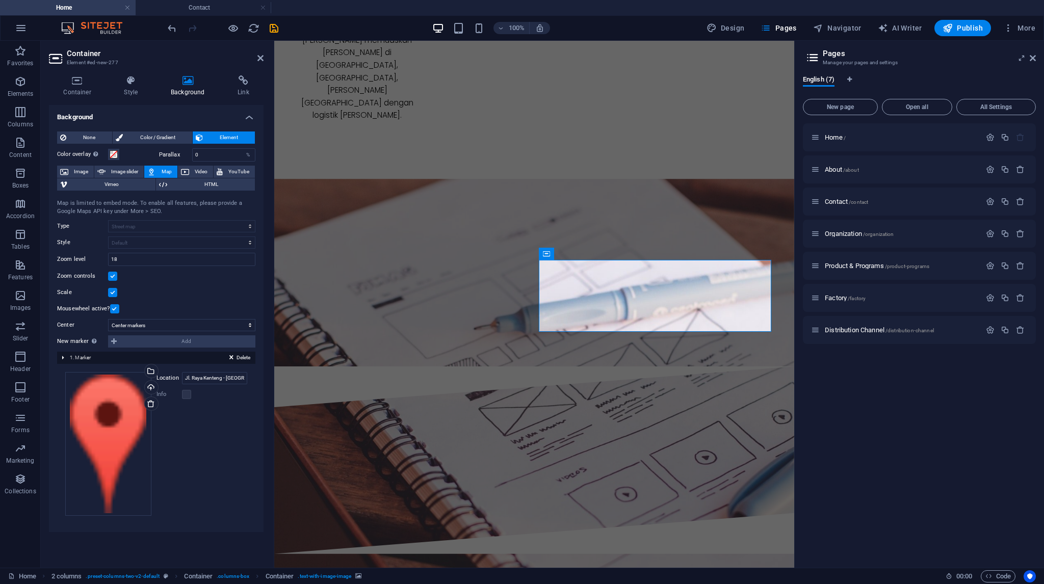
click at [0, 0] on input "Scale" at bounding box center [0, 0] width 0 height 0
click at [114, 290] on label at bounding box center [112, 292] width 9 height 9
click at [0, 0] on input "Scale" at bounding box center [0, 0] width 0 height 0
click at [112, 307] on label at bounding box center [114, 308] width 9 height 9
click at [0, 0] on input "Mousewheel active?" at bounding box center [0, 0] width 0 height 0
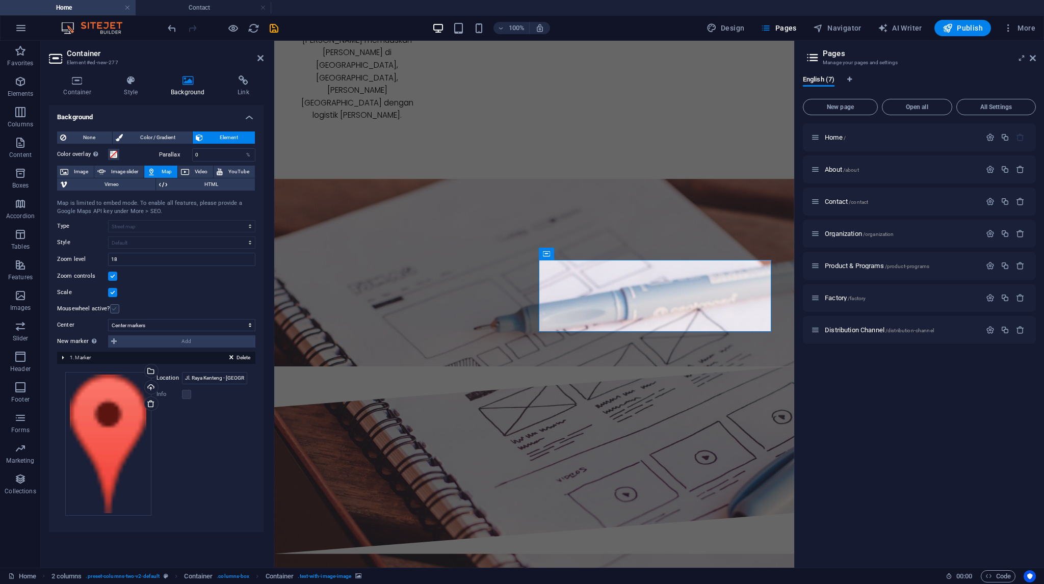
click at [112, 307] on label at bounding box center [114, 308] width 9 height 9
click at [0, 0] on input "Mousewheel active?" at bounding box center [0, 0] width 0 height 0
click at [187, 392] on label at bounding box center [186, 394] width 9 height 9
click at [130, 80] on icon at bounding box center [131, 80] width 43 height 10
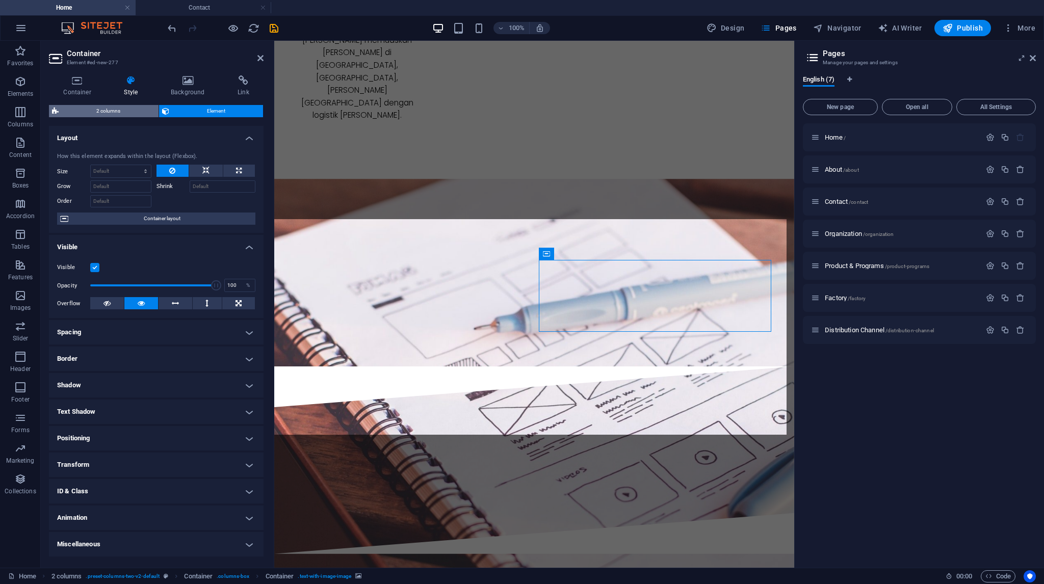
click at [128, 113] on span "2 columns" at bounding box center [109, 111] width 94 height 12
select select "rem"
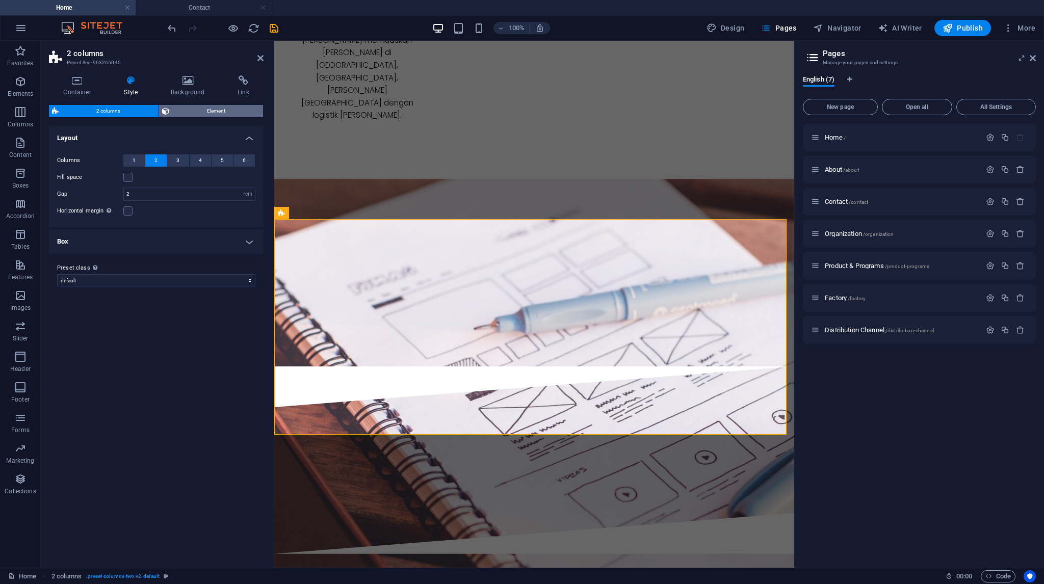
click at [175, 113] on span "Element" at bounding box center [216, 111] width 88 height 12
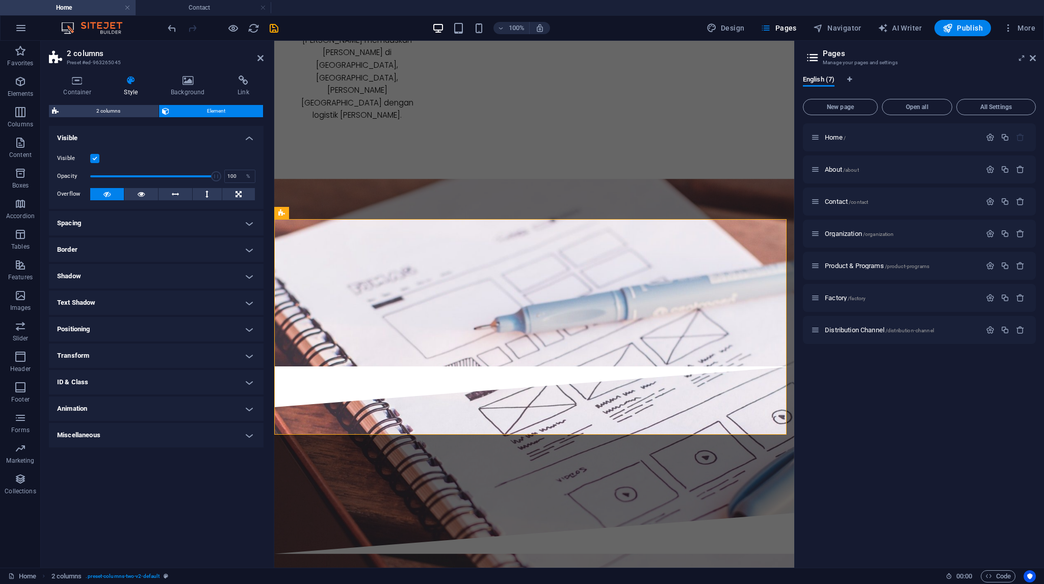
click at [128, 225] on h4 "Spacing" at bounding box center [156, 223] width 215 height 24
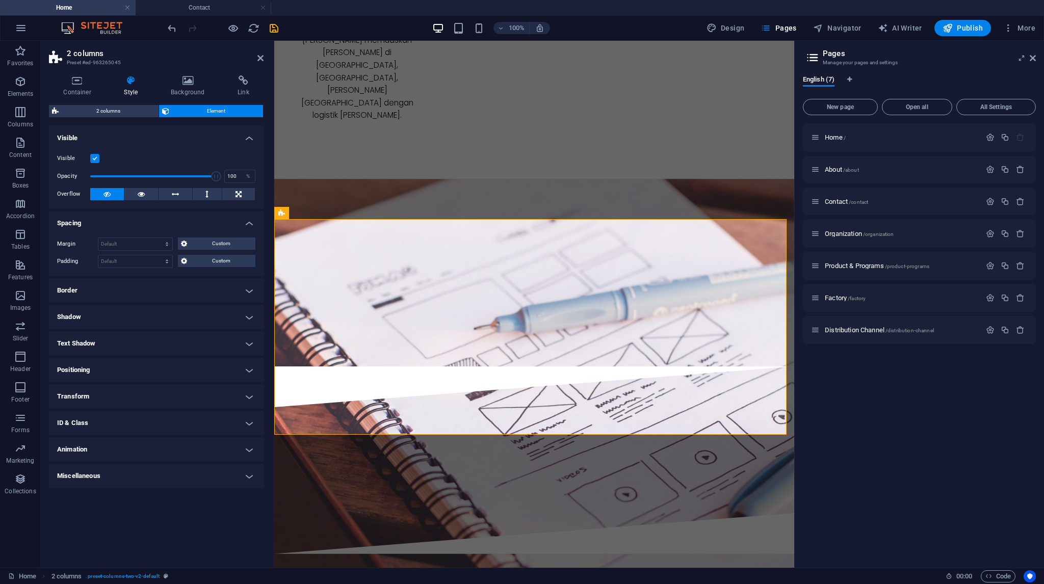
click at [128, 225] on h4 "Spacing" at bounding box center [156, 220] width 215 height 18
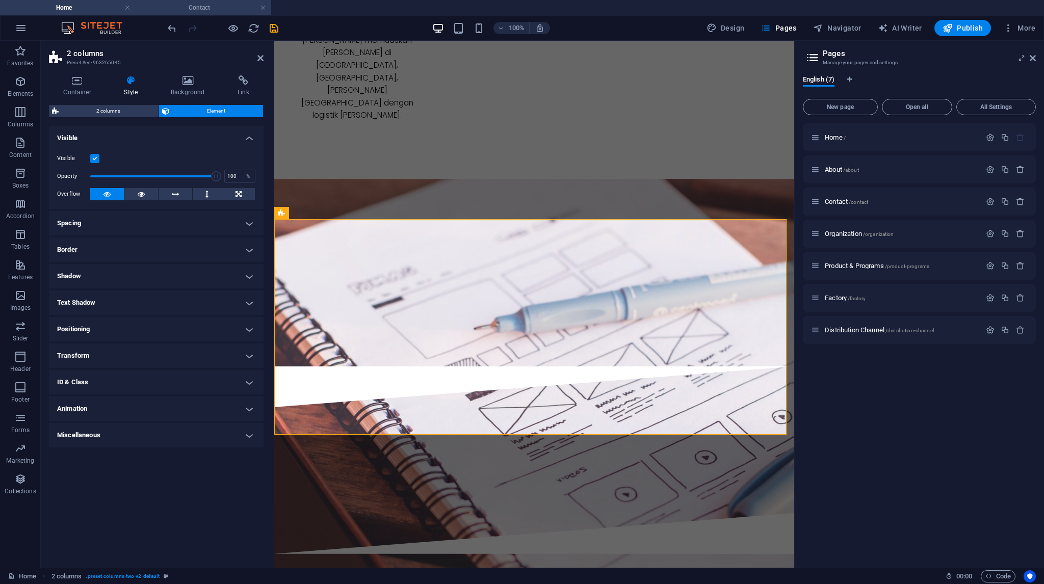
click at [194, 7] on h4 "Contact" at bounding box center [204, 7] width 136 height 11
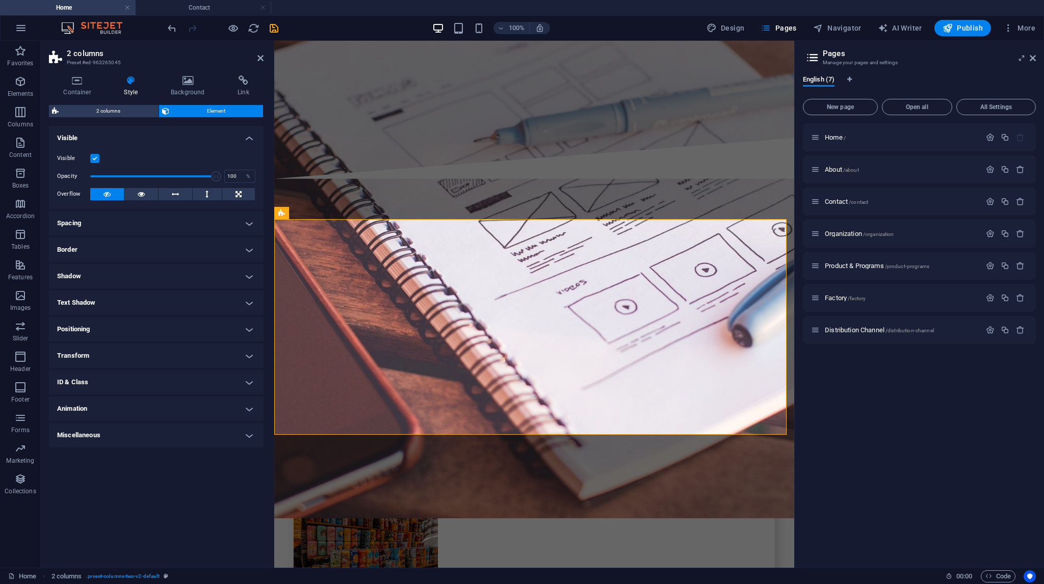
scroll to position [0, 0]
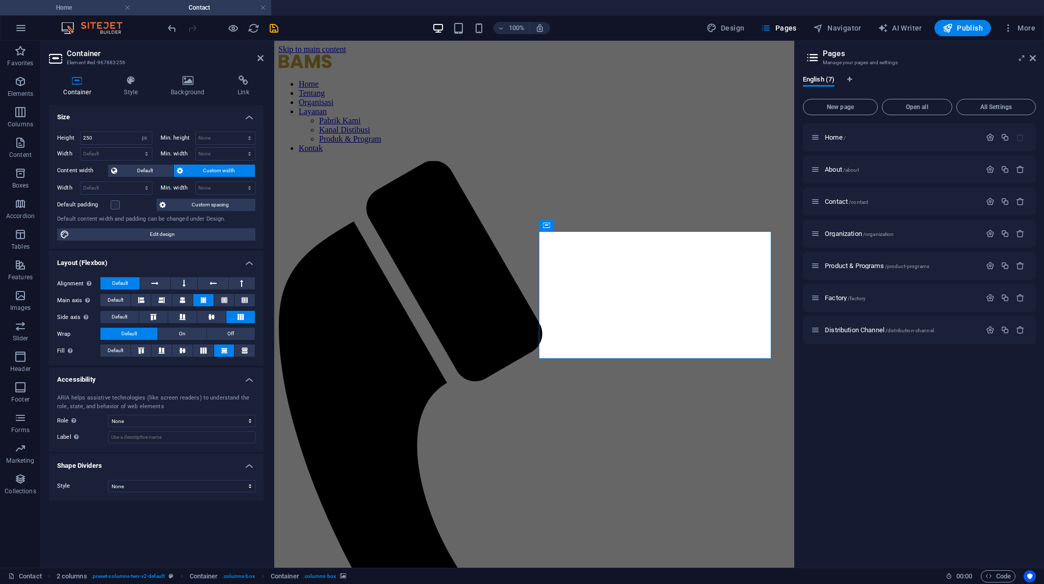
click at [85, 10] on h4 "Home" at bounding box center [68, 7] width 136 height 11
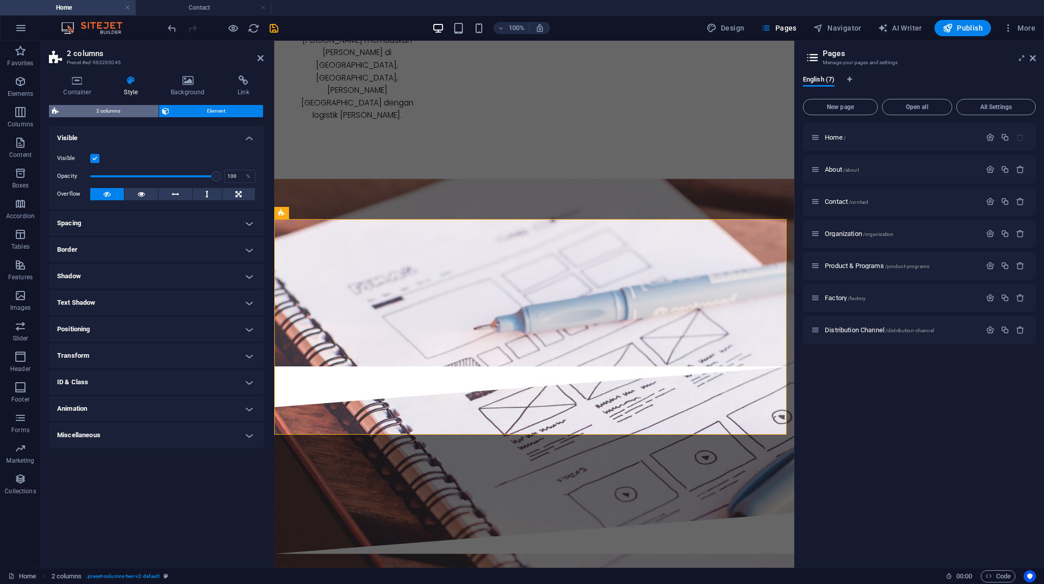
click at [102, 108] on span "2 columns" at bounding box center [109, 111] width 94 height 12
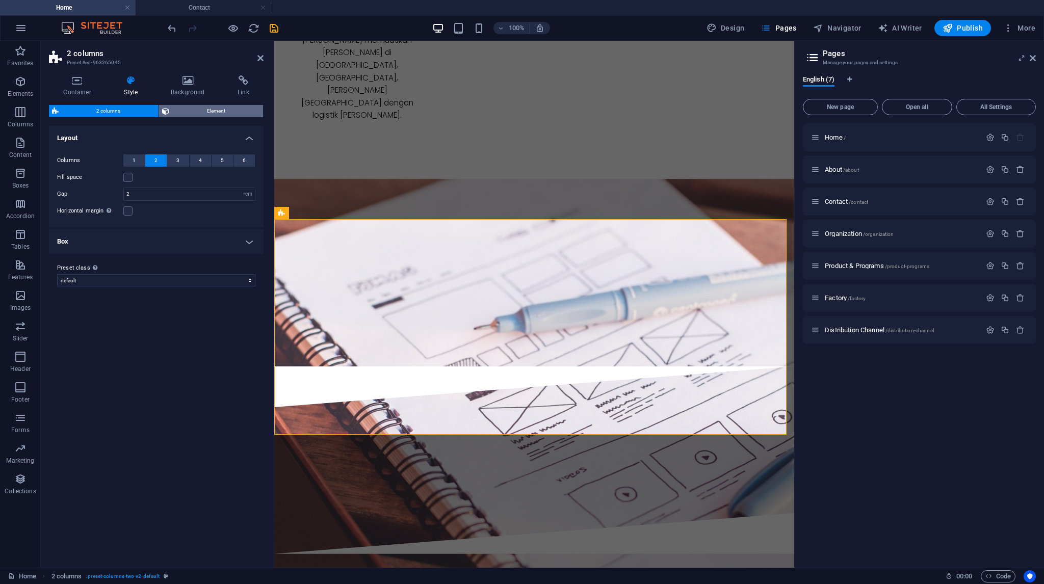
click at [197, 107] on span "Element" at bounding box center [216, 111] width 88 height 12
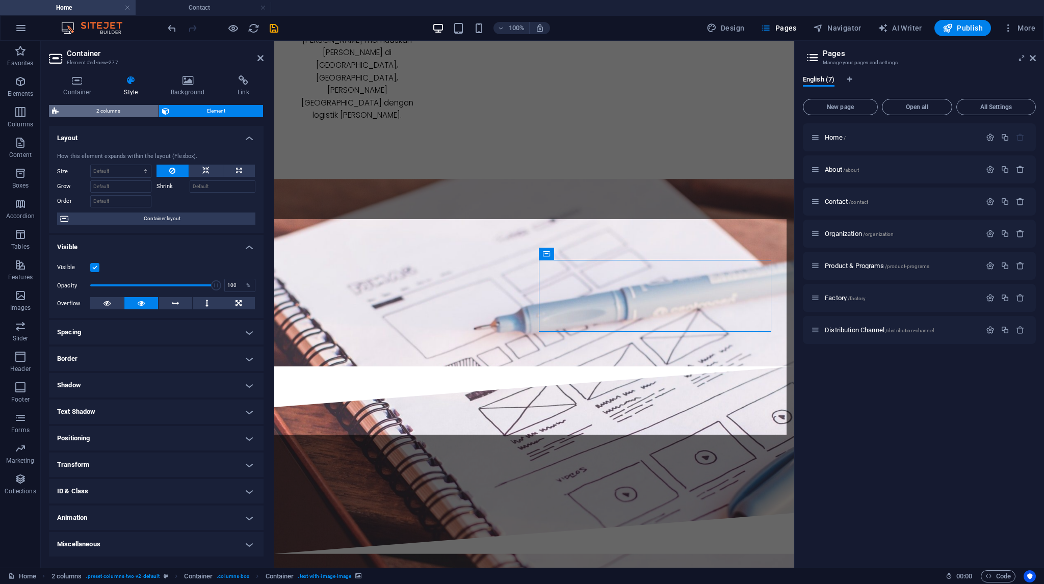
click at [113, 108] on span "2 columns" at bounding box center [109, 111] width 94 height 12
select select "rem"
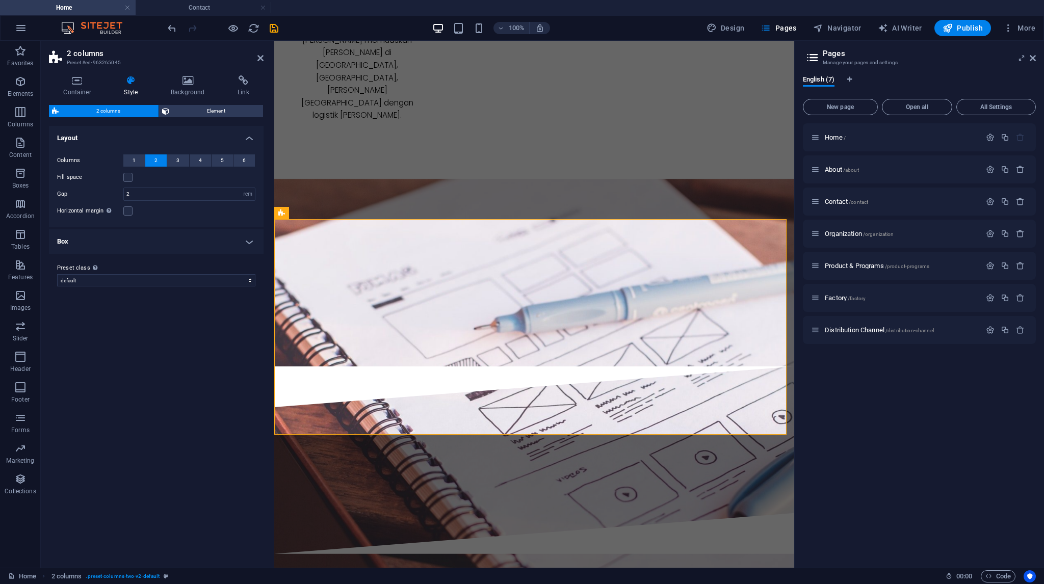
click at [195, 102] on div "Container Style Background Link Size Height Default px rem % vh vw Min. height …" at bounding box center [156, 317] width 215 height 484
click at [200, 111] on span "Element" at bounding box center [216, 111] width 88 height 12
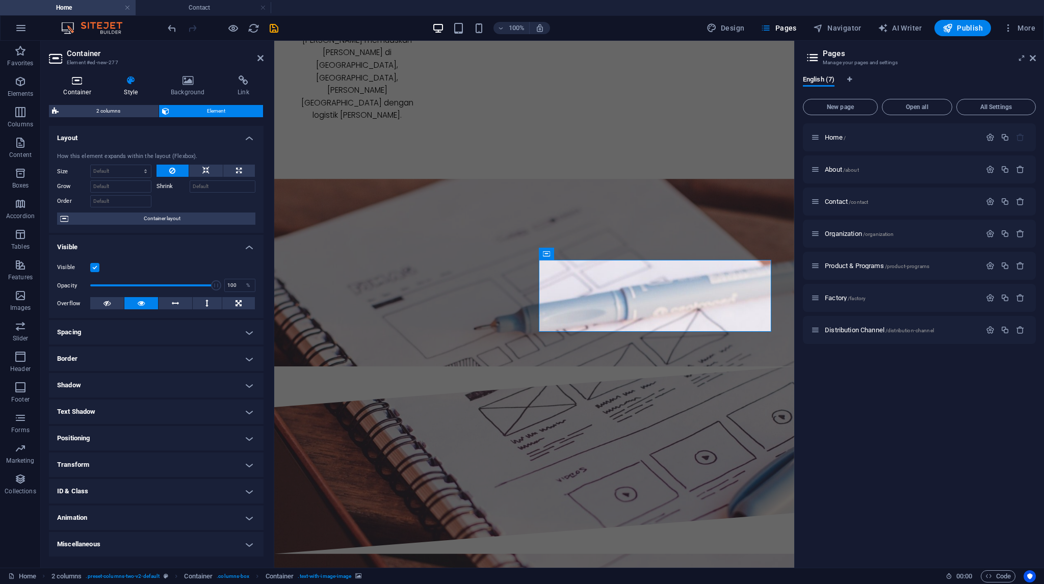
click at [82, 94] on h4 "Container" at bounding box center [79, 85] width 61 height 21
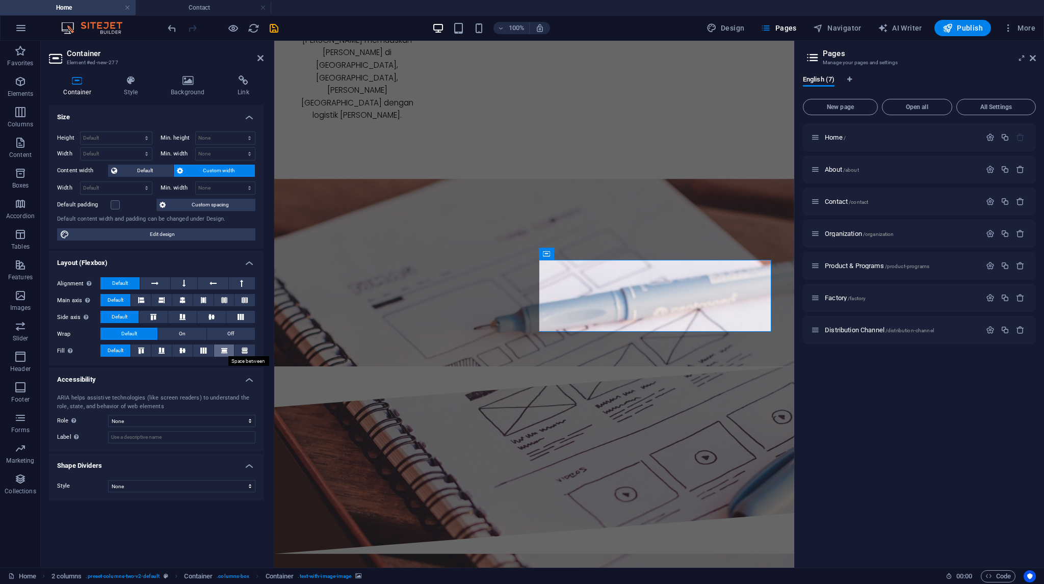
click at [220, 352] on icon at bounding box center [224, 351] width 12 height 6
click at [214, 314] on icon at bounding box center [211, 317] width 12 height 6
click at [206, 296] on icon at bounding box center [203, 300] width 6 height 12
click at [213, 8] on h4 "Contact" at bounding box center [204, 7] width 136 height 11
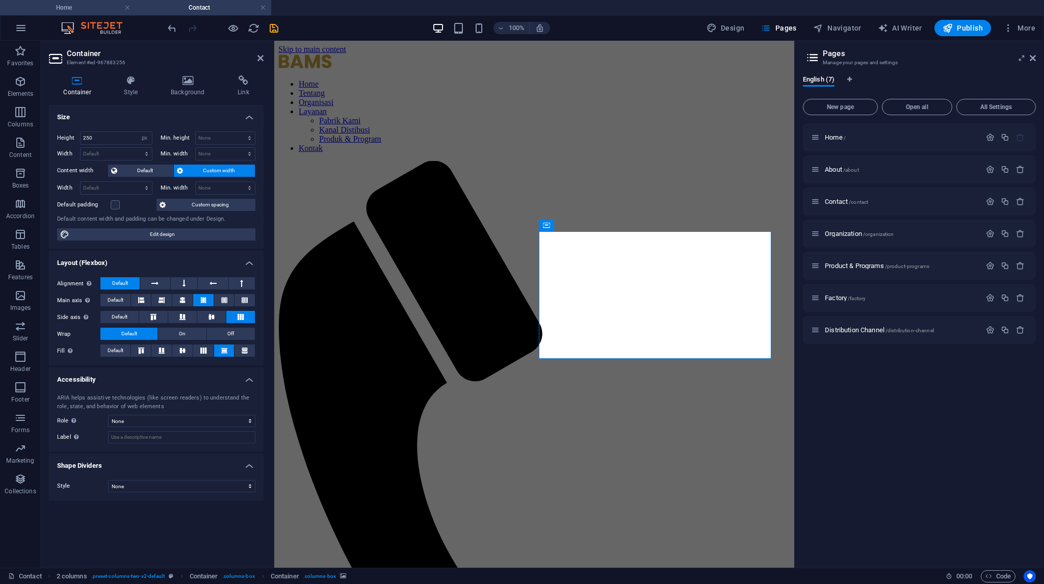
click at [94, 13] on li "Home" at bounding box center [68, 7] width 136 height 15
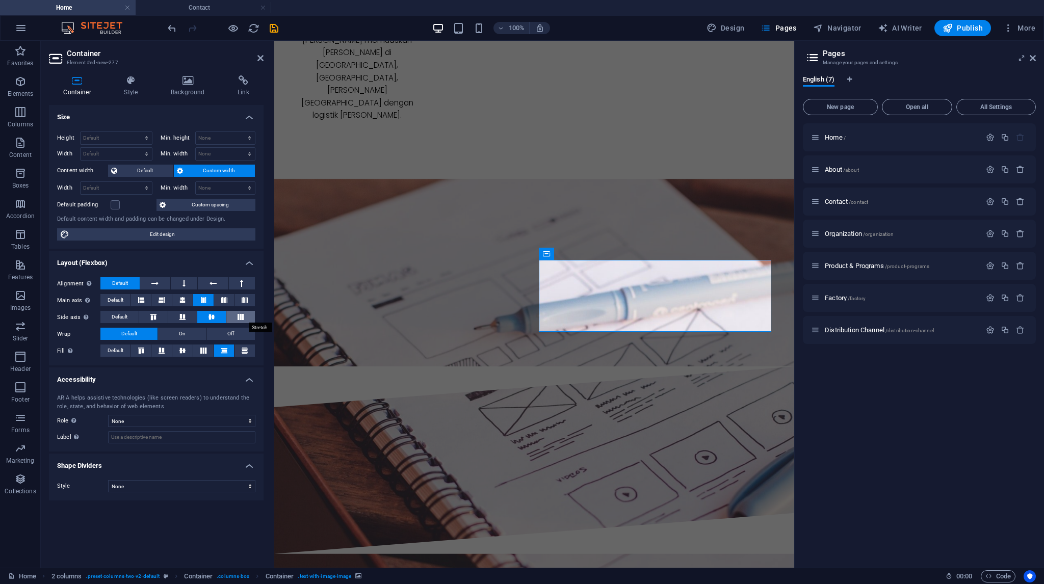
click at [245, 319] on icon at bounding box center [240, 317] width 12 height 6
click at [197, 12] on h4 "Contact" at bounding box center [204, 7] width 136 height 11
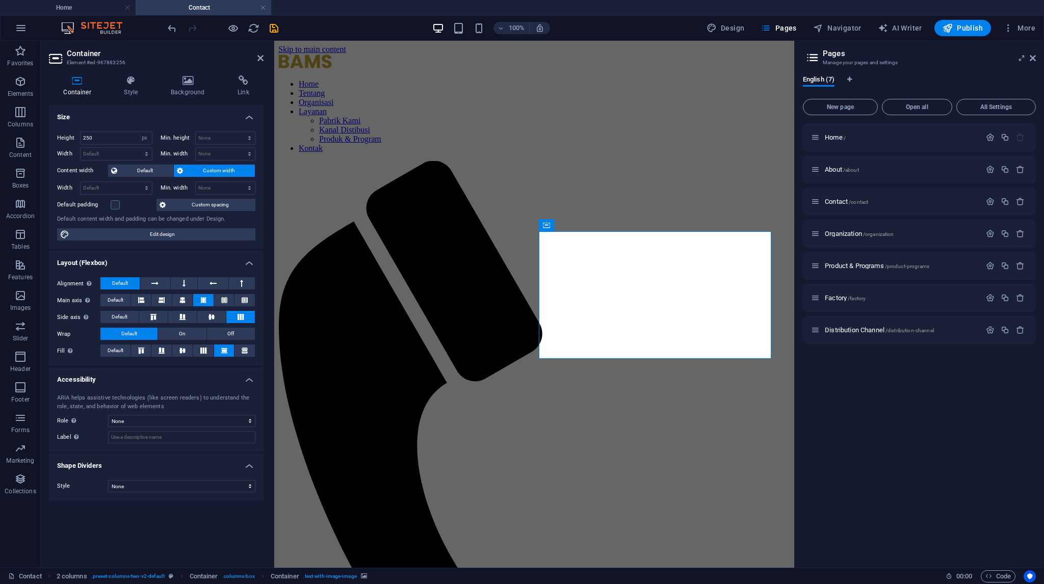
scroll to position [0, 0]
click at [89, 5] on h4 "Home" at bounding box center [68, 7] width 136 height 11
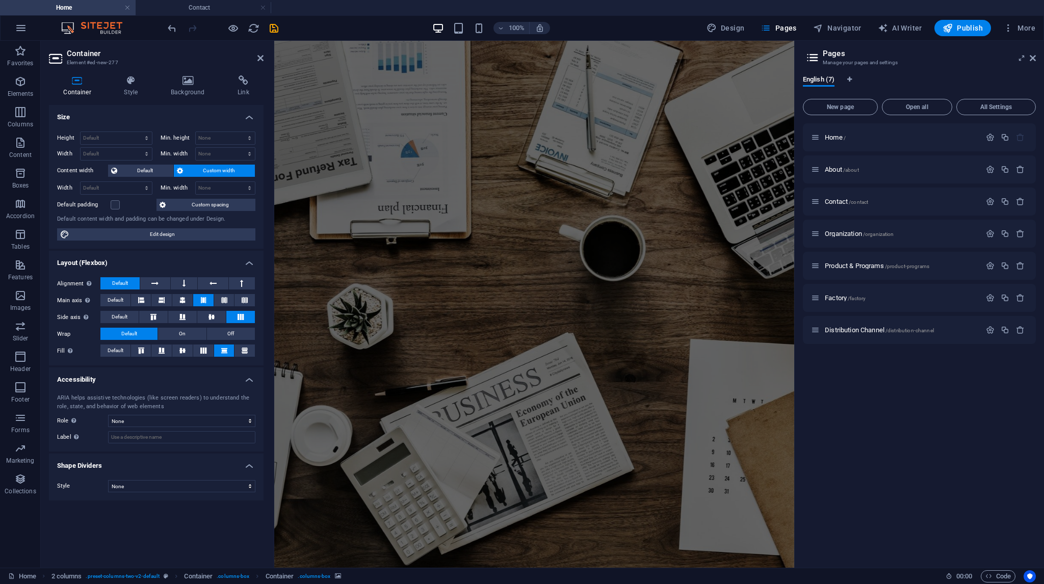
scroll to position [2005, 0]
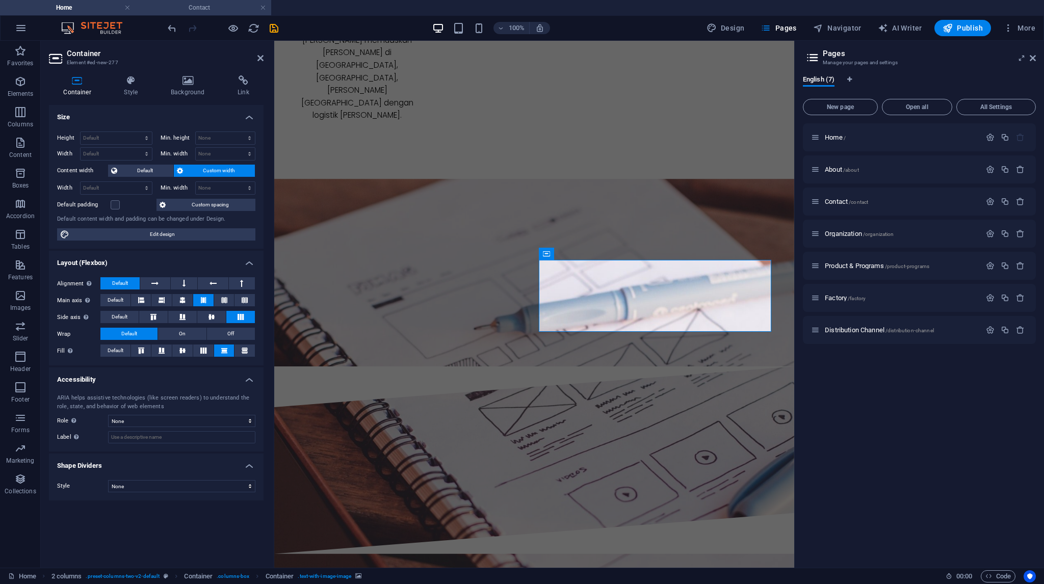
click at [168, 11] on h4 "Contact" at bounding box center [204, 7] width 136 height 11
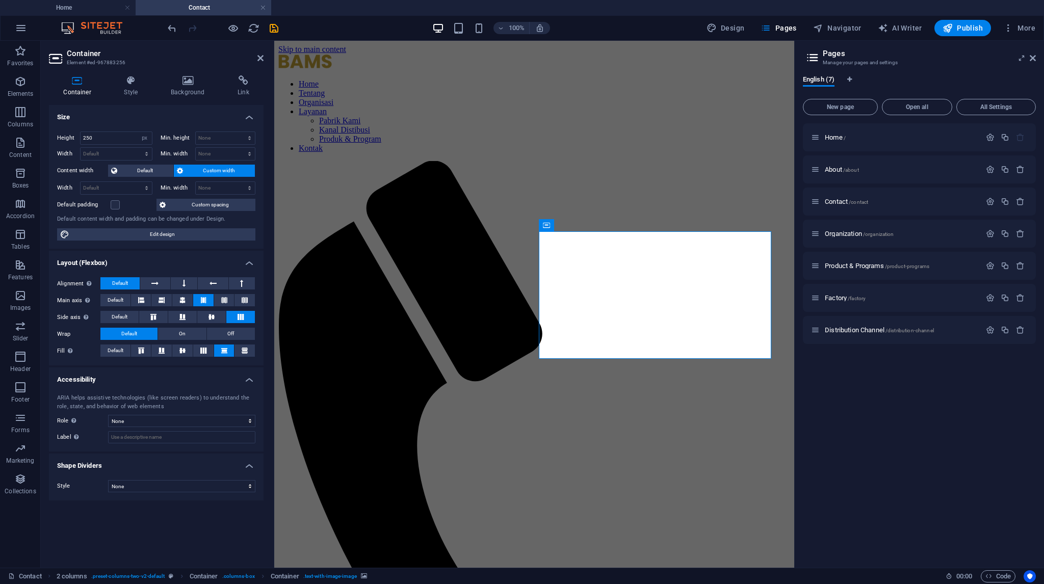
scroll to position [0, 0]
click at [76, 12] on h4 "Home" at bounding box center [68, 7] width 136 height 11
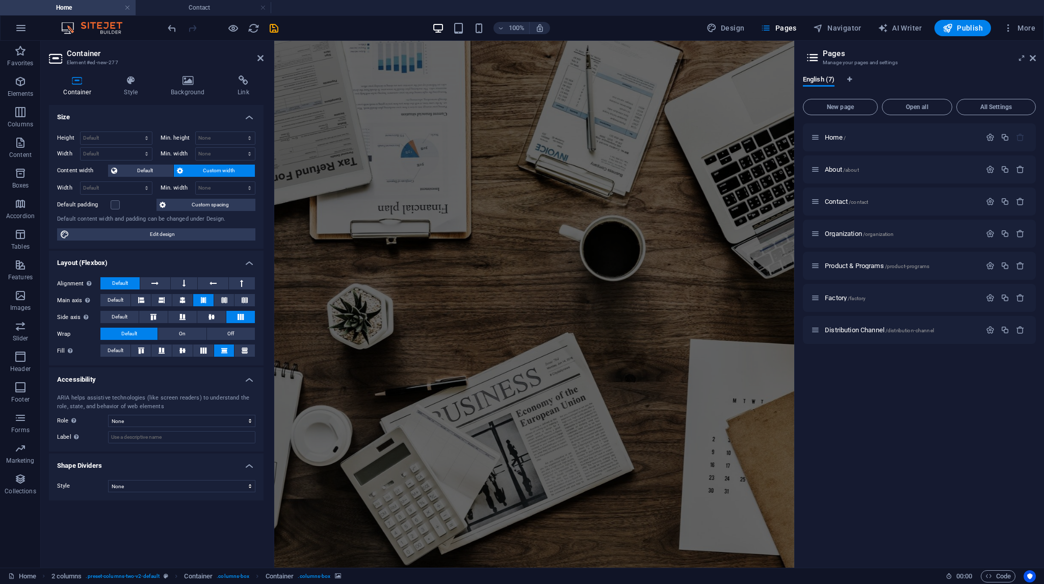
scroll to position [2005, 0]
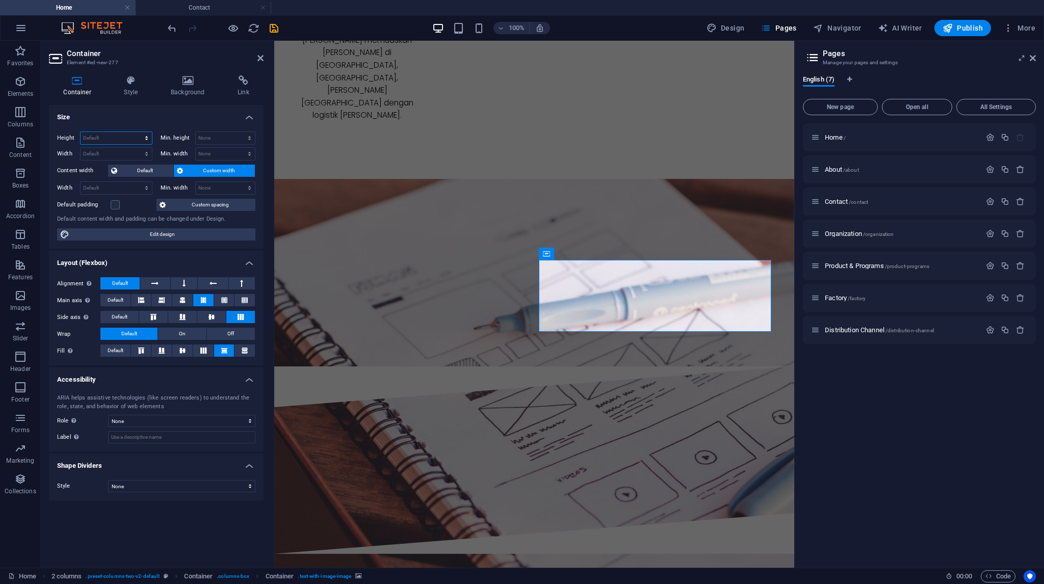
click at [113, 135] on select "Default px rem % vh vw" at bounding box center [116, 138] width 71 height 12
select select "px"
click at [137, 132] on select "Default px rem % vh vw" at bounding box center [116, 138] width 71 height 12
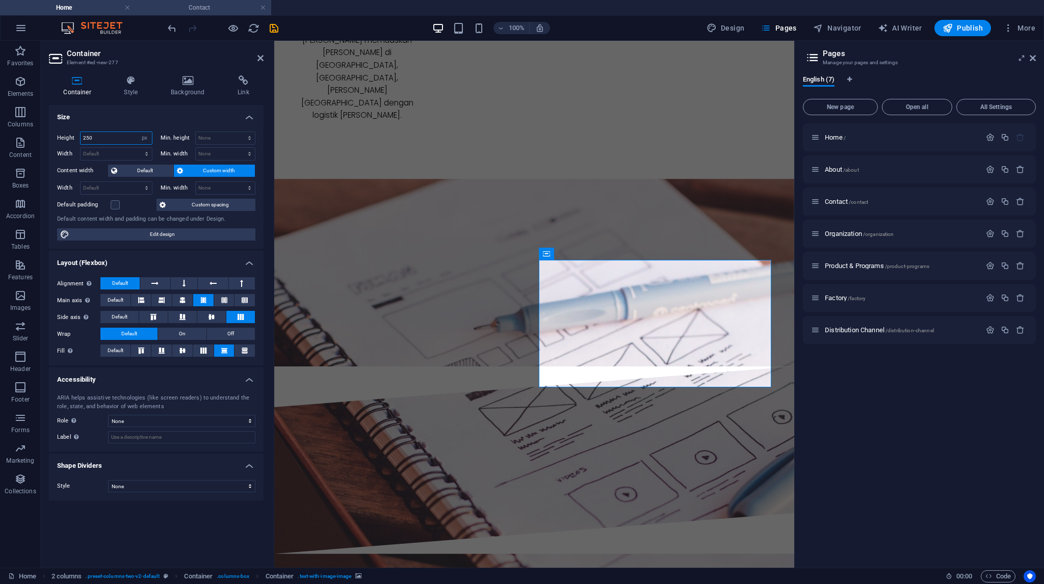
type input "250"
click at [196, 11] on h4 "Contact" at bounding box center [204, 7] width 136 height 11
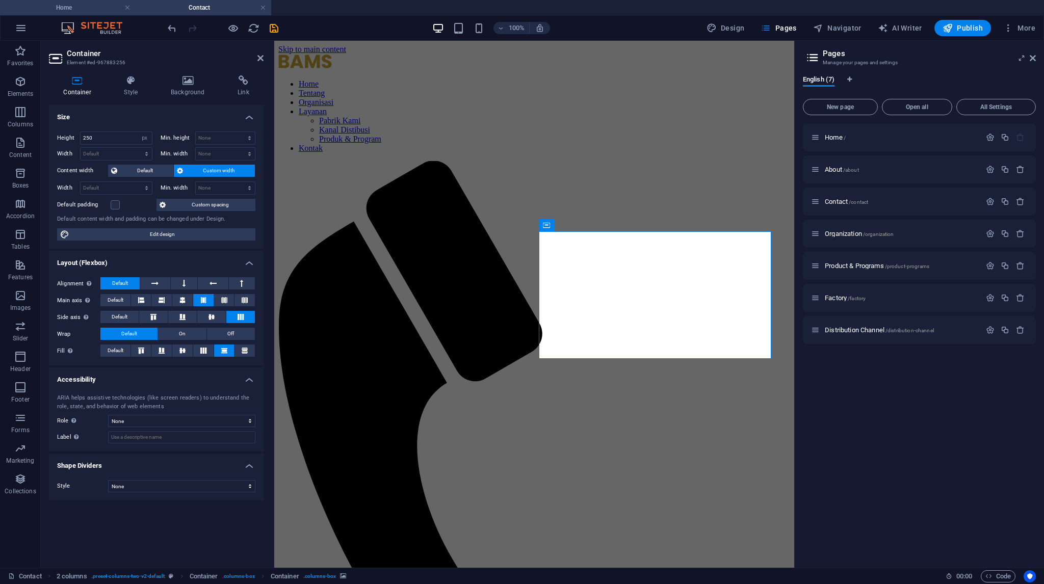
click at [80, 7] on h4 "Home" at bounding box center [68, 7] width 136 height 11
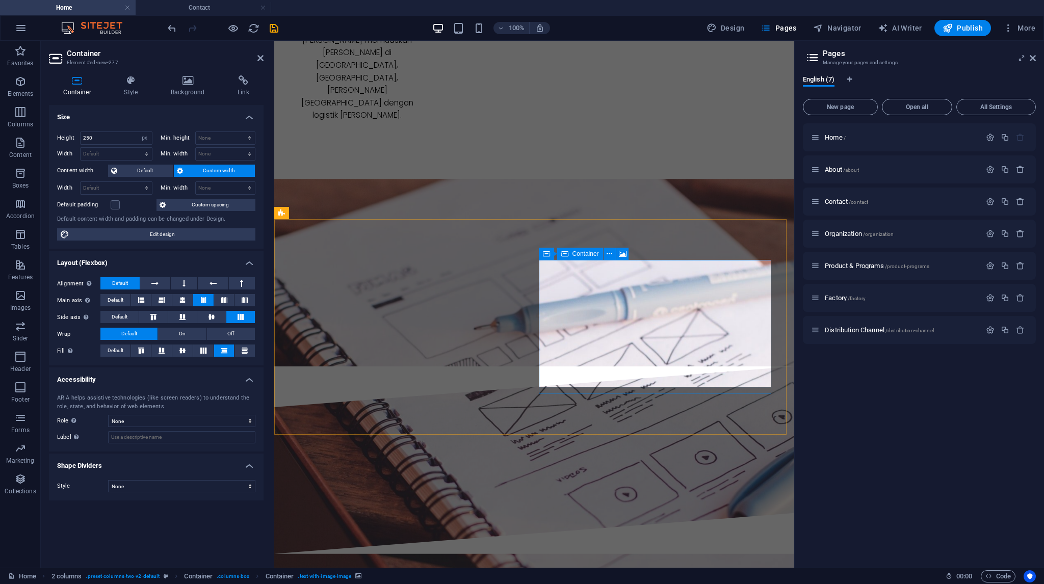
click at [183, 5] on h4 "Contact" at bounding box center [204, 7] width 136 height 11
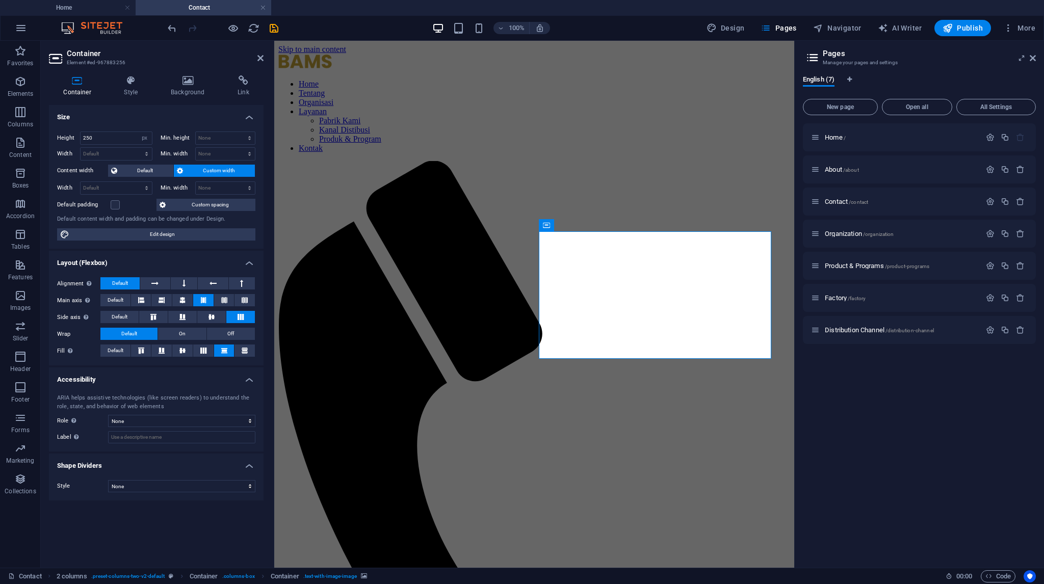
scroll to position [0, 0]
click at [87, 11] on h4 "Home" at bounding box center [68, 7] width 136 height 11
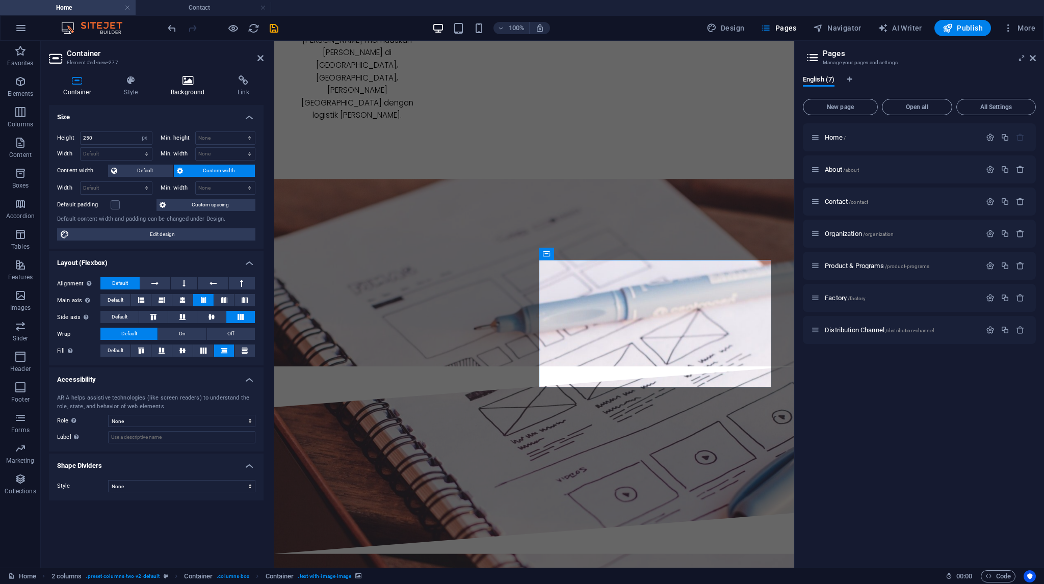
click at [181, 84] on icon at bounding box center [187, 80] width 63 height 10
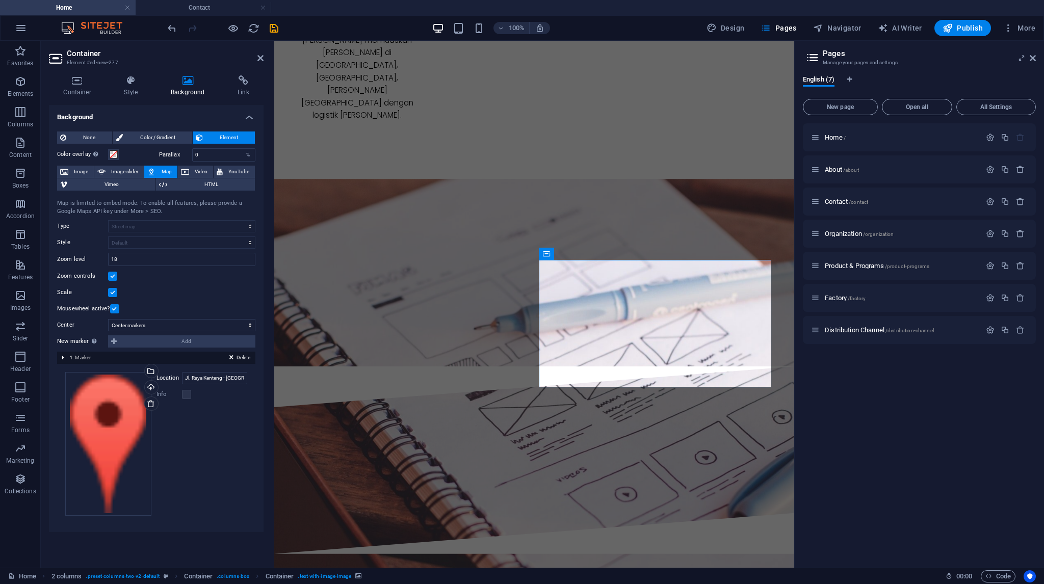
click at [114, 275] on label at bounding box center [112, 276] width 9 height 9
click at [0, 0] on input "Zoom controls" at bounding box center [0, 0] width 0 height 0
click at [114, 275] on label at bounding box center [112, 276] width 9 height 9
click at [0, 0] on input "Zoom controls" at bounding box center [0, 0] width 0 height 0
click at [274, 30] on icon "save" at bounding box center [274, 28] width 12 height 12
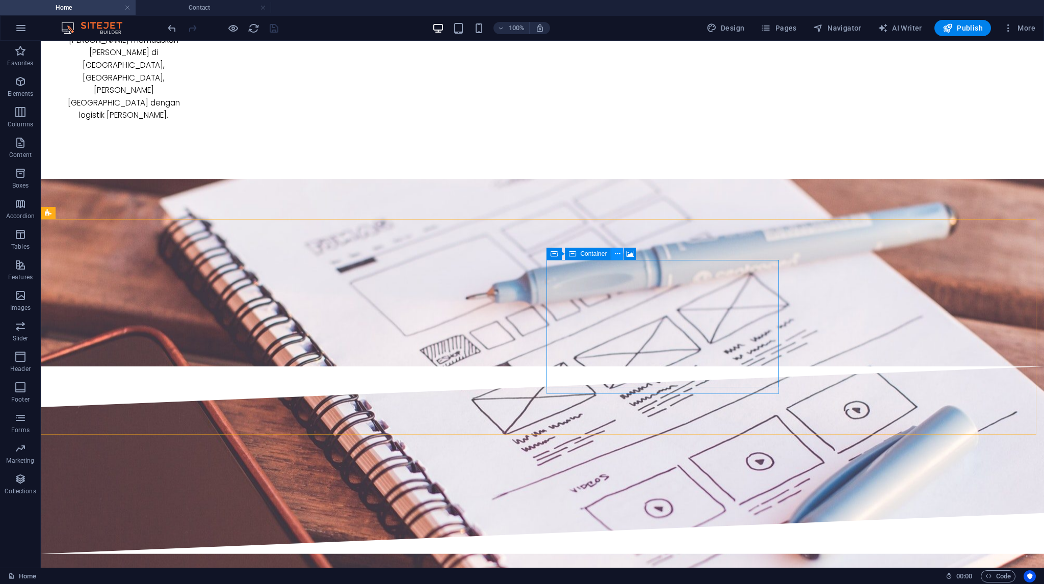
click at [616, 255] on icon at bounding box center [618, 254] width 6 height 11
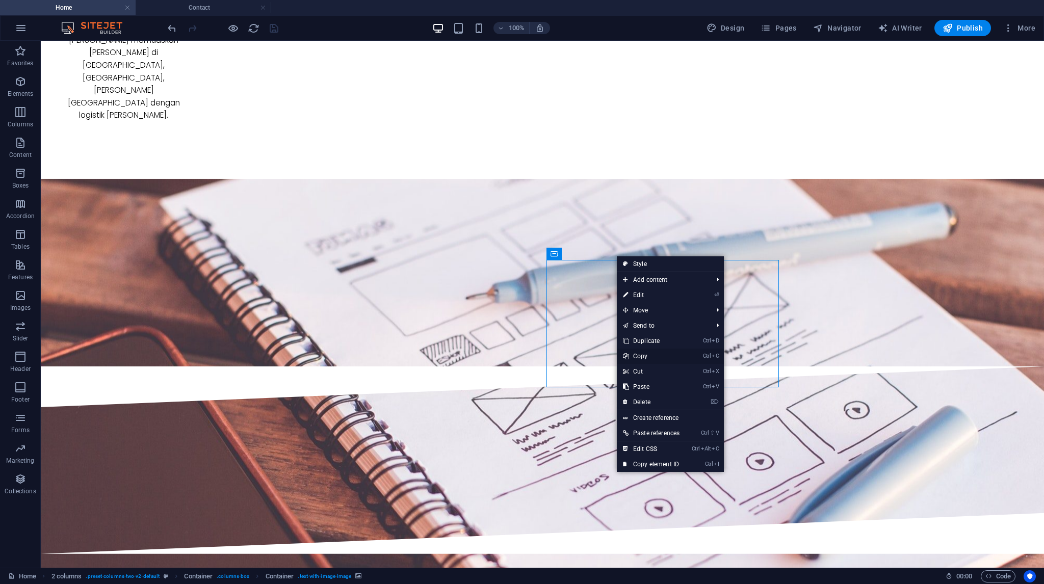
click at [638, 359] on link "Ctrl C Copy" at bounding box center [651, 356] width 69 height 15
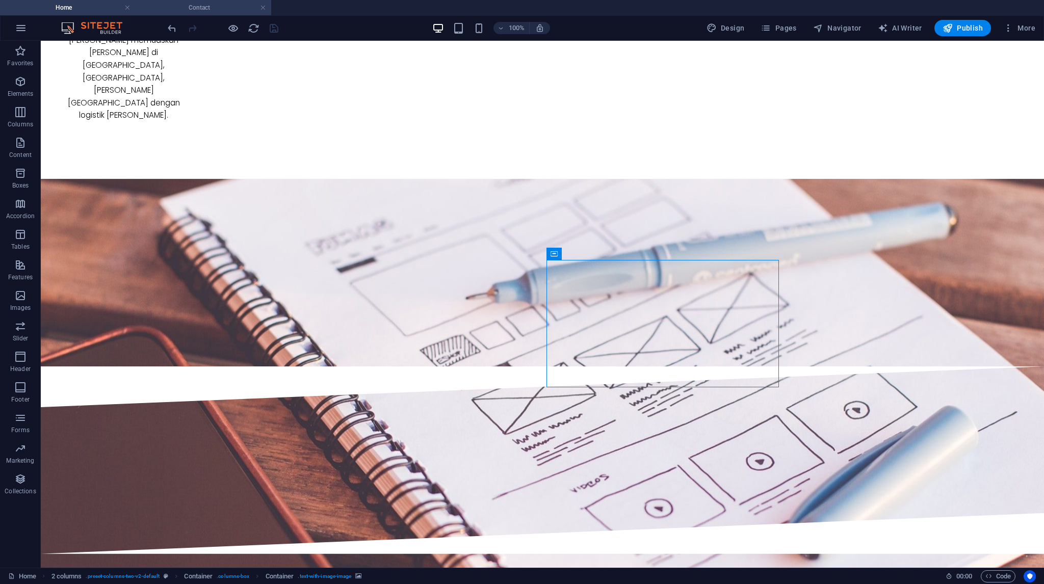
click at [214, 12] on h4 "Contact" at bounding box center [204, 7] width 136 height 11
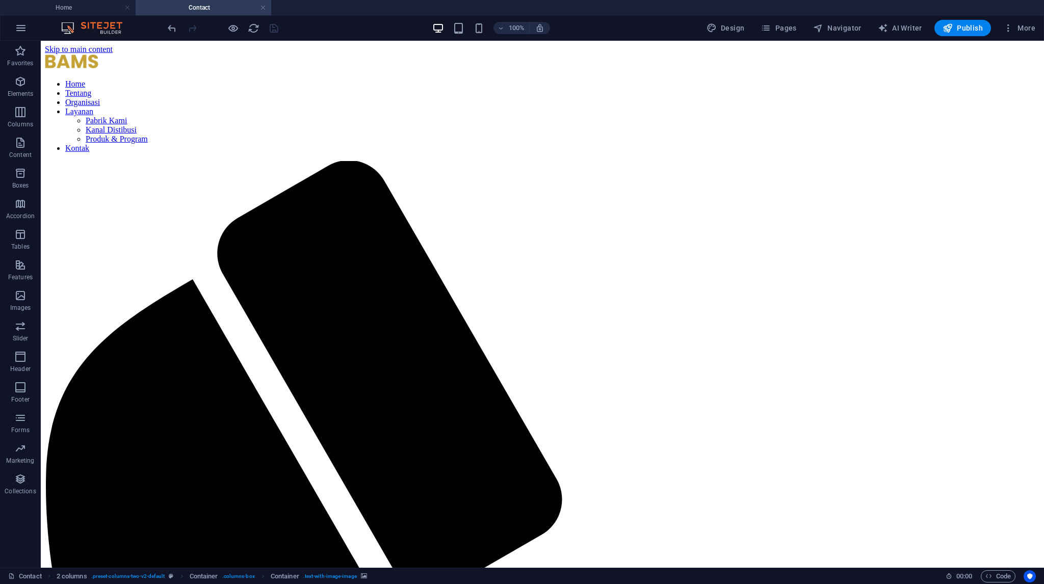
scroll to position [0, 0]
click at [618, 225] on icon at bounding box center [618, 225] width 6 height 11
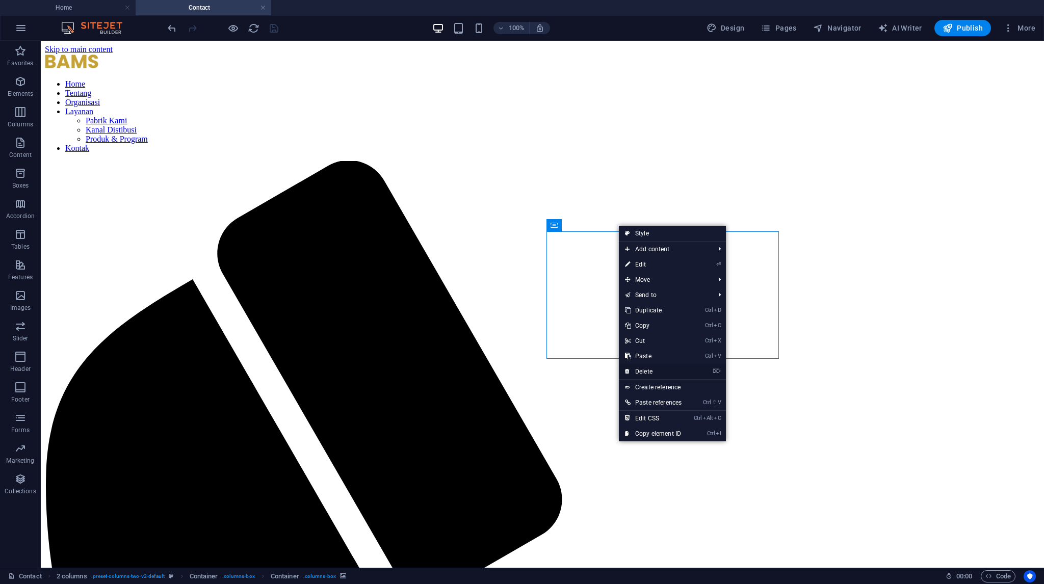
click at [647, 370] on link "⌦ Delete" at bounding box center [653, 371] width 69 height 15
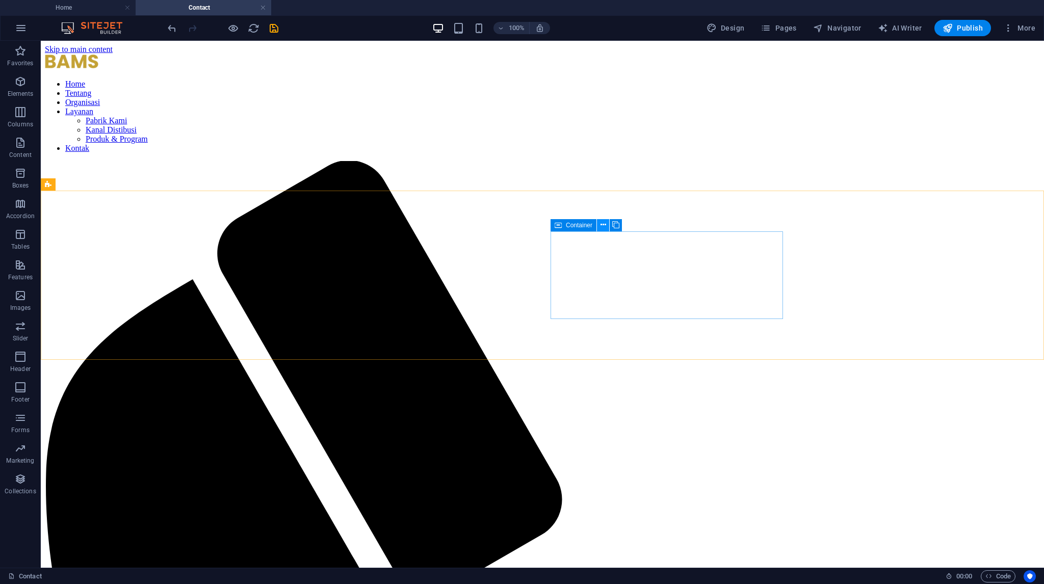
click at [603, 227] on icon at bounding box center [603, 225] width 6 height 11
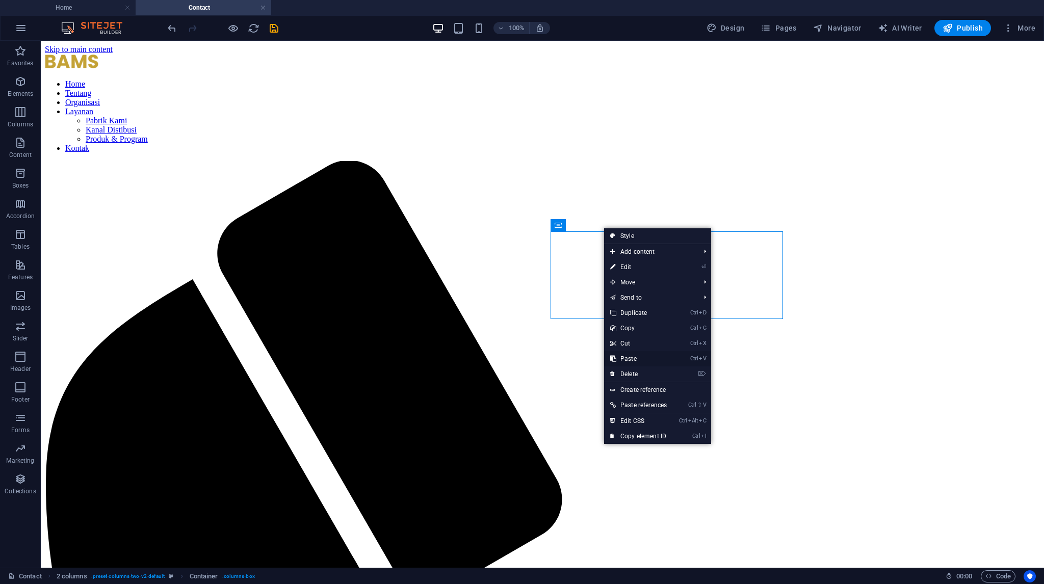
click at [628, 359] on link "Ctrl V Paste" at bounding box center [638, 358] width 69 height 15
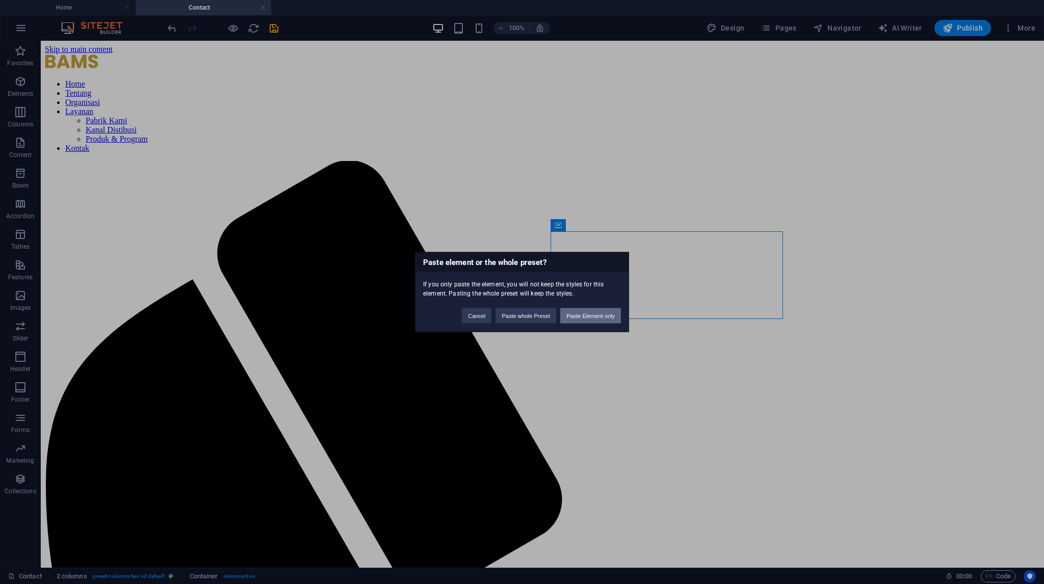
click at [575, 313] on button "Paste Element only" at bounding box center [590, 315] width 61 height 15
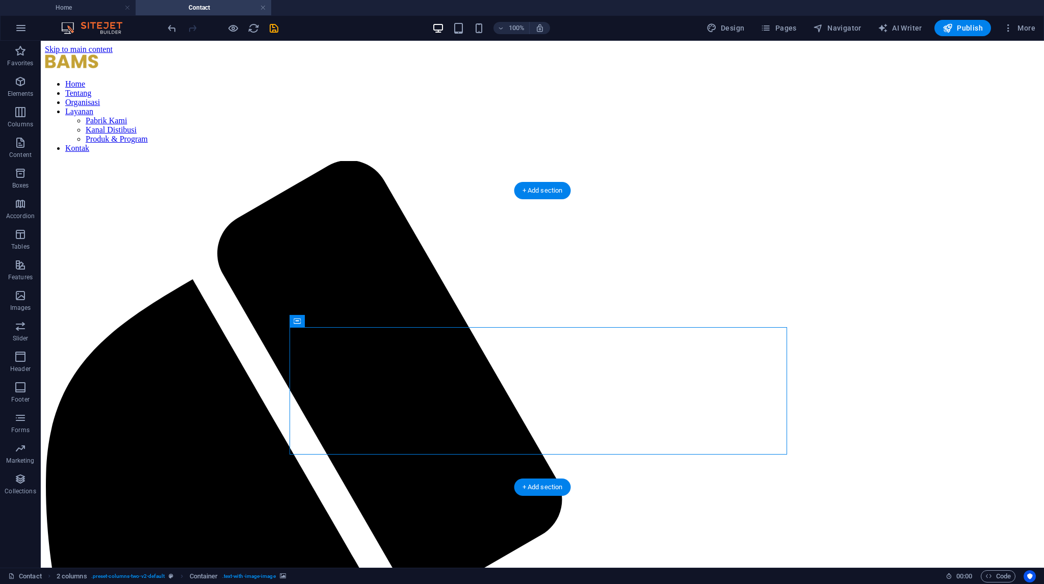
drag, startPoint x: 473, startPoint y: 349, endPoint x: 587, endPoint y: 278, distance: 134.6
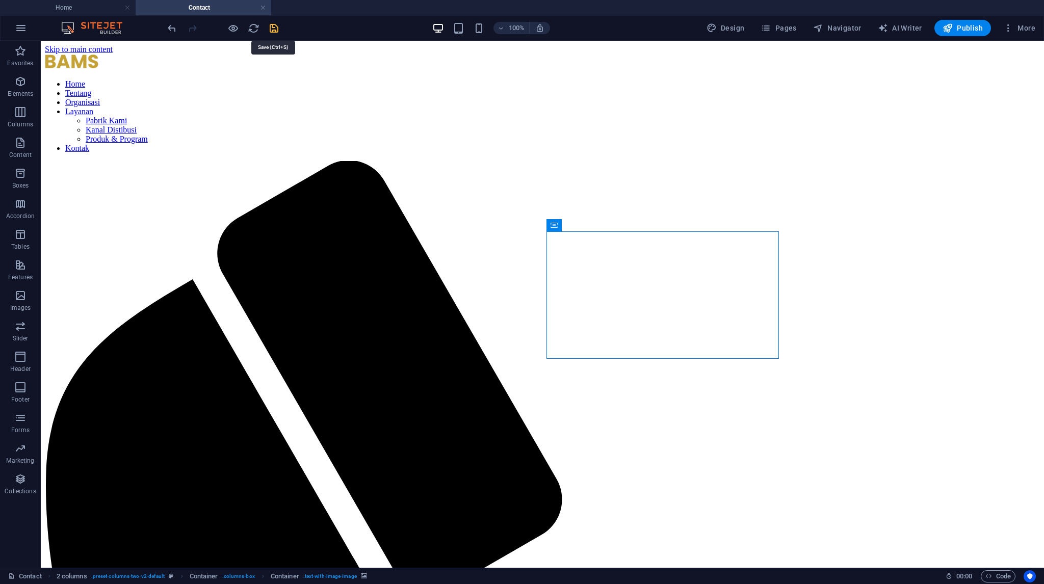
click at [275, 29] on icon "save" at bounding box center [274, 28] width 12 height 12
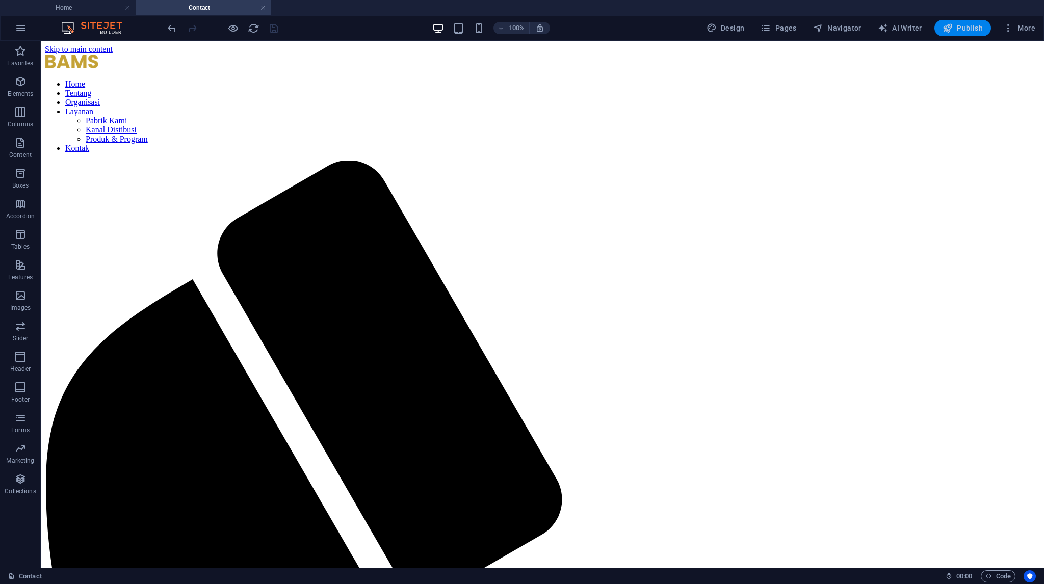
click at [966, 32] on span "Publish" at bounding box center [962, 28] width 40 height 10
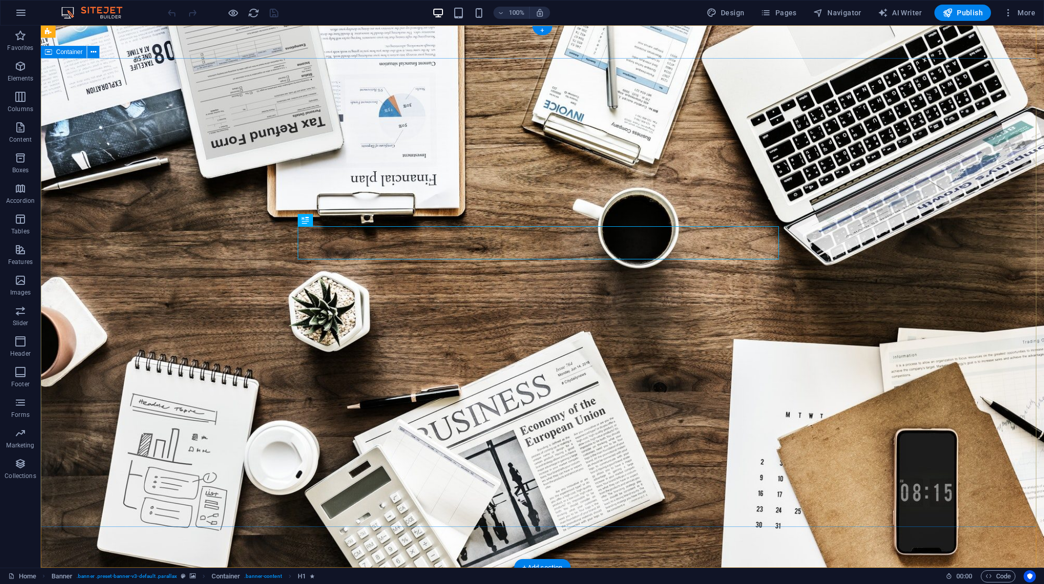
click at [1015, 8] on span "More" at bounding box center [1019, 13] width 32 height 10
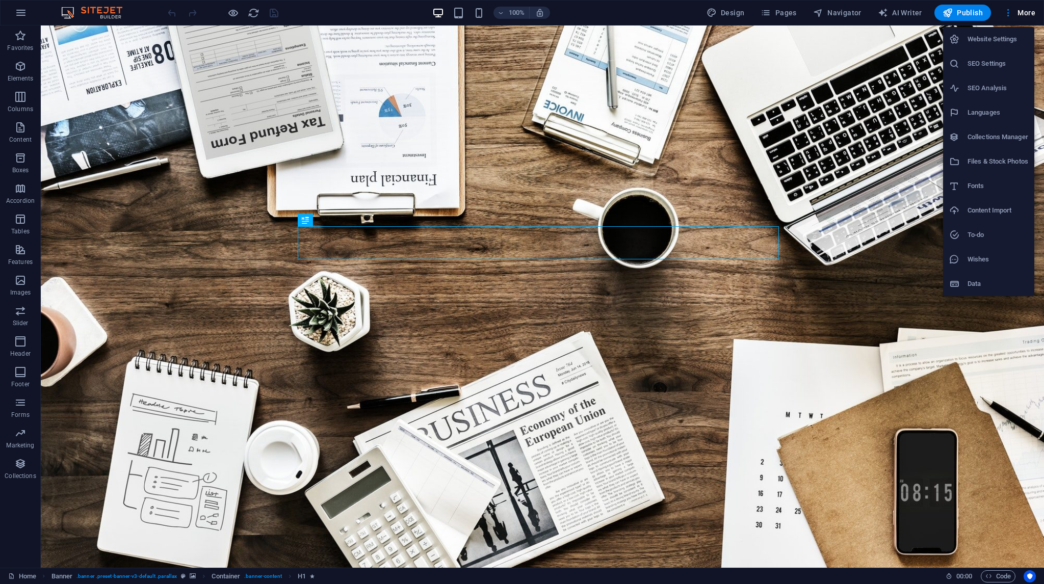
click at [22, 7] on div at bounding box center [522, 292] width 1044 height 584
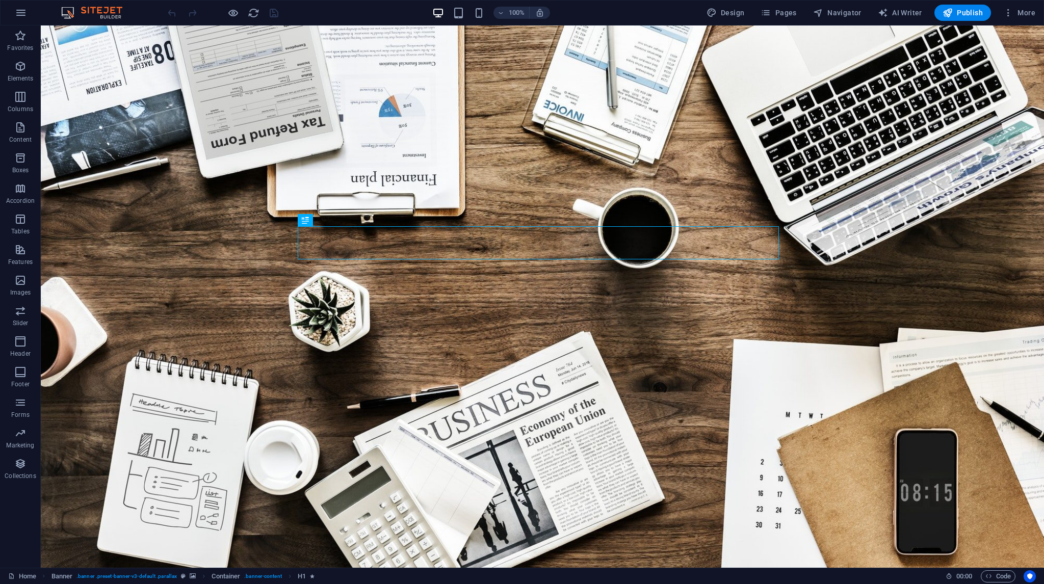
click at [20, 14] on icon "button" at bounding box center [21, 13] width 12 height 12
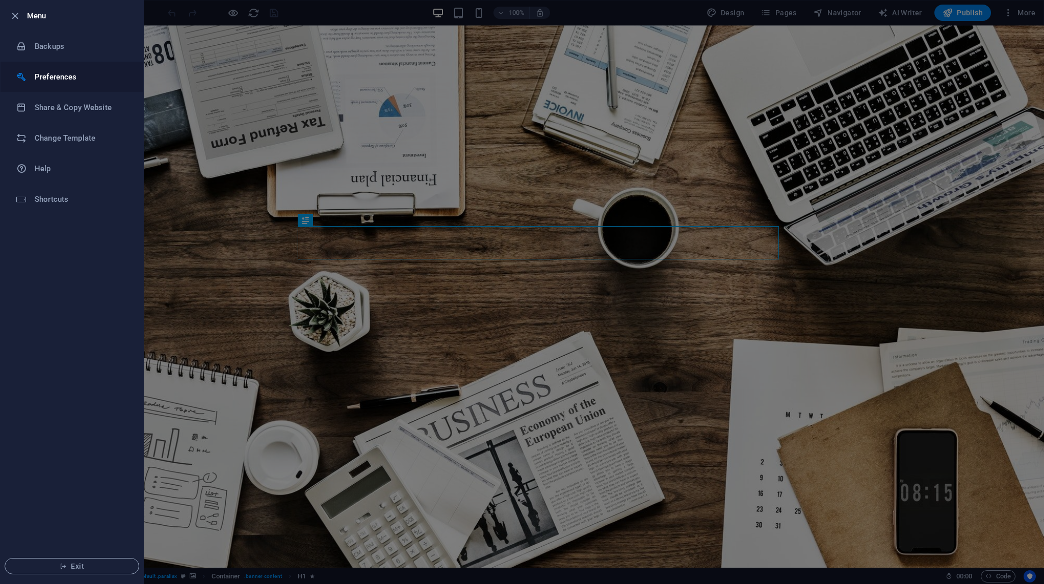
click at [56, 81] on h6 "Preferences" at bounding box center [82, 77] width 94 height 12
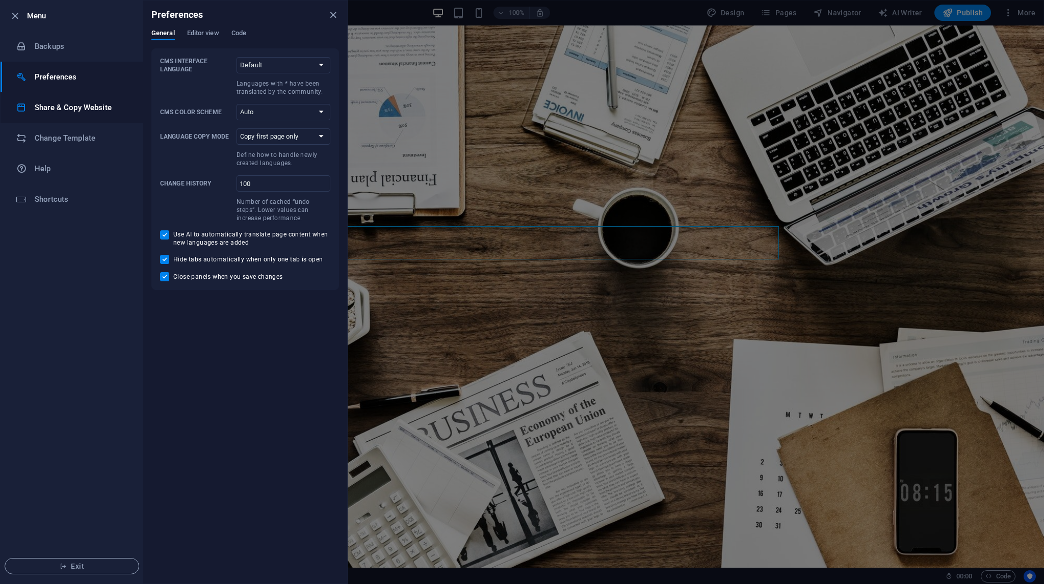
click at [50, 108] on h6 "Share & Copy Website" at bounding box center [82, 107] width 94 height 12
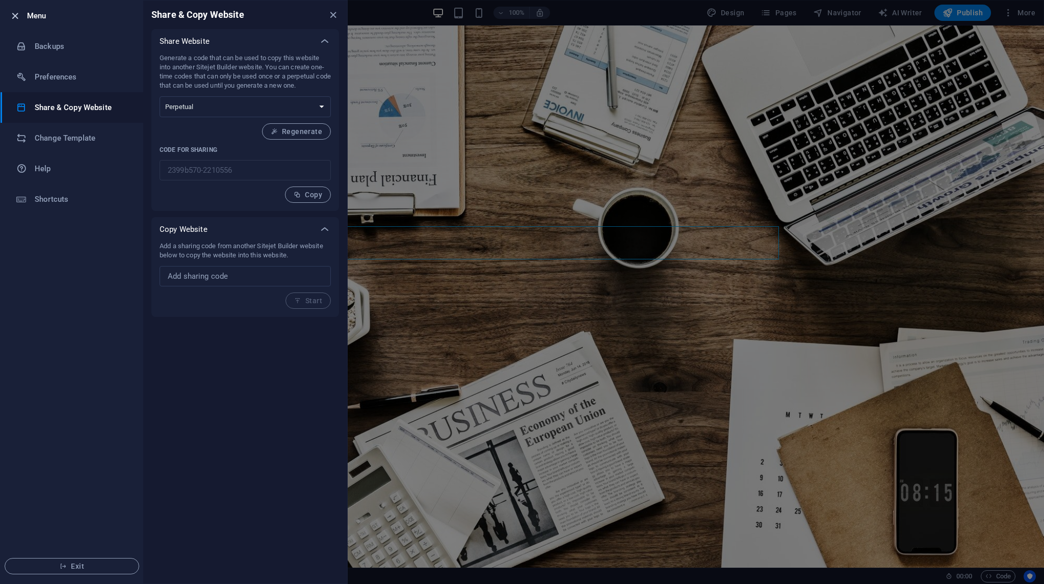
click at [10, 15] on icon "button" at bounding box center [15, 16] width 12 height 12
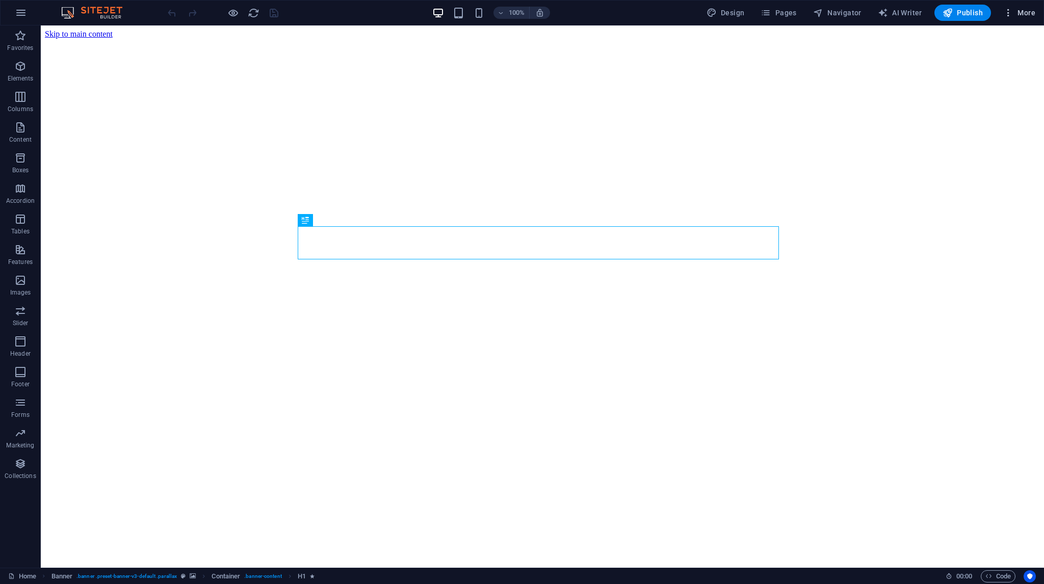
click at [1017, 17] on span "More" at bounding box center [1019, 13] width 32 height 10
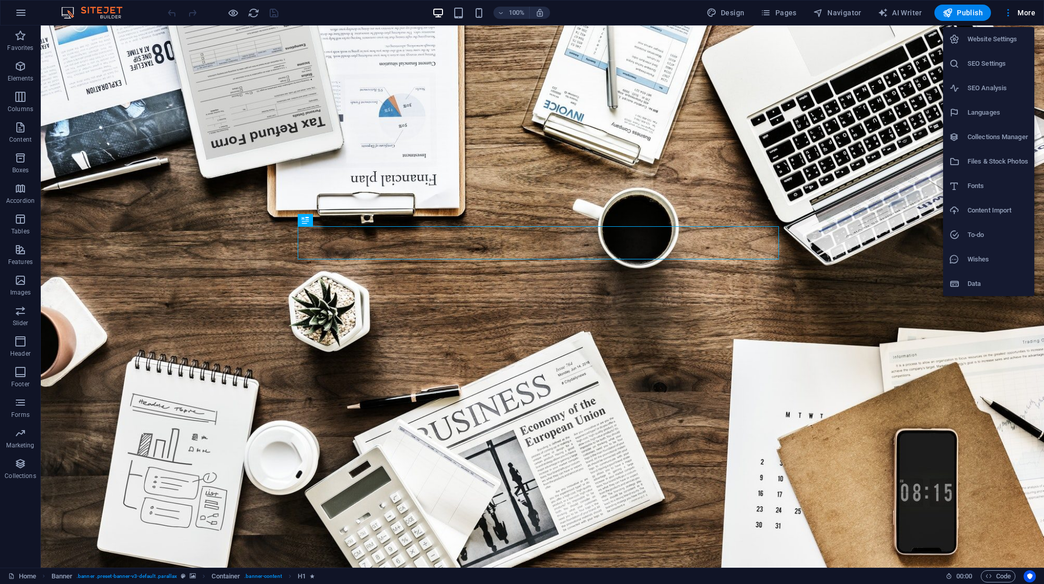
click at [1011, 9] on div at bounding box center [522, 292] width 1044 height 584
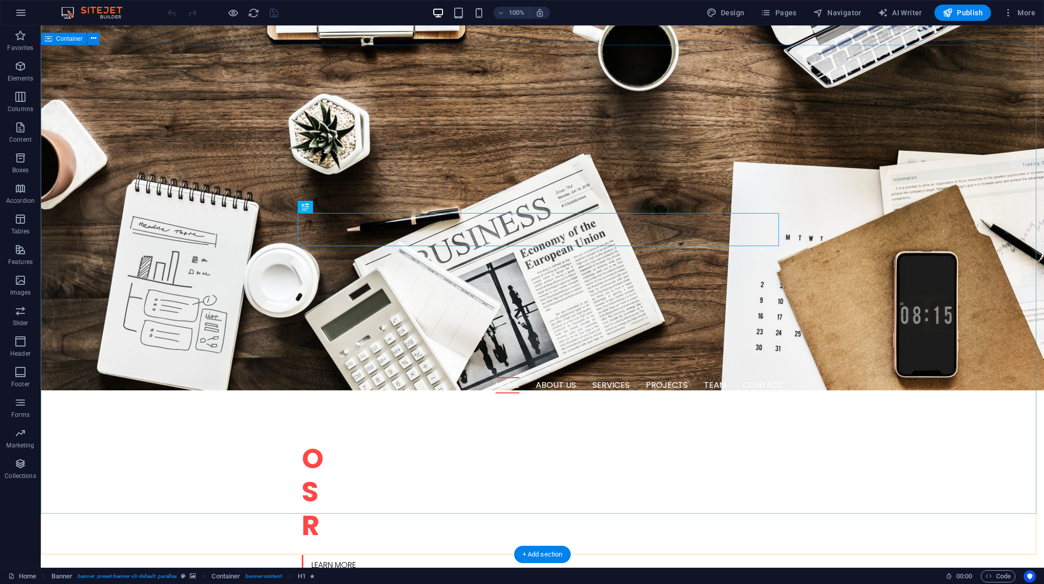
scroll to position [255, 0]
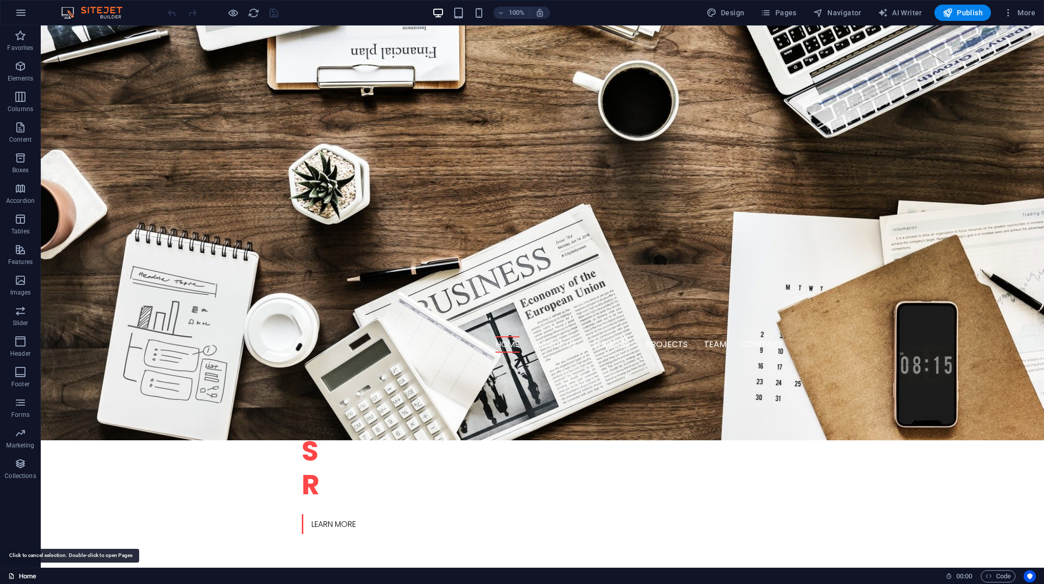
click at [22, 576] on link "Home" at bounding box center [22, 576] width 28 height 12
click at [23, 571] on link "Home" at bounding box center [22, 576] width 28 height 12
click at [21, 12] on icon "button" at bounding box center [21, 13] width 12 height 12
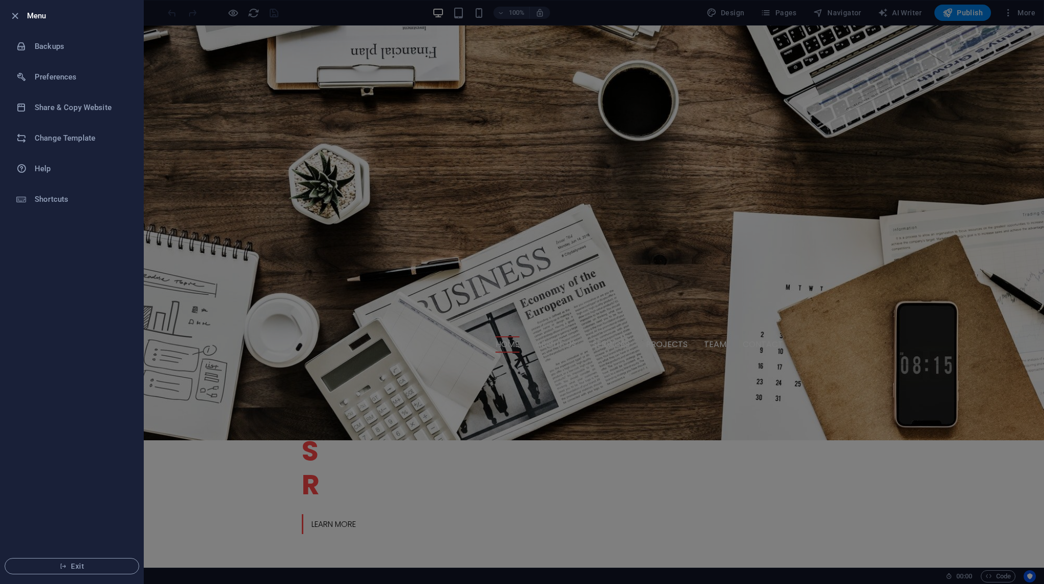
click at [21, 12] on div at bounding box center [18, 16] width 18 height 12
click at [63, 563] on icon "button" at bounding box center [63, 566] width 7 height 7
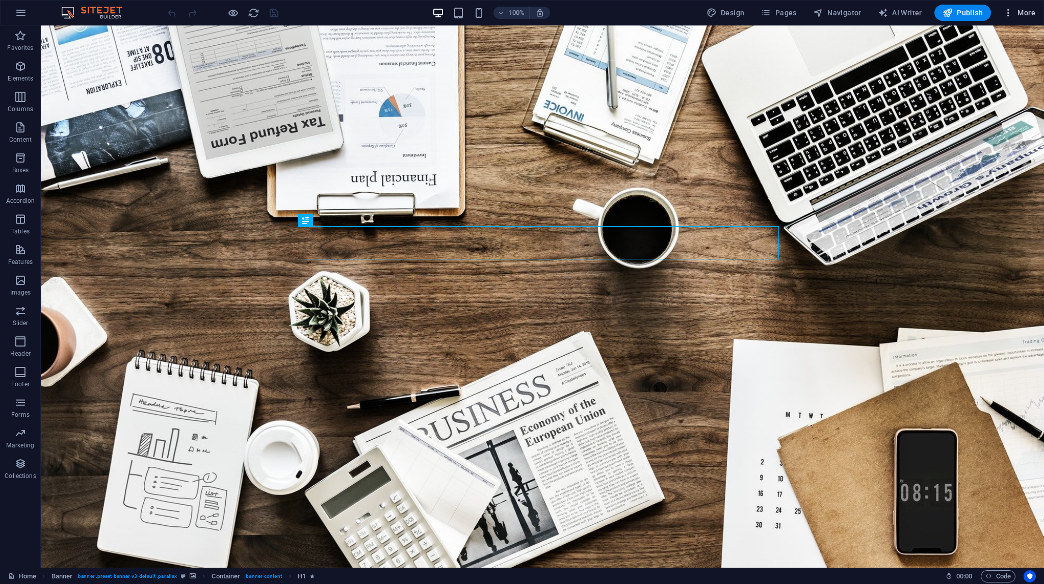
click at [1017, 7] on button "More" at bounding box center [1019, 13] width 40 height 16
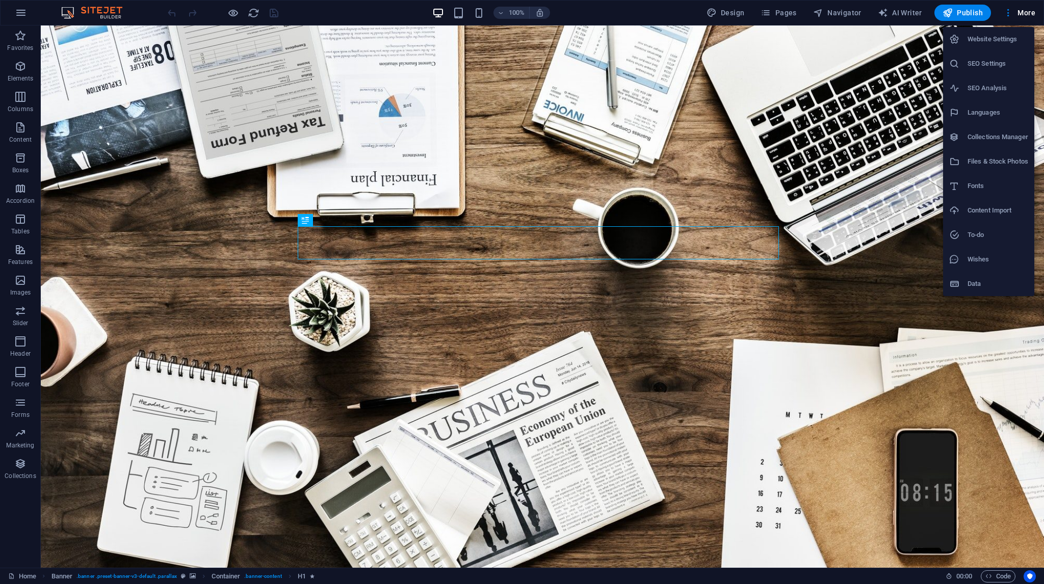
click at [972, 41] on h6 "Website Settings" at bounding box center [997, 39] width 61 height 12
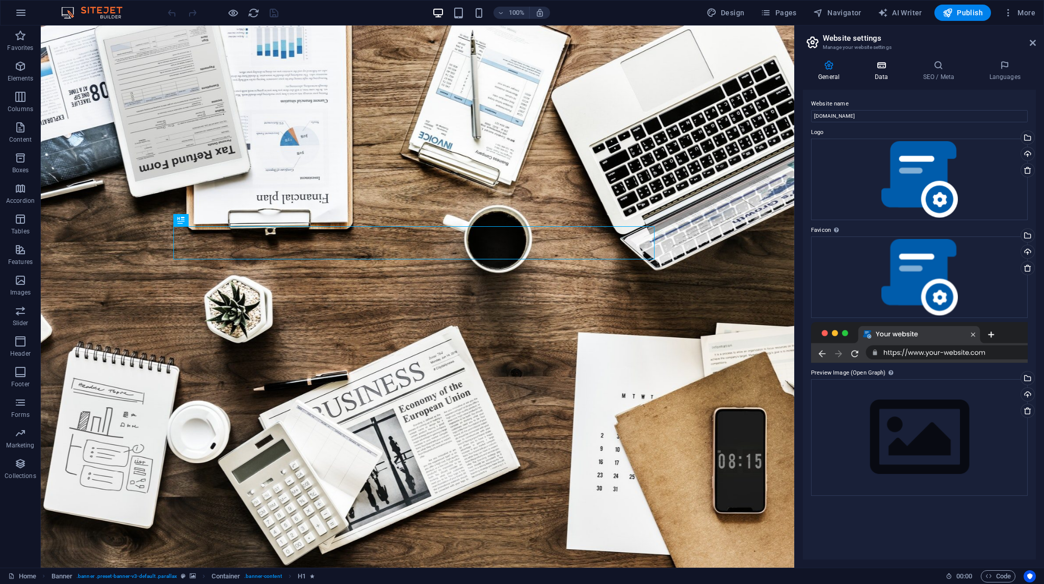
click at [875, 72] on h4 "Data" at bounding box center [883, 70] width 48 height 21
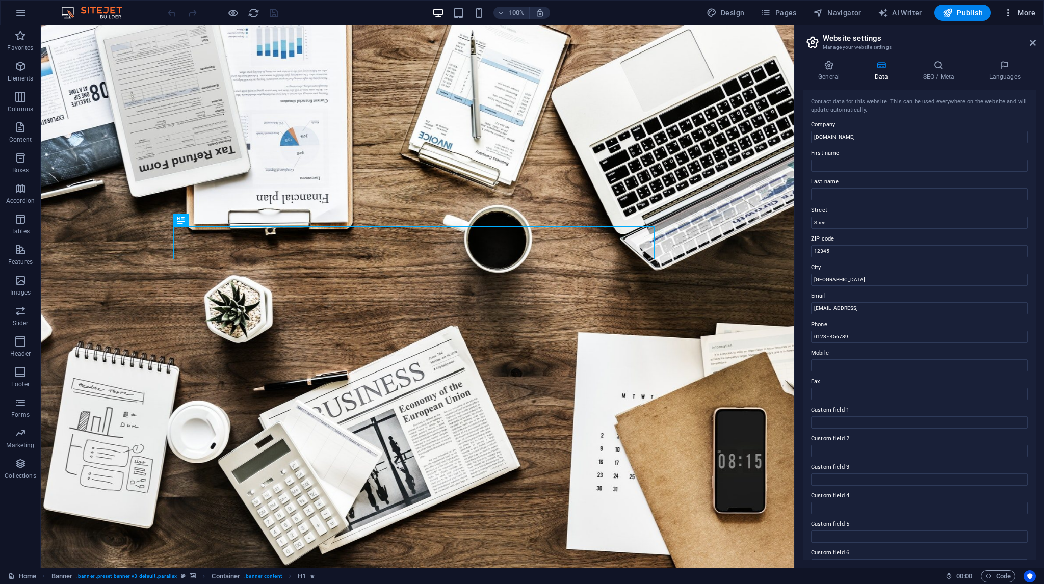
click at [1018, 12] on span "More" at bounding box center [1019, 13] width 32 height 10
click at [987, 164] on h6 "Files & Stock Photos" at bounding box center [997, 161] width 61 height 12
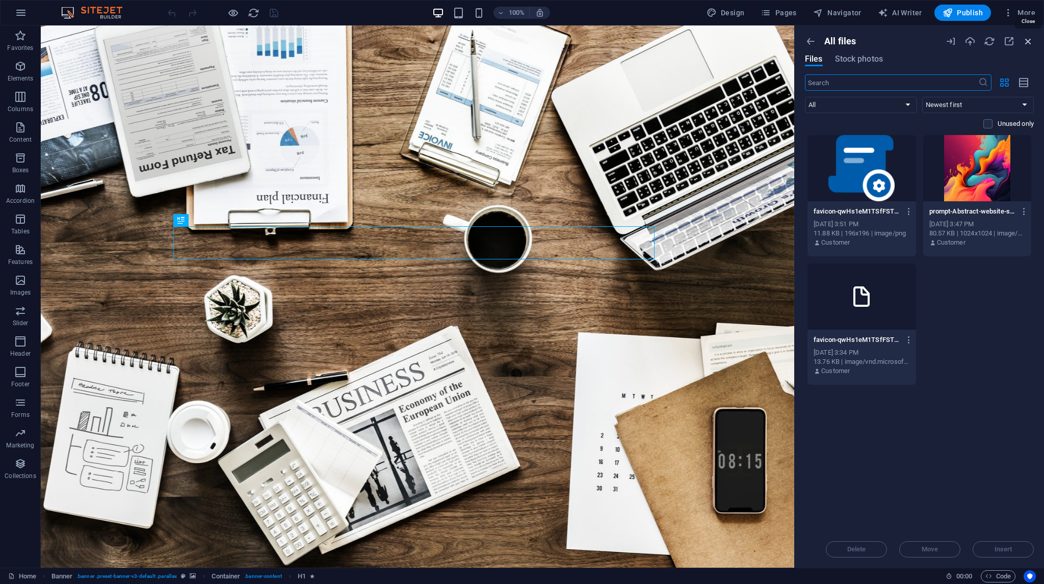
click at [1027, 37] on icon "button" at bounding box center [1027, 41] width 11 height 11
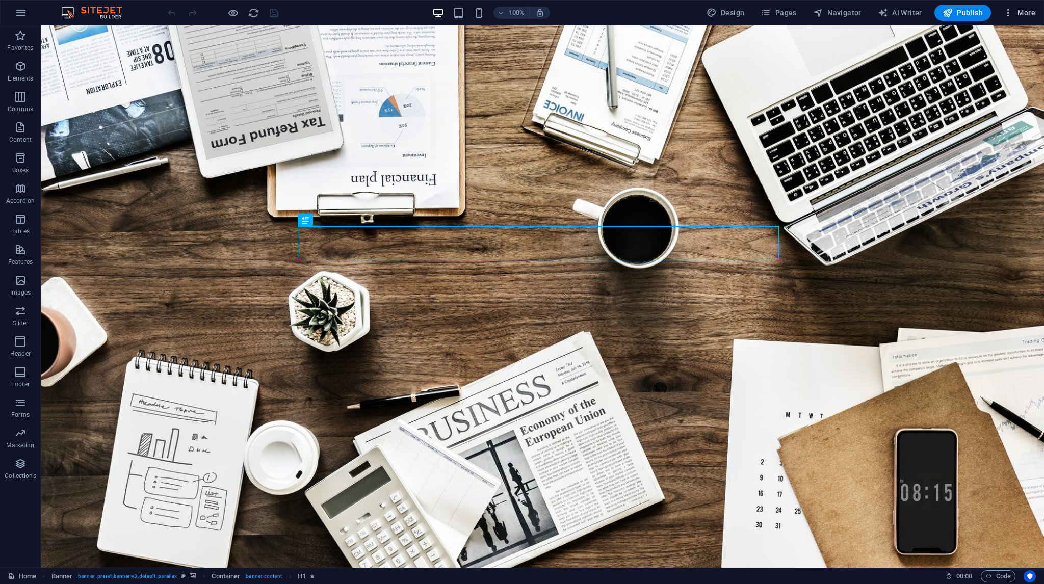
click at [1023, 13] on span "More" at bounding box center [1019, 13] width 32 height 10
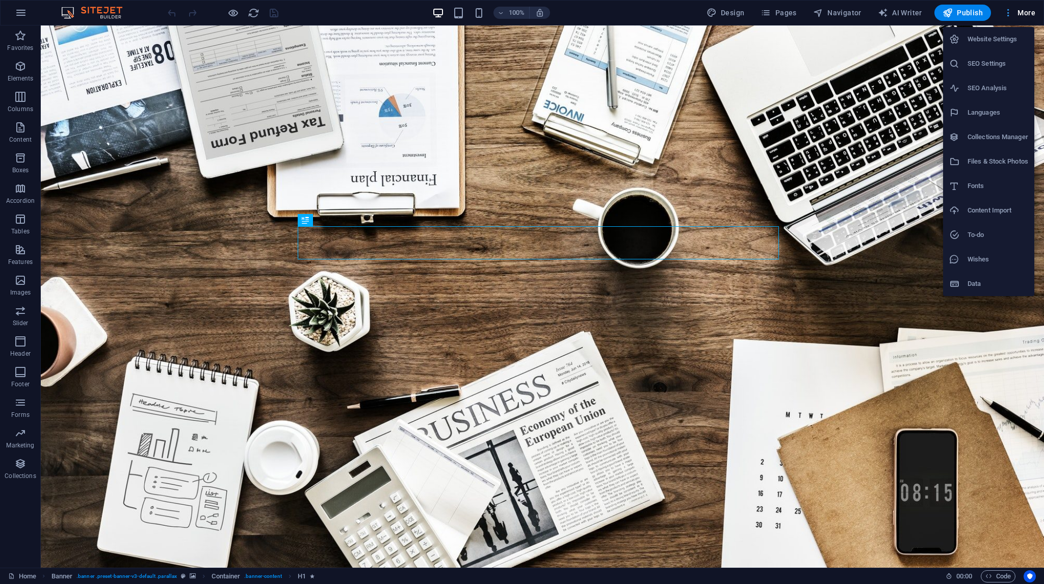
click at [1023, 13] on div at bounding box center [522, 292] width 1044 height 584
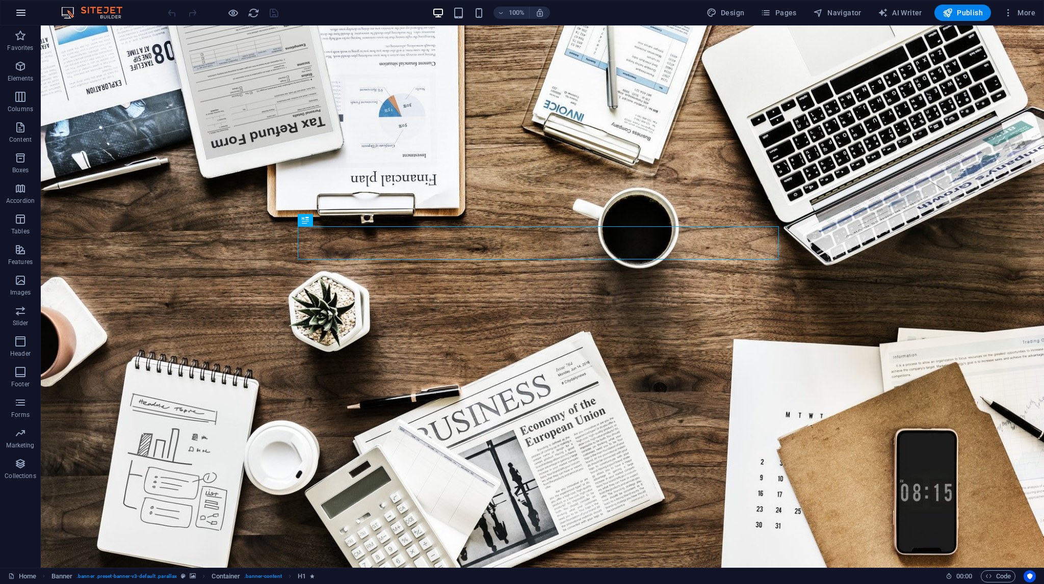
click at [19, 11] on icon "button" at bounding box center [21, 13] width 12 height 12
click at [112, 10] on img at bounding box center [97, 13] width 76 height 12
click at [20, 15] on icon "button" at bounding box center [21, 13] width 12 height 12
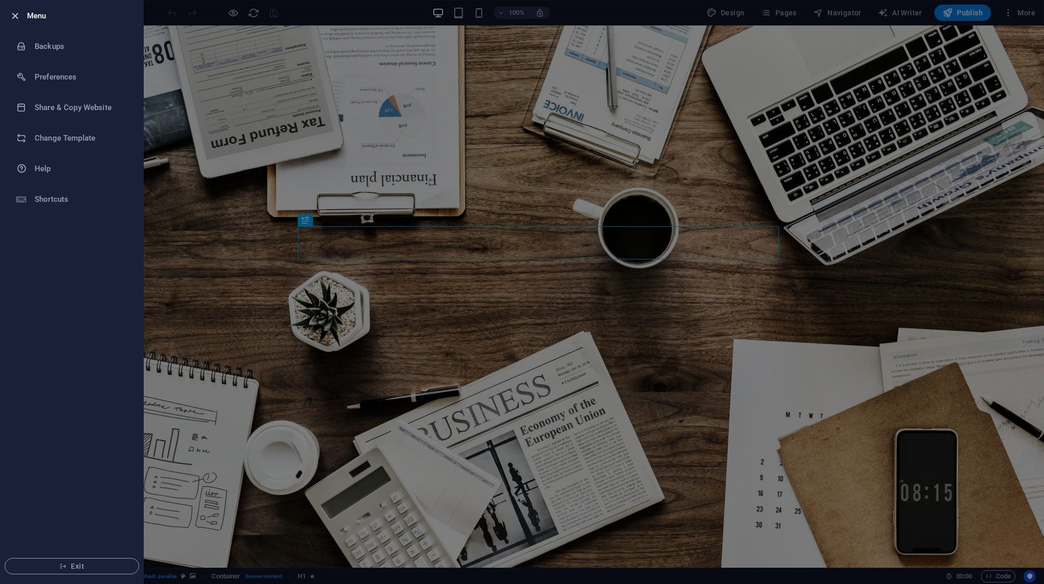
click at [11, 14] on icon "button" at bounding box center [15, 16] width 12 height 12
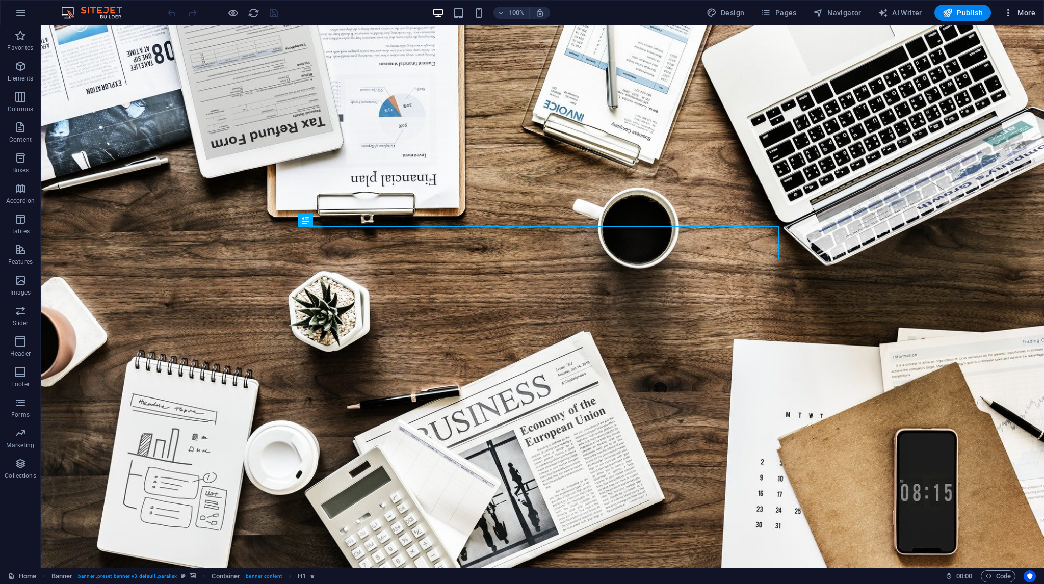
click at [1029, 16] on span "More" at bounding box center [1019, 13] width 32 height 10
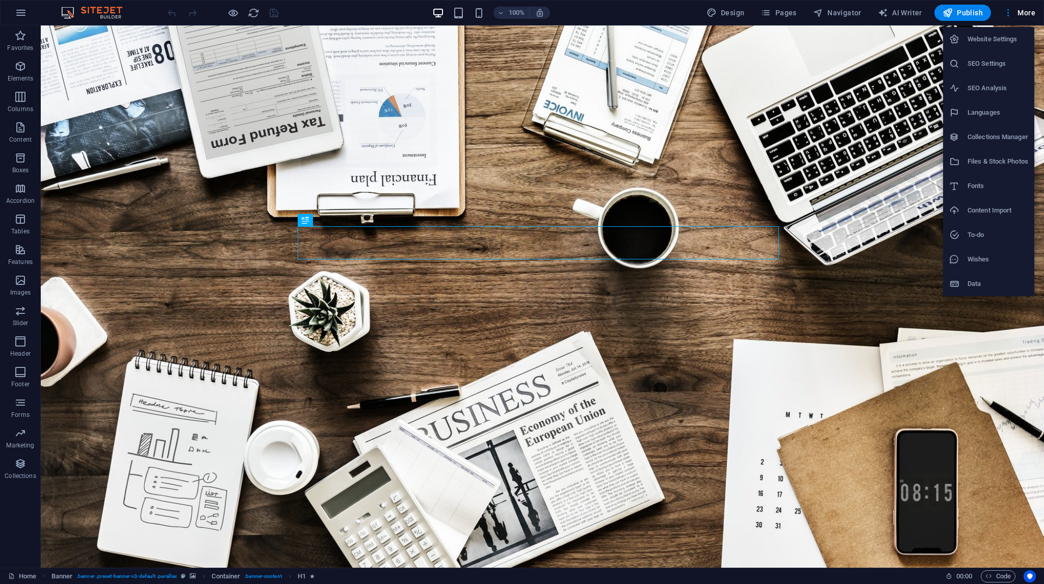
click at [1027, 13] on div at bounding box center [522, 292] width 1044 height 584
